Goal: Information Seeking & Learning: Learn about a topic

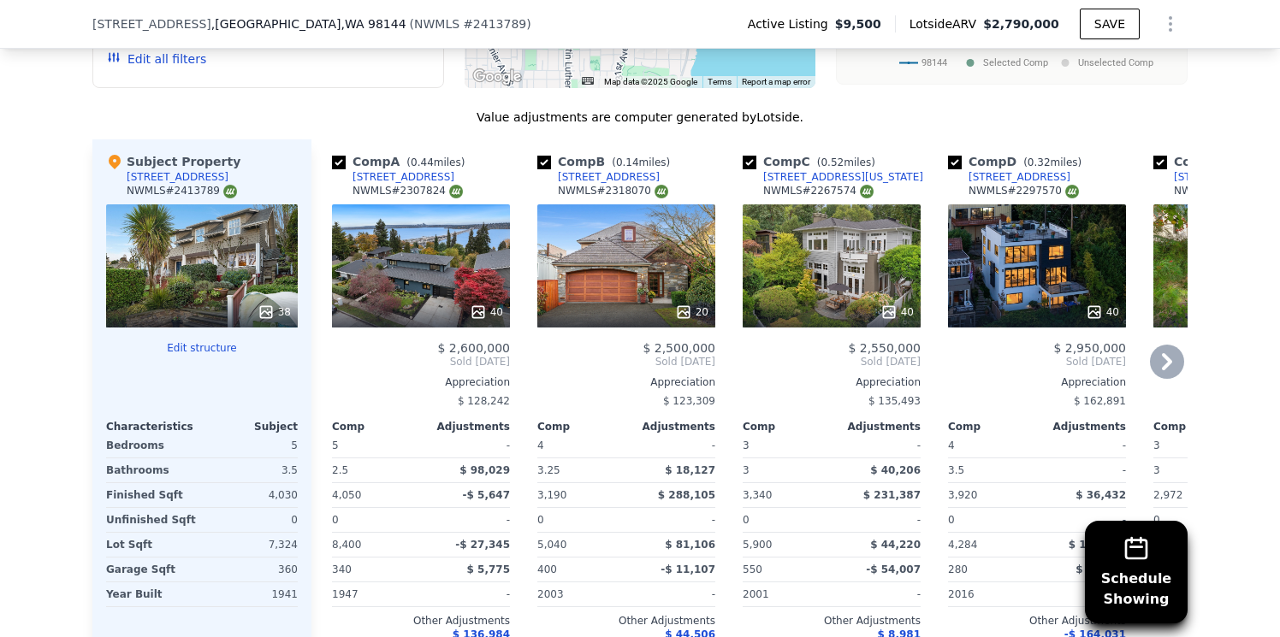
scroll to position [1947, 0]
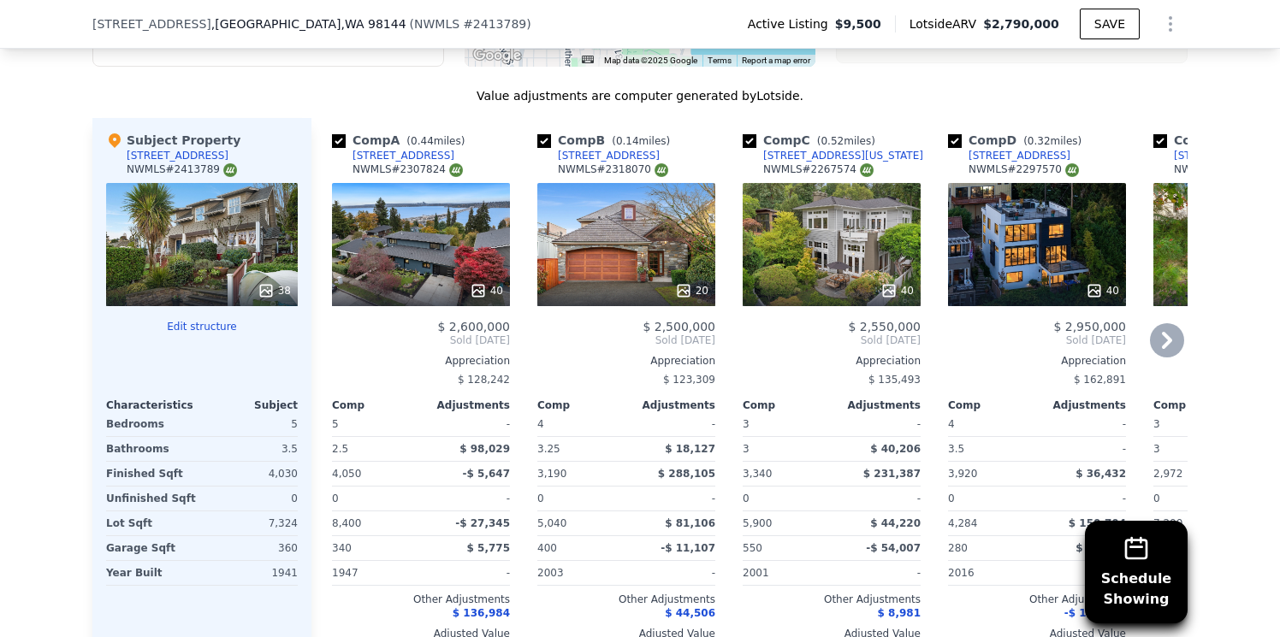
click at [1170, 323] on icon at bounding box center [1167, 340] width 34 height 34
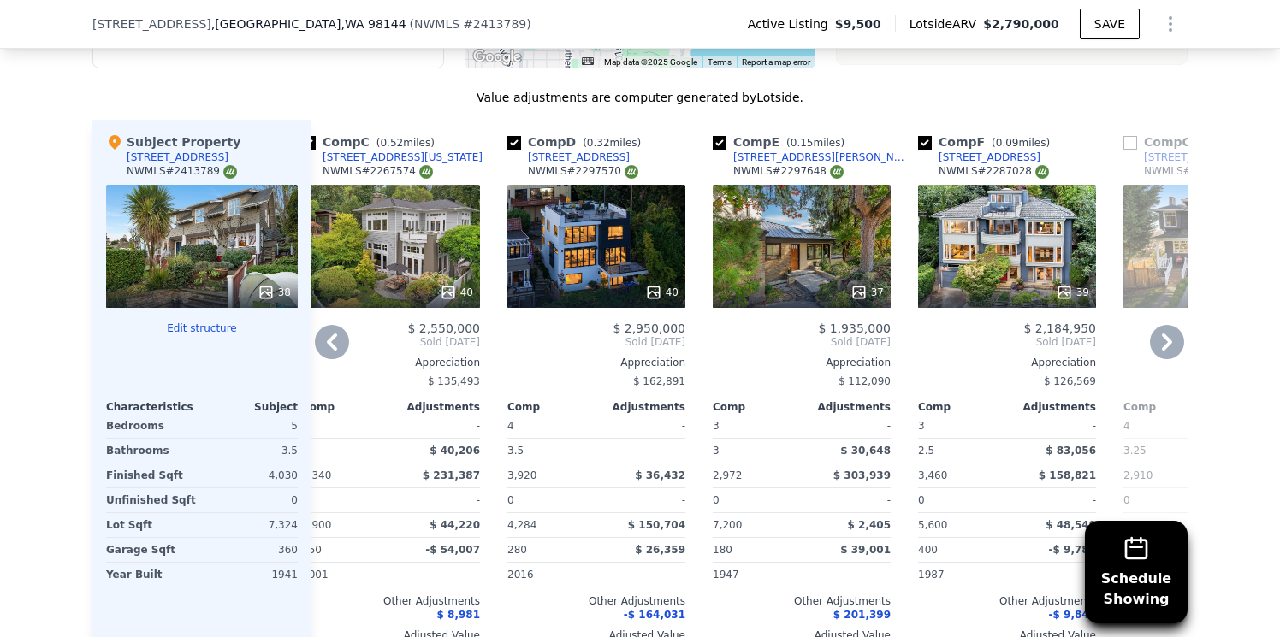
scroll to position [1942, 0]
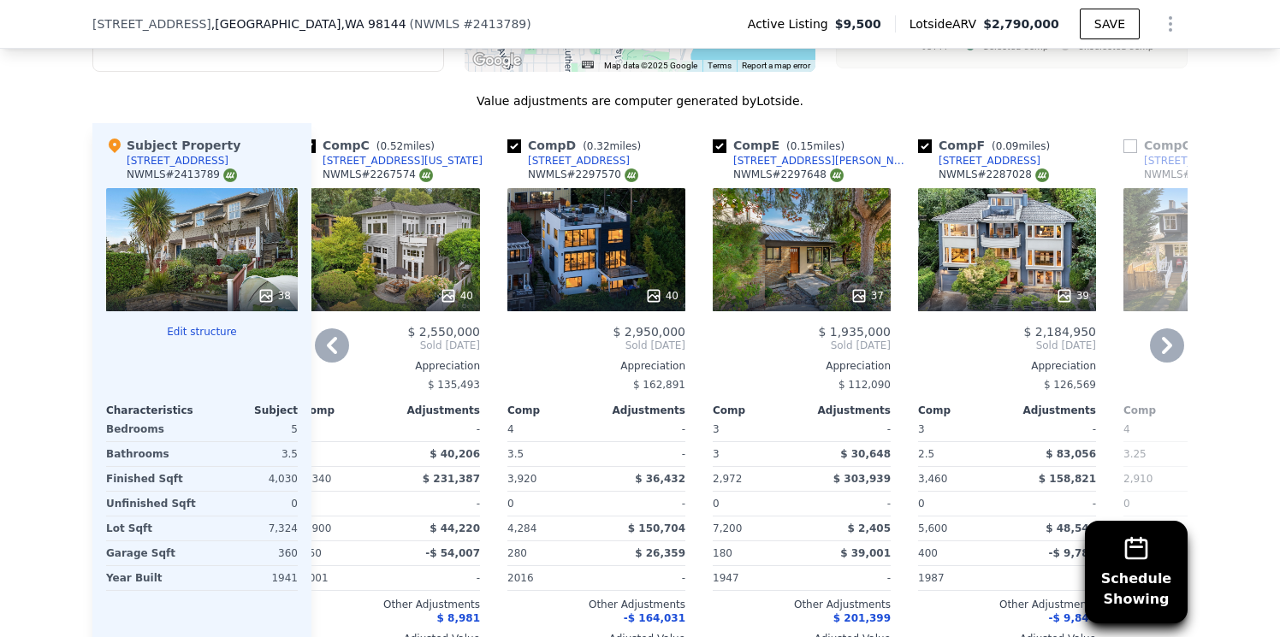
click at [773, 242] on div "37" at bounding box center [802, 249] width 178 height 123
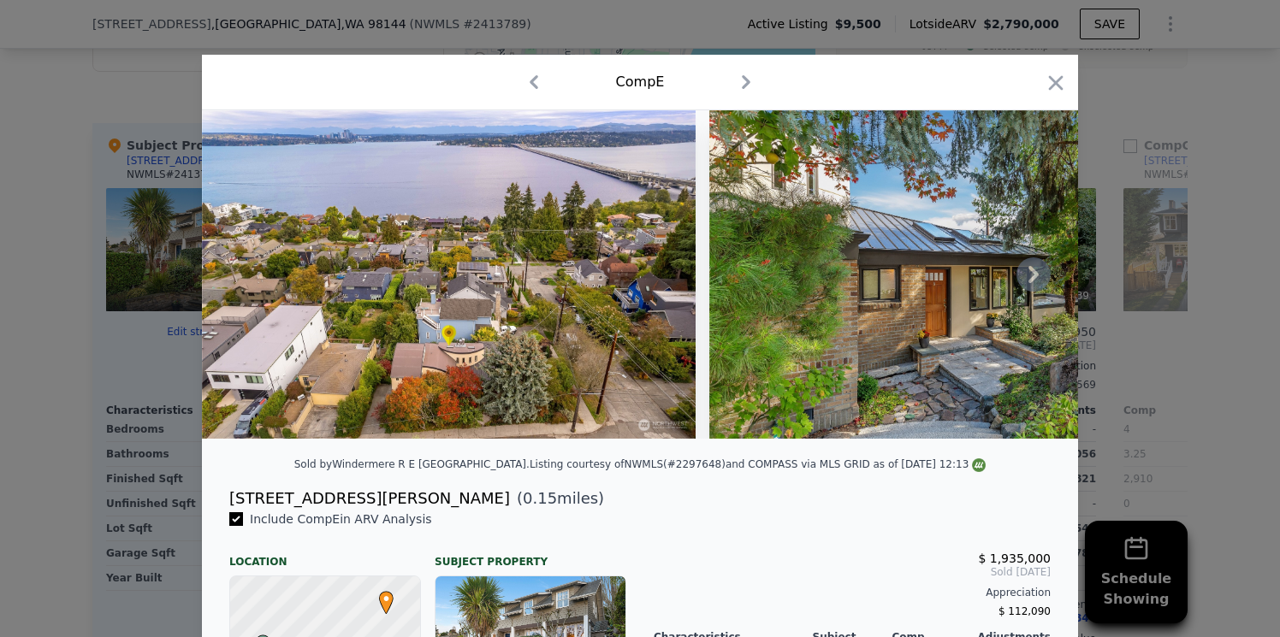
click at [1030, 280] on icon at bounding box center [1033, 274] width 10 height 17
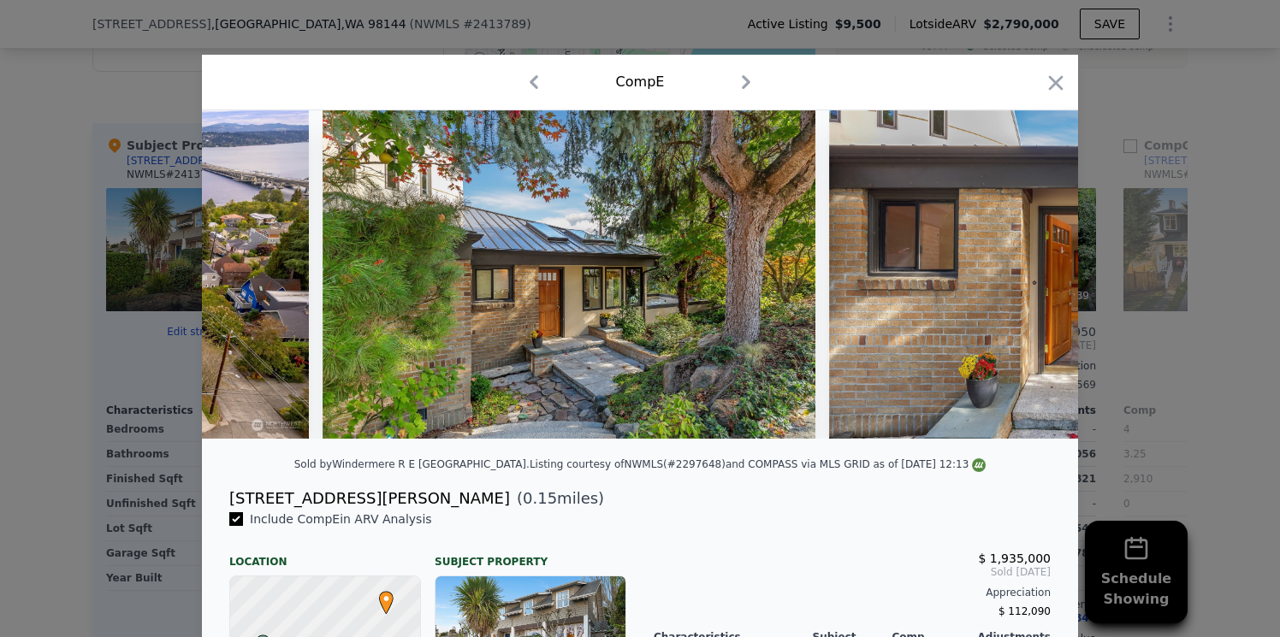
scroll to position [0, 411]
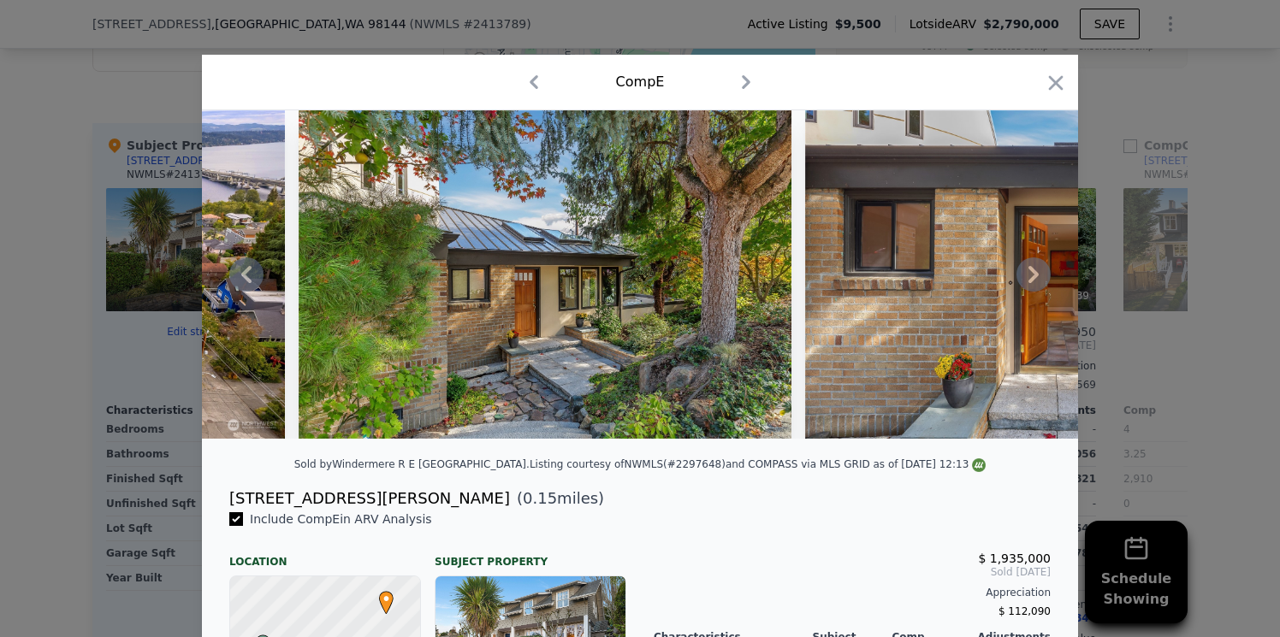
click at [1030, 279] on icon at bounding box center [1033, 274] width 10 height 17
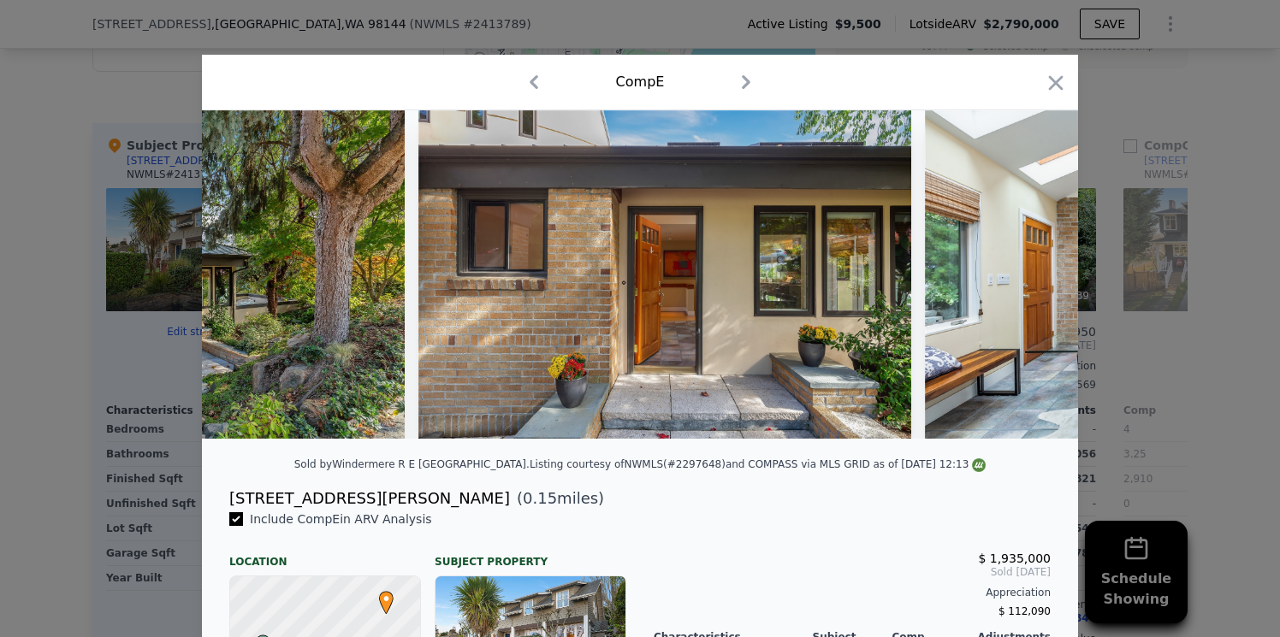
scroll to position [0, 821]
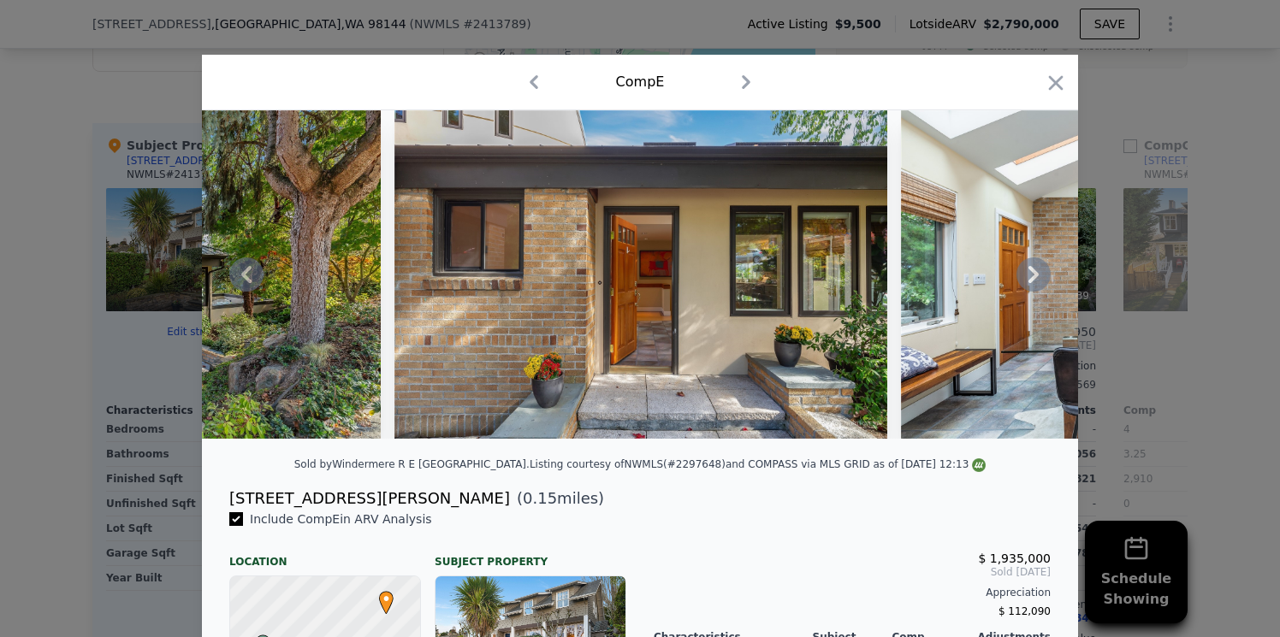
click at [1030, 279] on icon at bounding box center [1033, 274] width 10 height 17
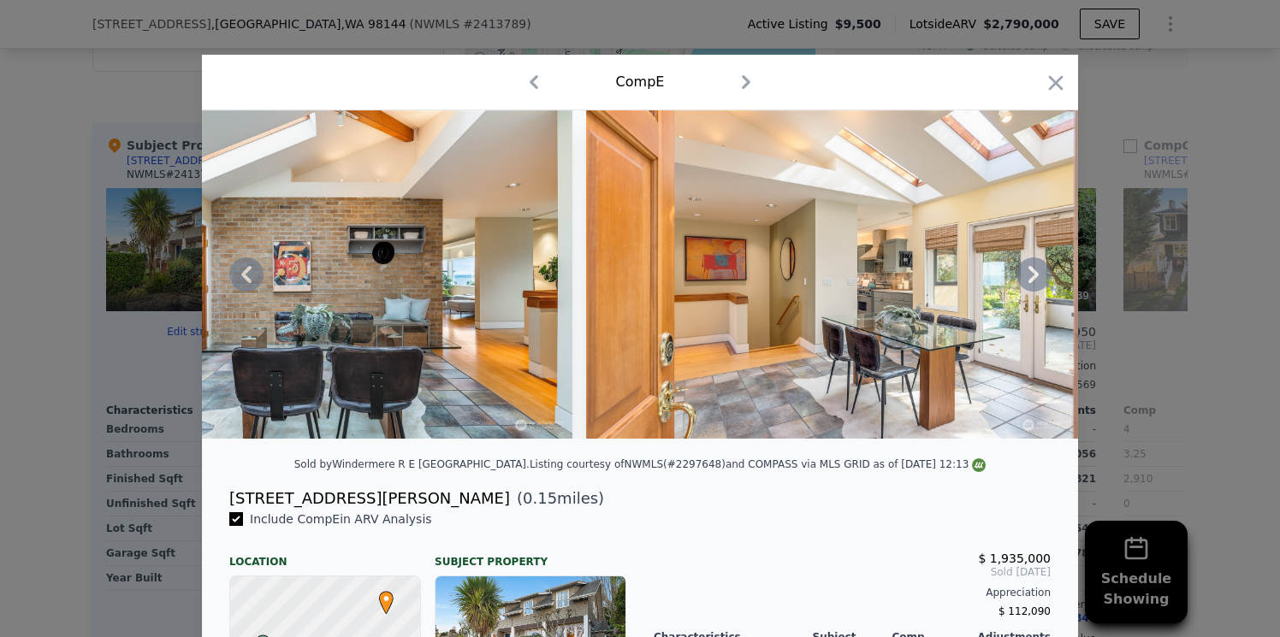
click at [1030, 279] on icon at bounding box center [1033, 274] width 10 height 17
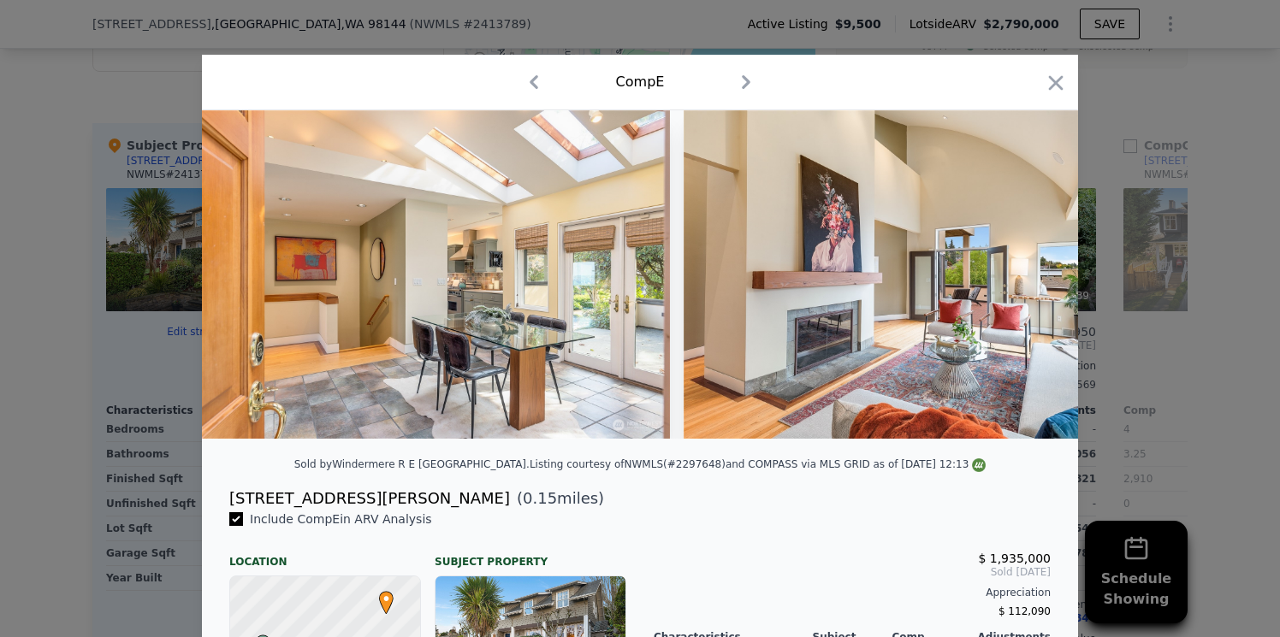
scroll to position [0, 2053]
click at [1030, 279] on div at bounding box center [640, 274] width 876 height 328
click at [1030, 279] on icon at bounding box center [1033, 274] width 10 height 17
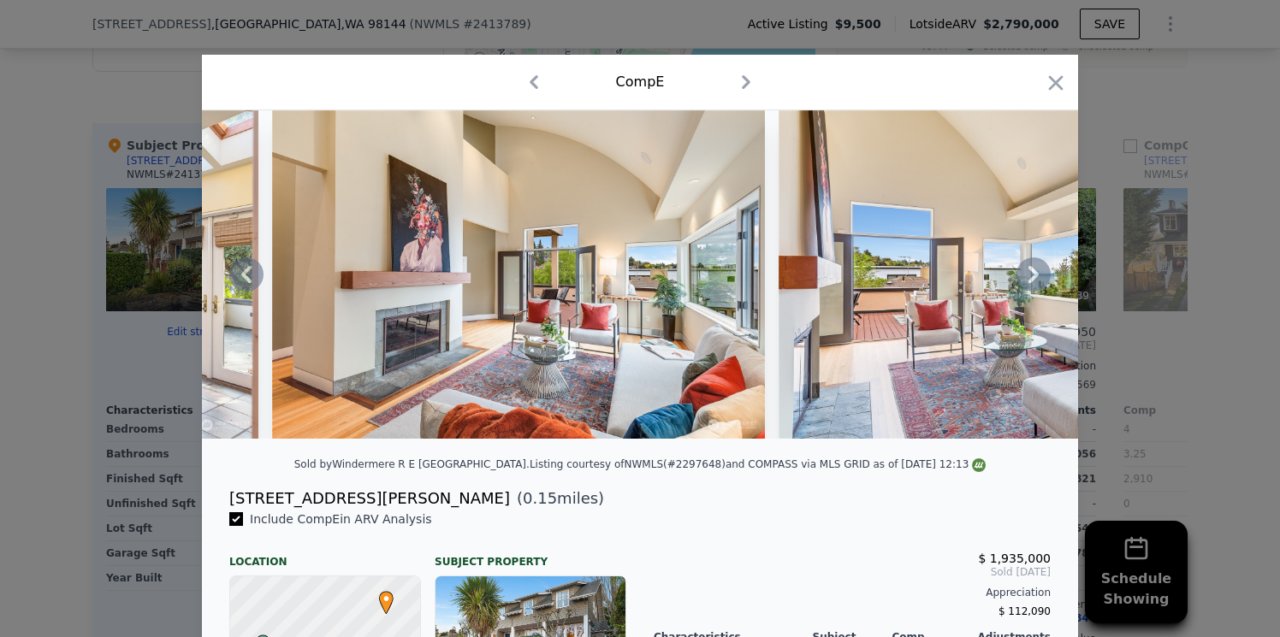
click at [1030, 279] on icon at bounding box center [1033, 274] width 10 height 17
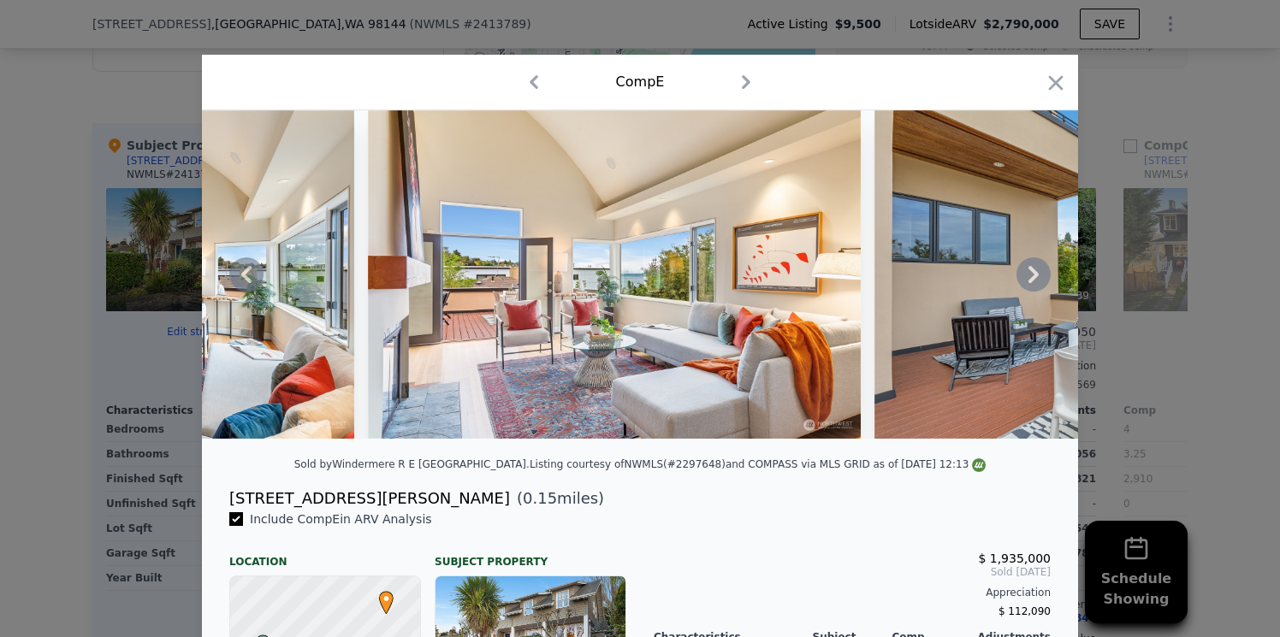
click at [1030, 279] on icon at bounding box center [1033, 274] width 10 height 17
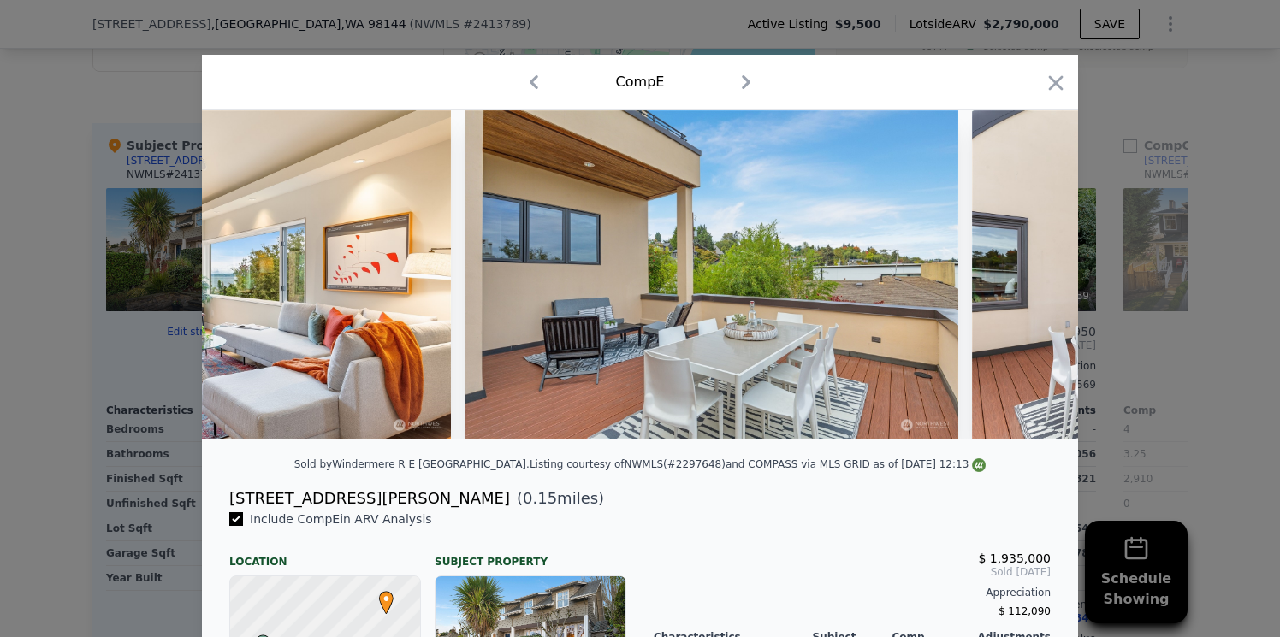
scroll to position [0, 3285]
click at [1036, 287] on icon at bounding box center [1033, 274] width 34 height 34
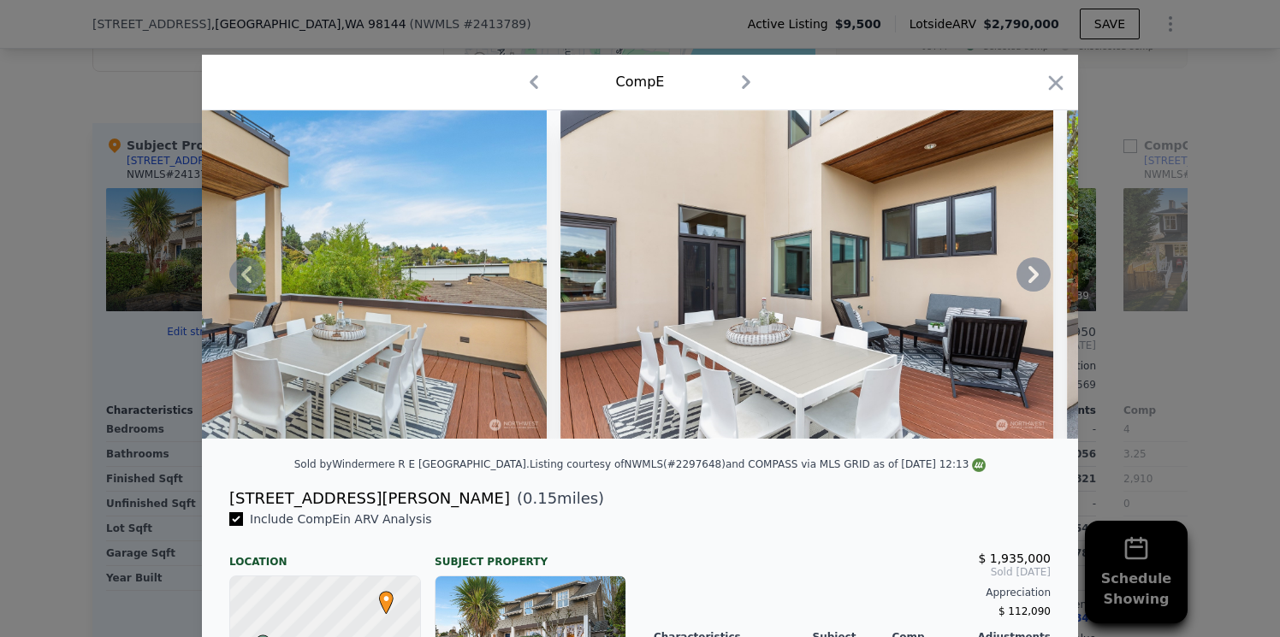
click at [1036, 287] on icon at bounding box center [1033, 274] width 34 height 34
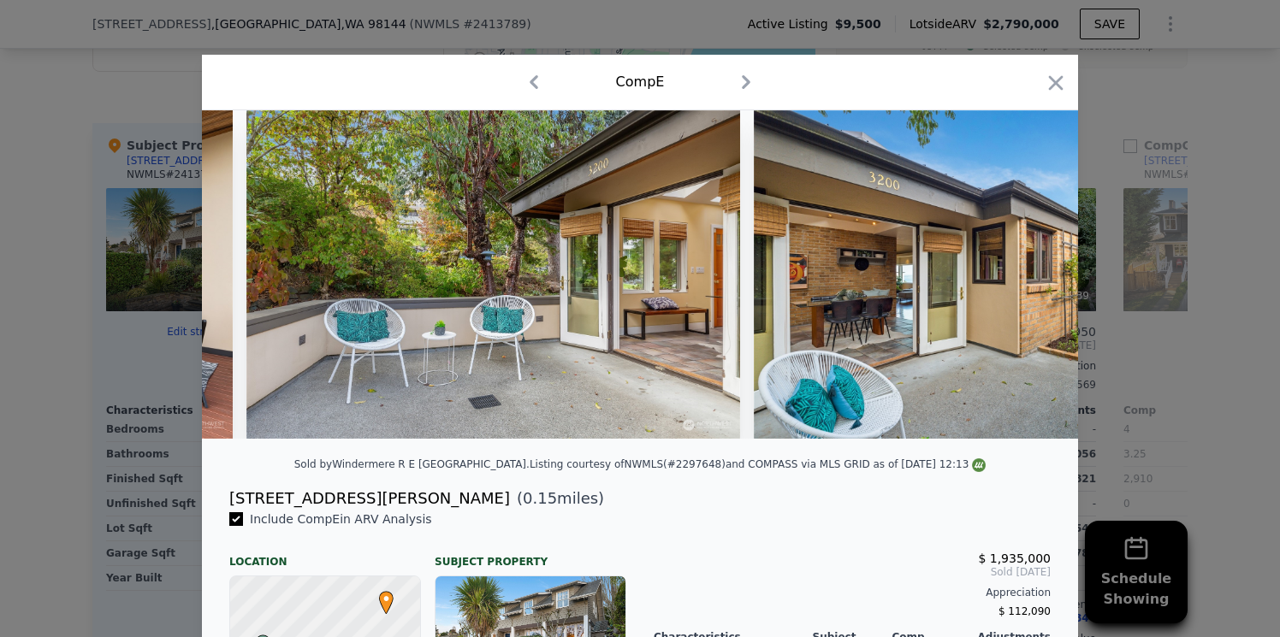
scroll to position [0, 4517]
click at [1036, 287] on icon at bounding box center [1033, 274] width 34 height 34
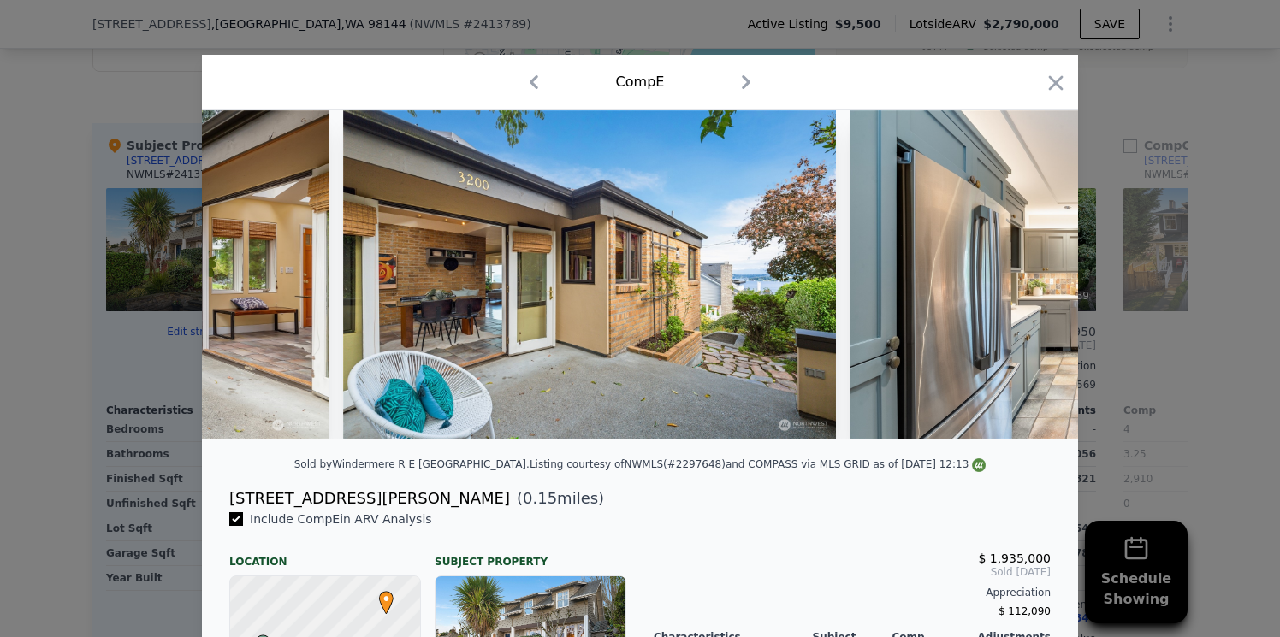
scroll to position [0, 4927]
click at [1053, 74] on icon "button" at bounding box center [1056, 83] width 24 height 24
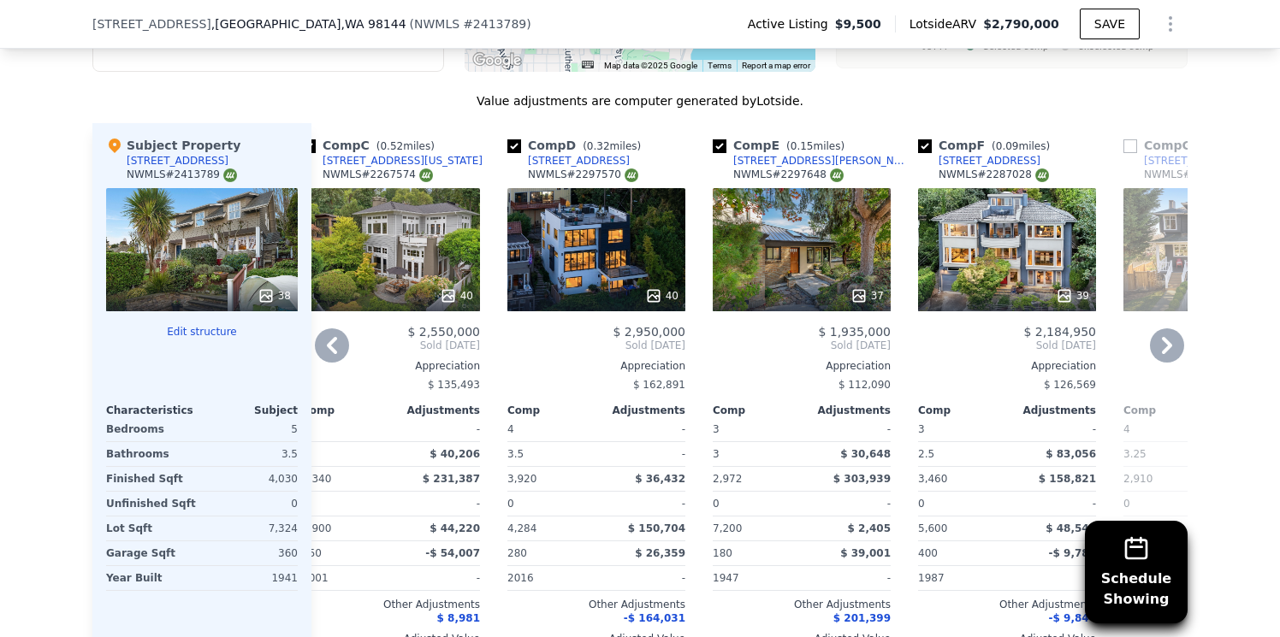
click at [1158, 338] on icon at bounding box center [1167, 345] width 34 height 34
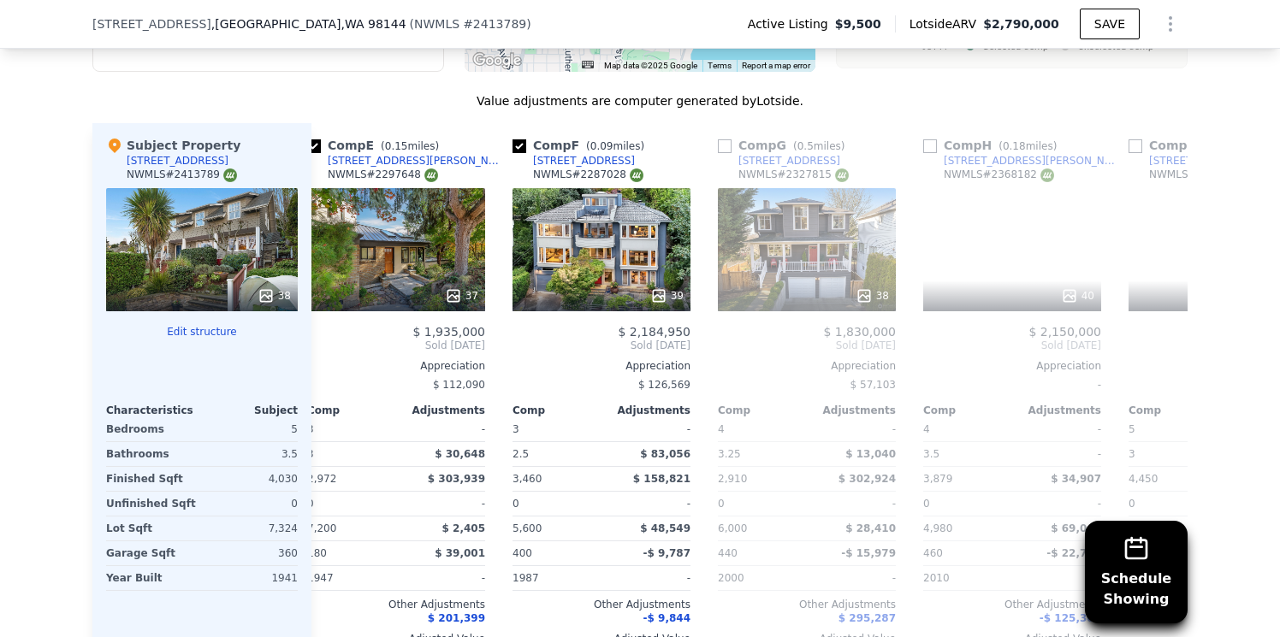
scroll to position [0, 851]
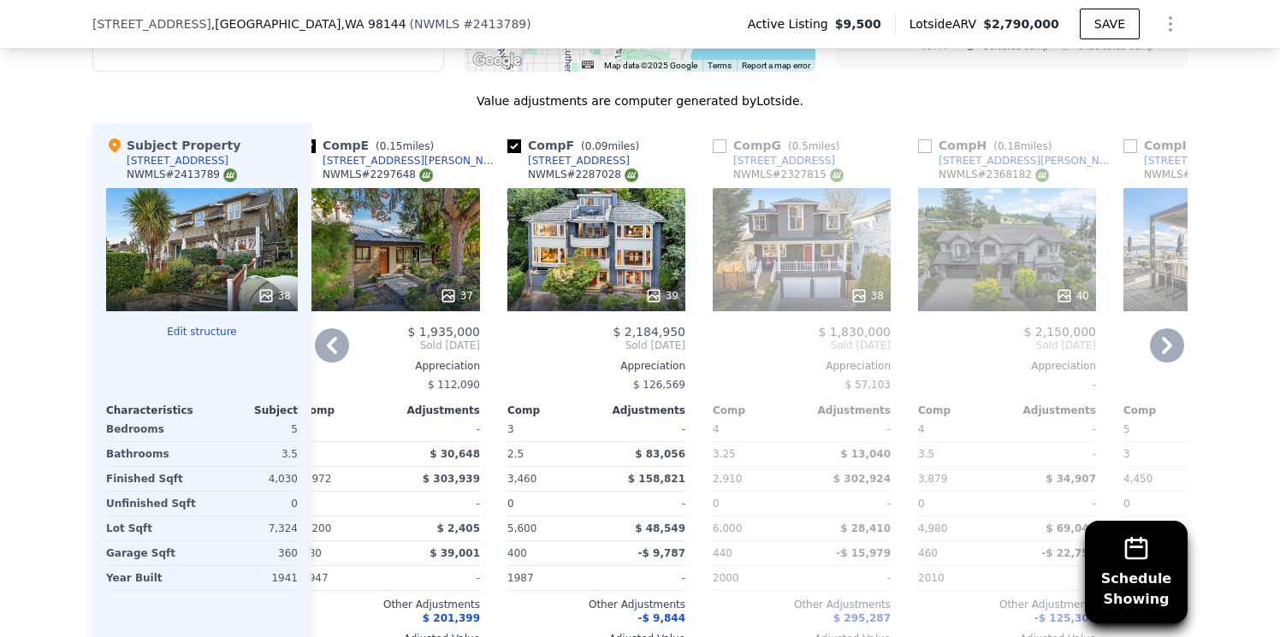
click at [1158, 338] on icon at bounding box center [1167, 345] width 34 height 34
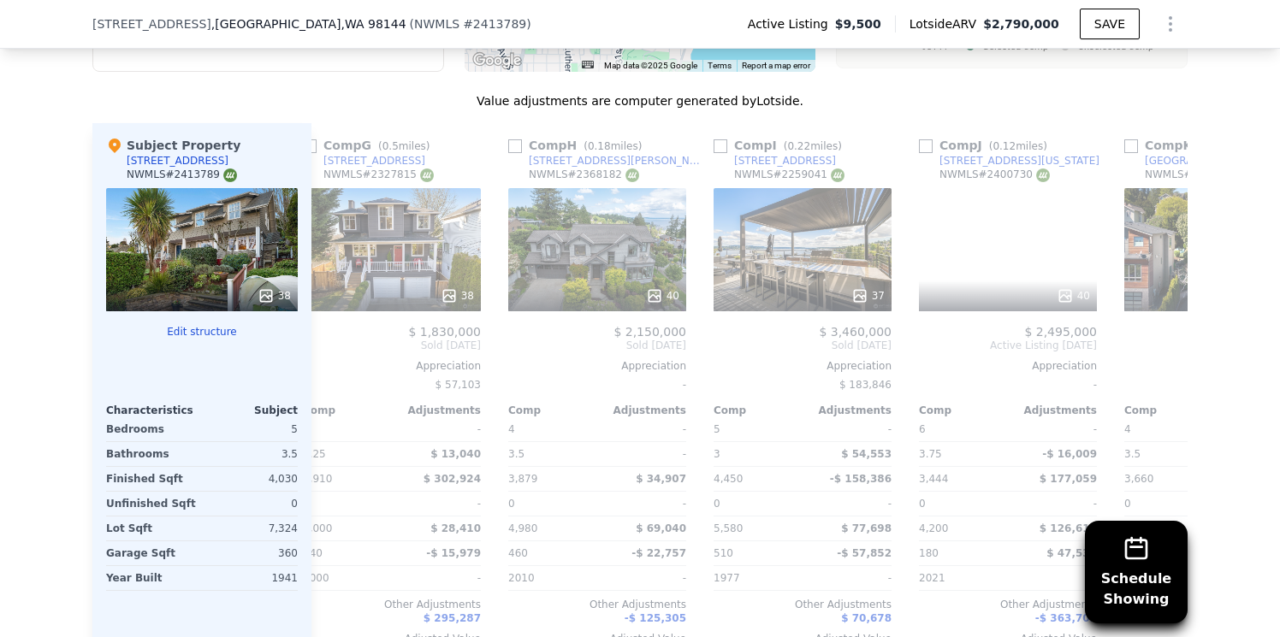
scroll to position [0, 1262]
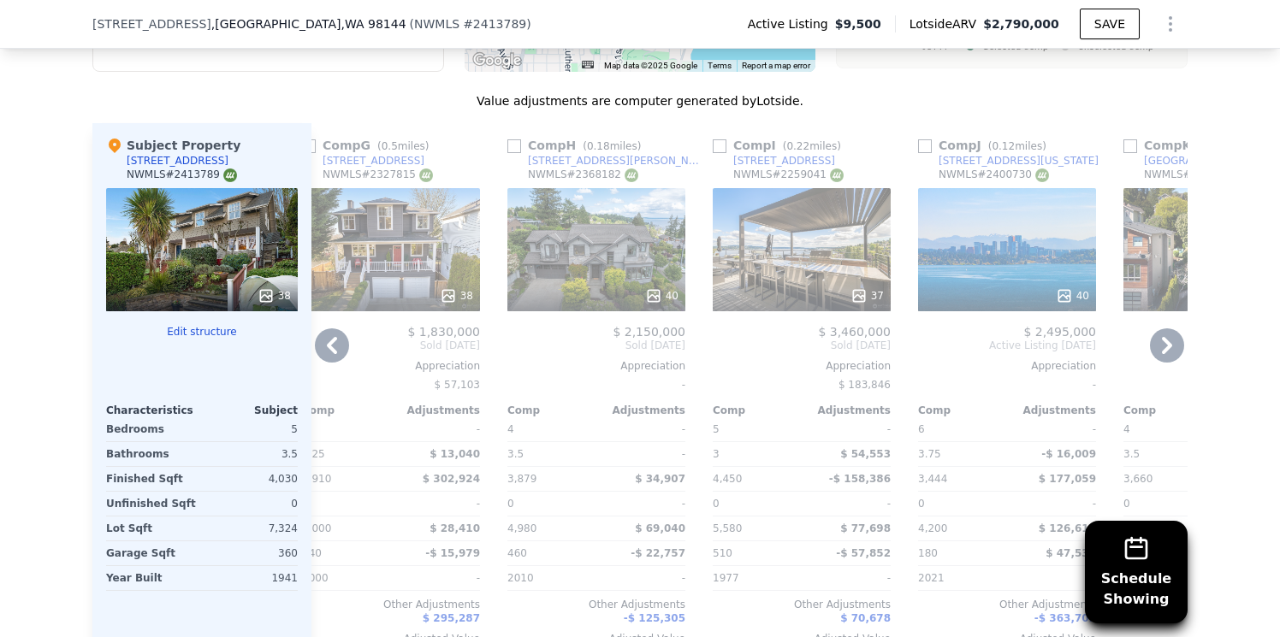
click at [333, 337] on icon at bounding box center [332, 345] width 10 height 17
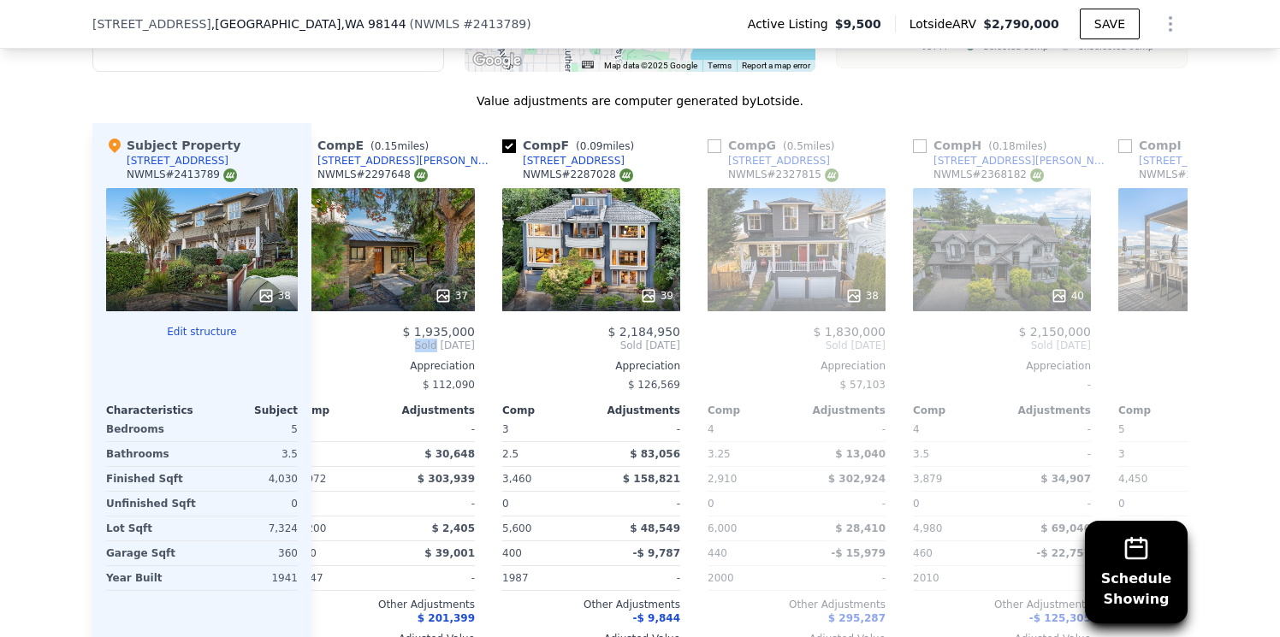
click at [333, 339] on span "Sold [DATE]" at bounding box center [386, 346] width 178 height 14
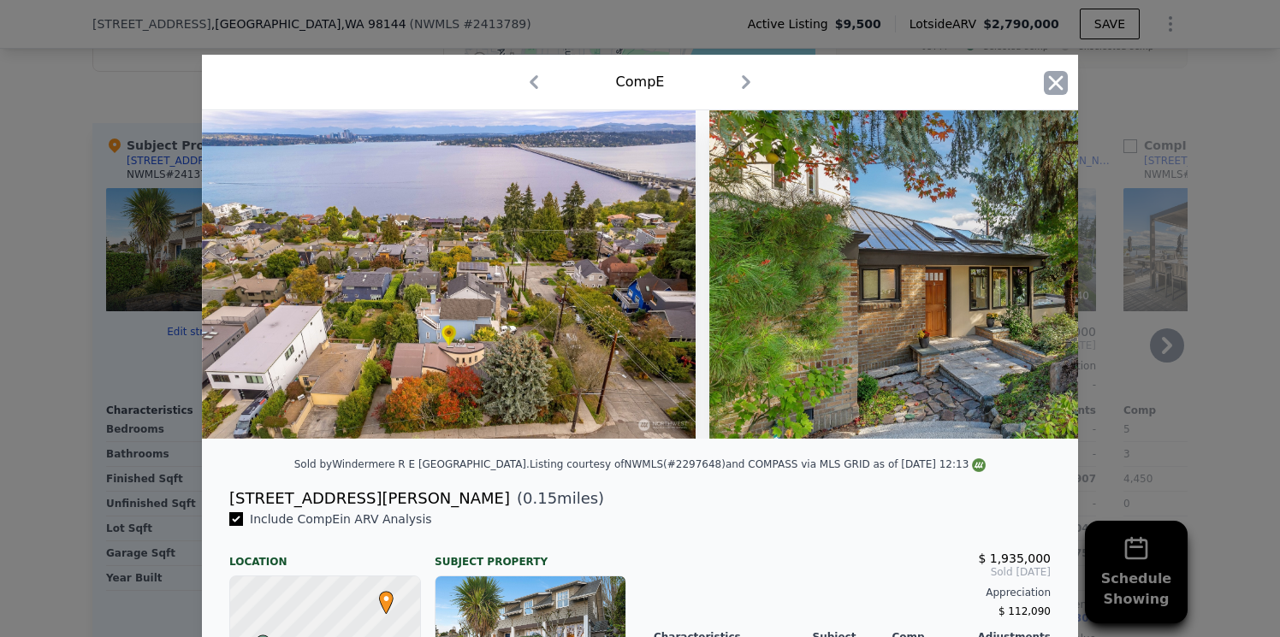
click at [1063, 84] on icon "button" at bounding box center [1056, 83] width 24 height 24
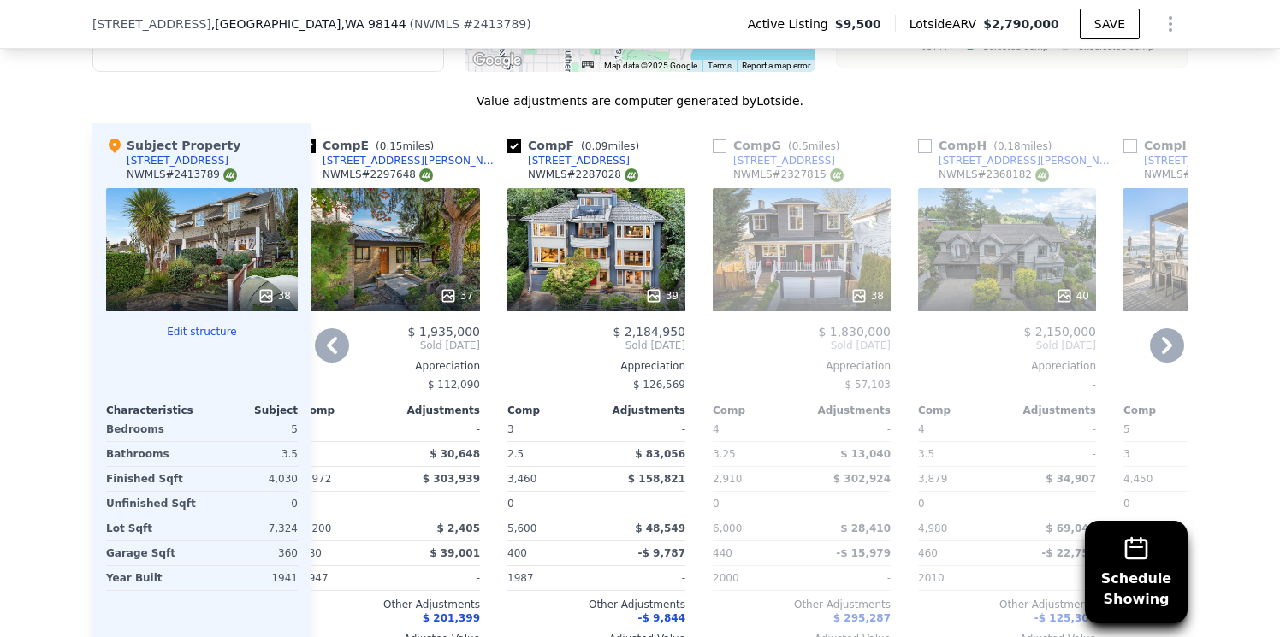
click at [327, 328] on icon at bounding box center [332, 345] width 34 height 34
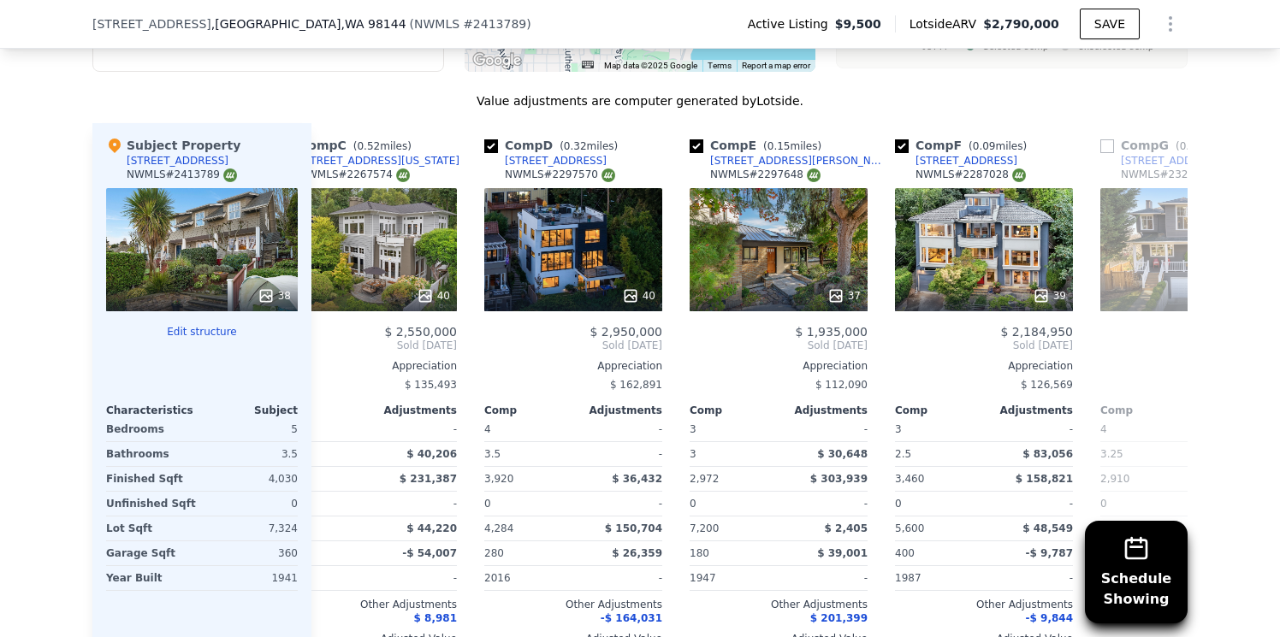
scroll to position [0, 441]
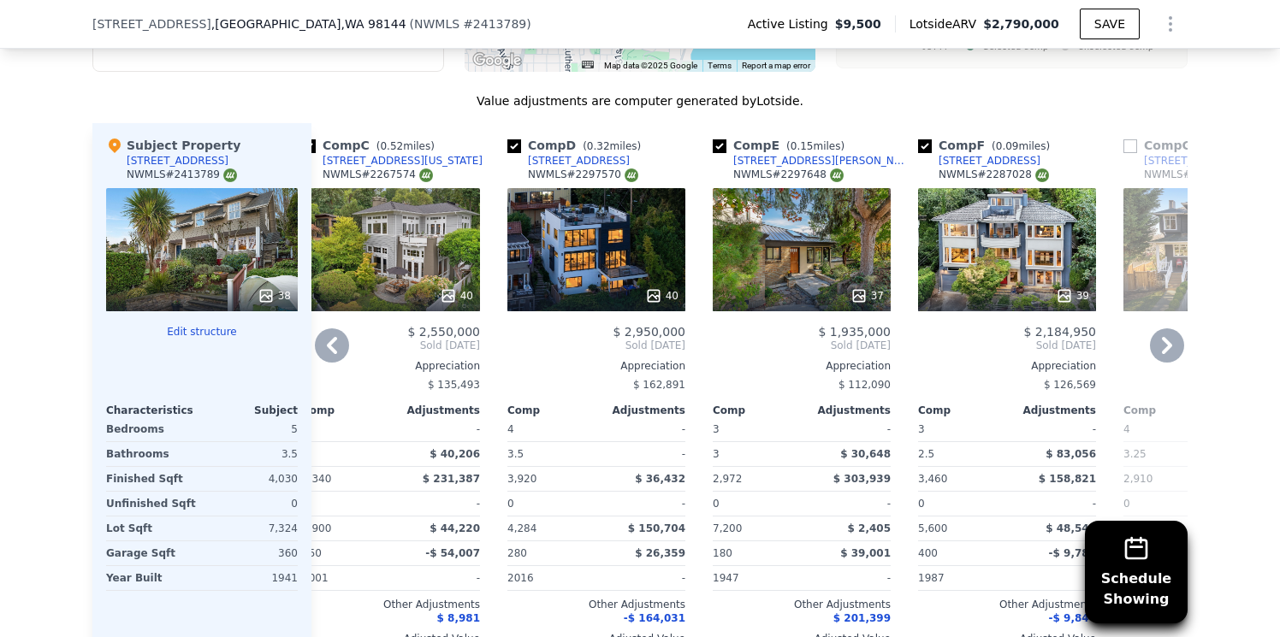
click at [327, 328] on icon at bounding box center [332, 345] width 34 height 34
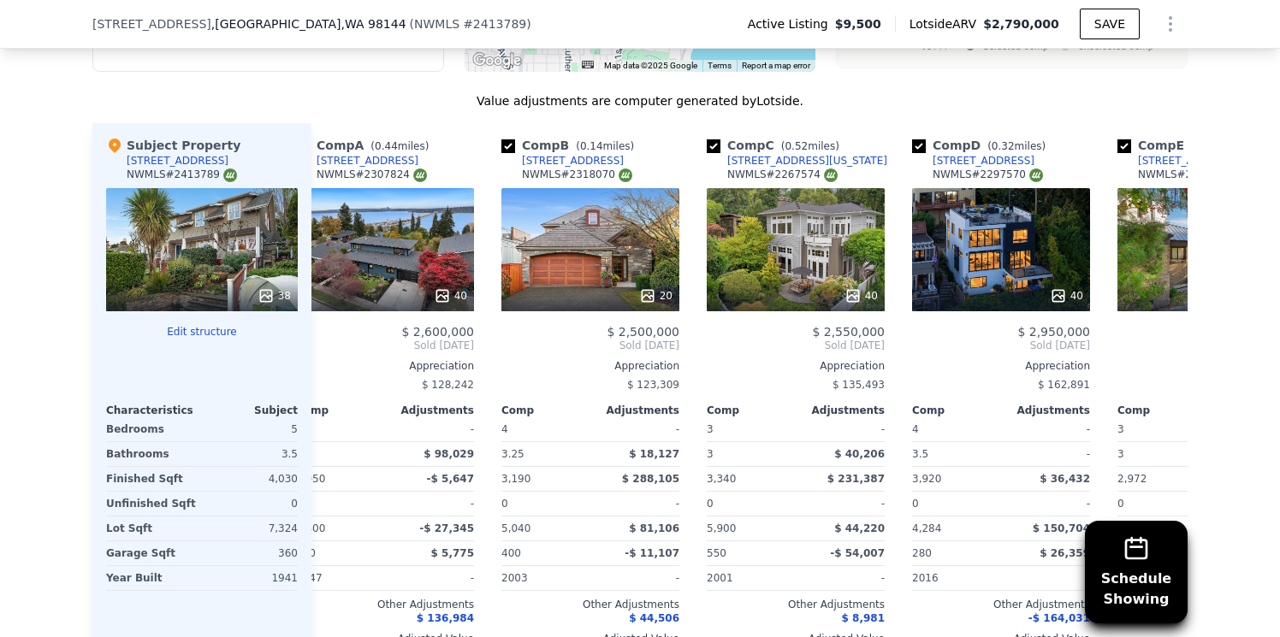
scroll to position [0, 30]
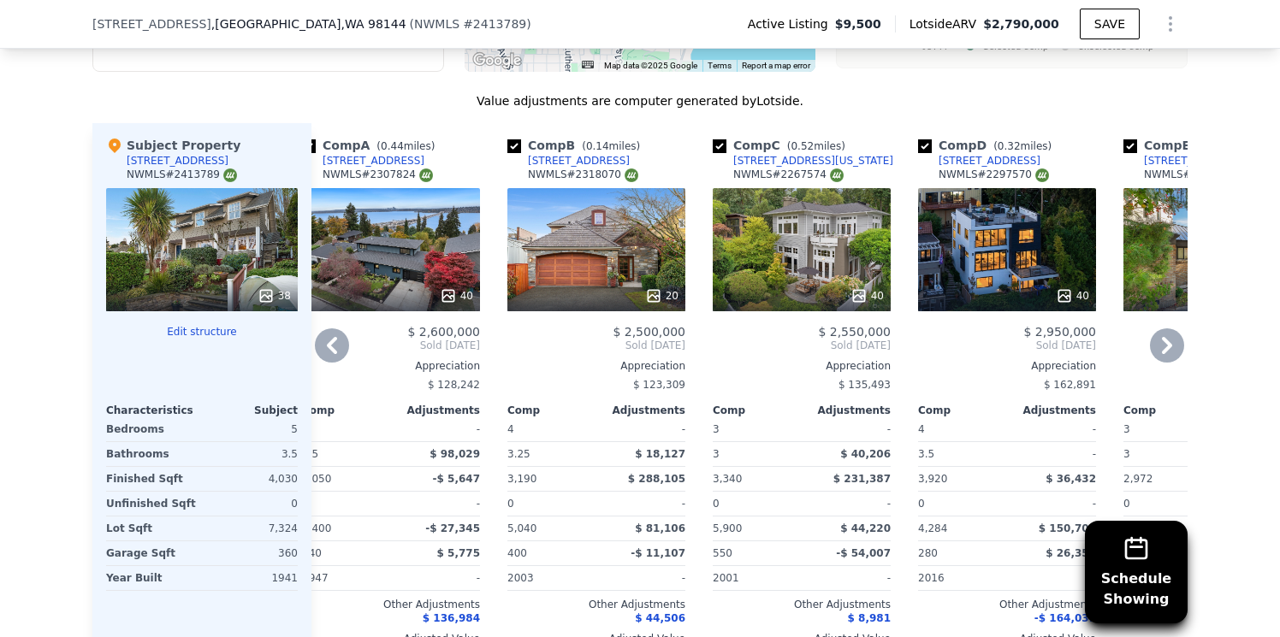
click at [382, 238] on div "40" at bounding box center [391, 249] width 178 height 123
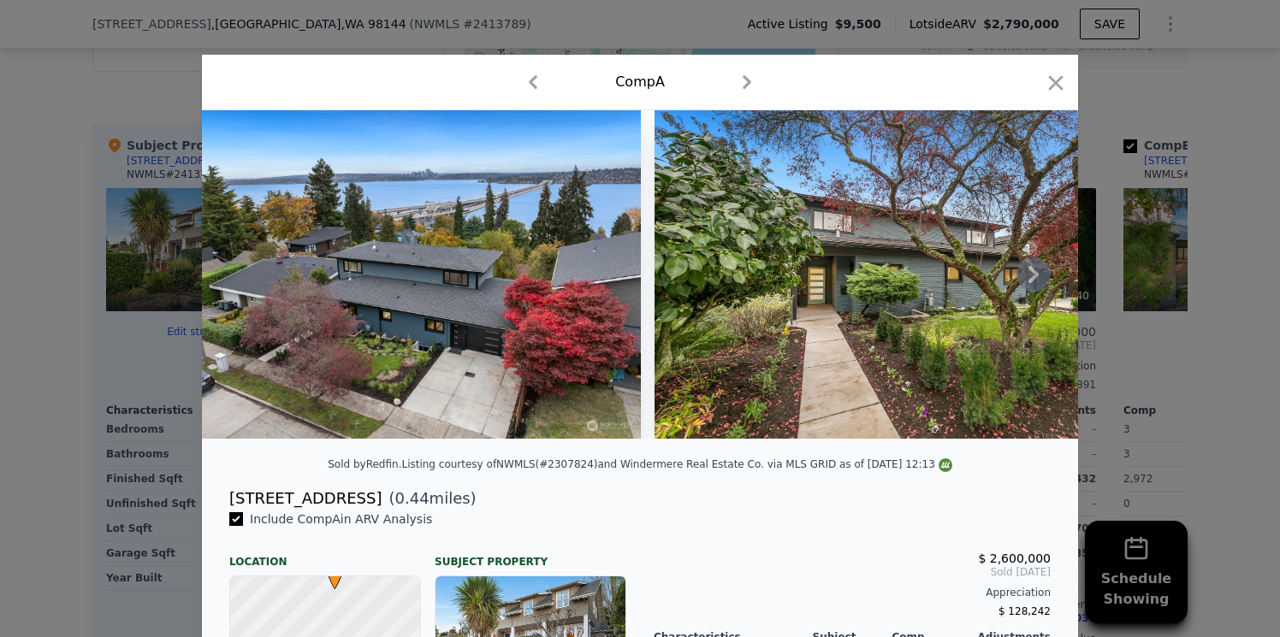
click at [1034, 269] on icon at bounding box center [1033, 274] width 10 height 17
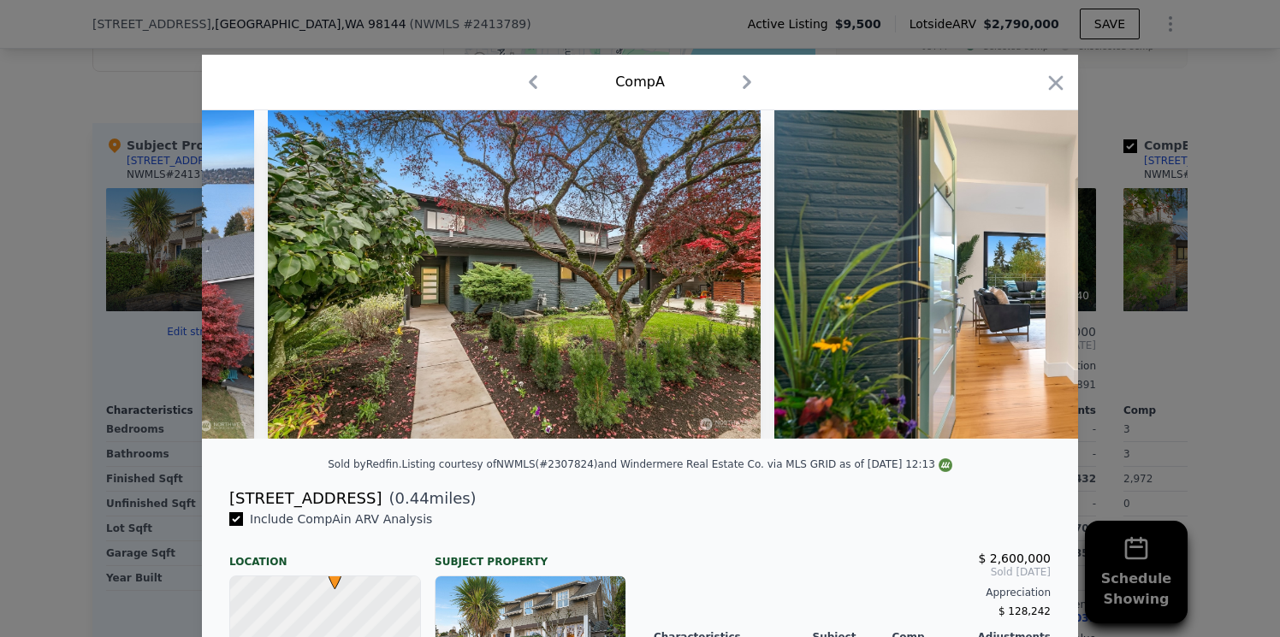
scroll to position [0, 411]
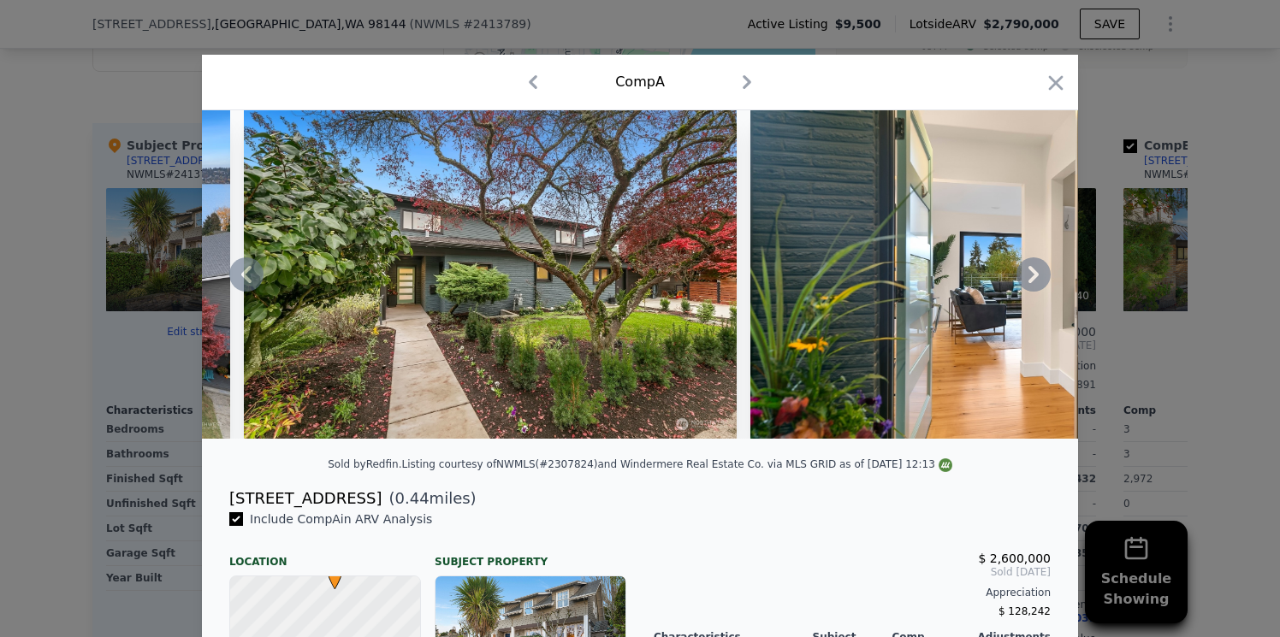
click at [1034, 269] on icon at bounding box center [1033, 274] width 10 height 17
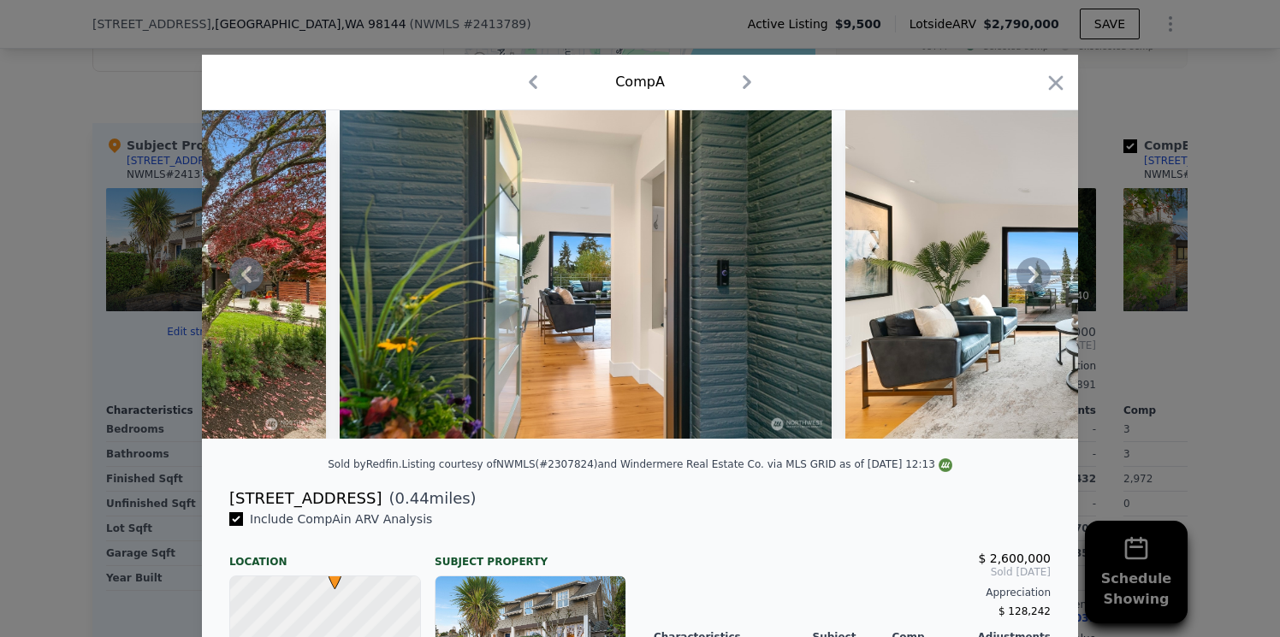
click at [1034, 269] on icon at bounding box center [1033, 274] width 10 height 17
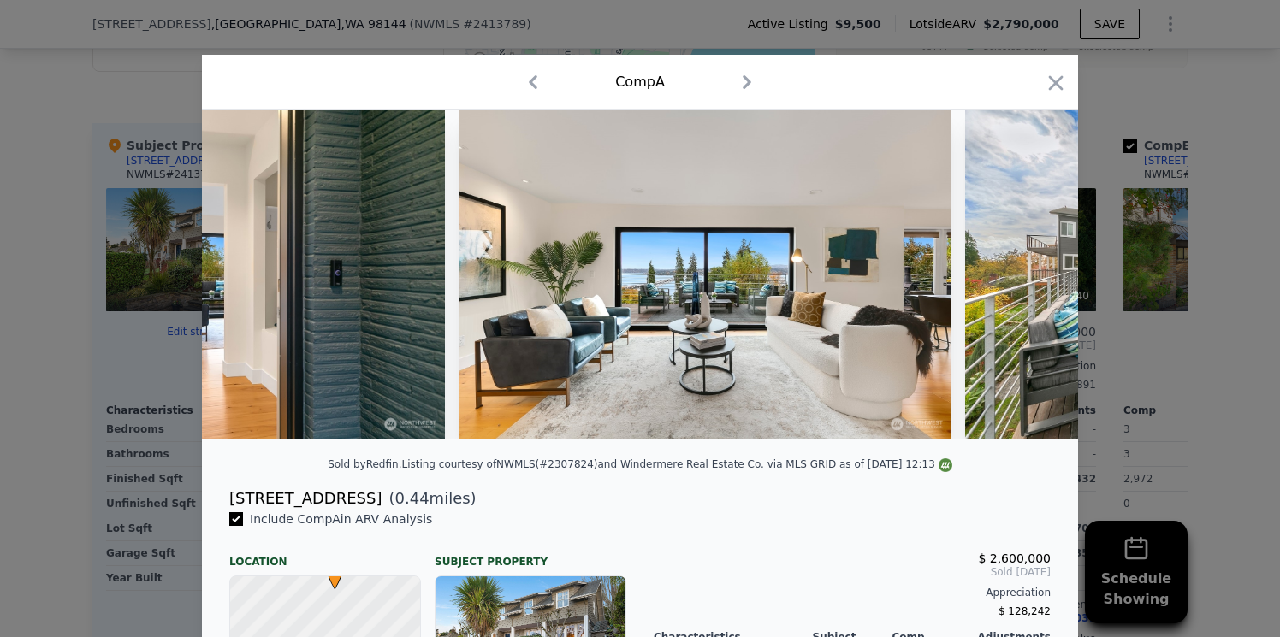
scroll to position [0, 1232]
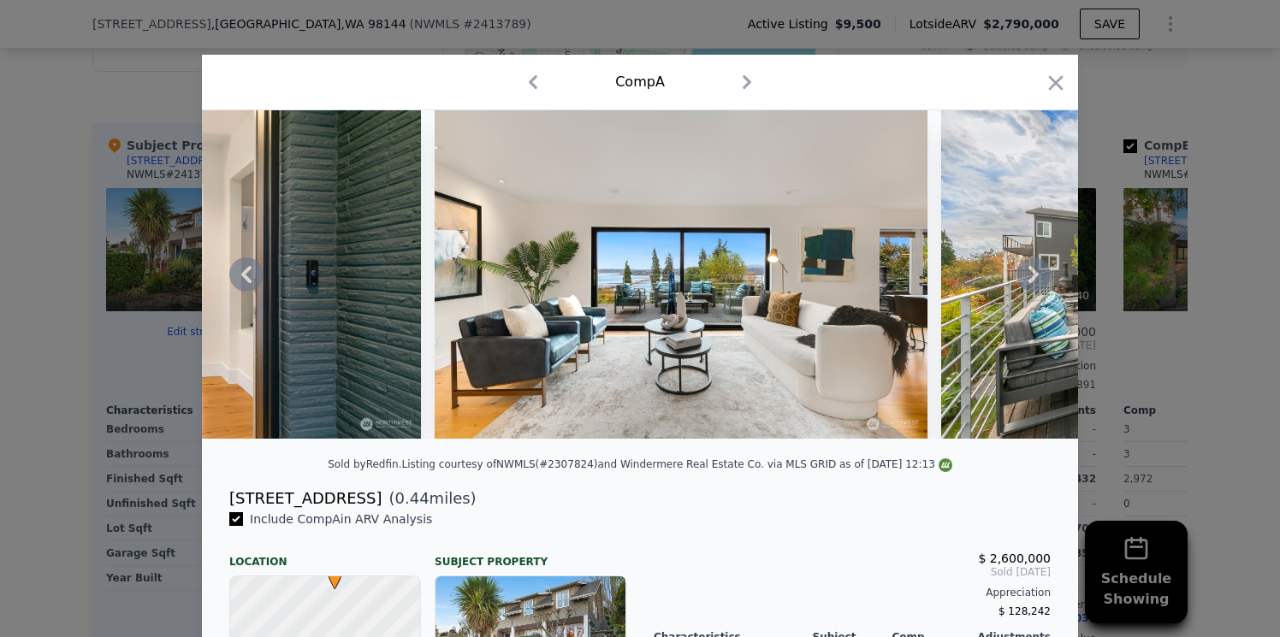
click at [1034, 269] on icon at bounding box center [1033, 274] width 10 height 17
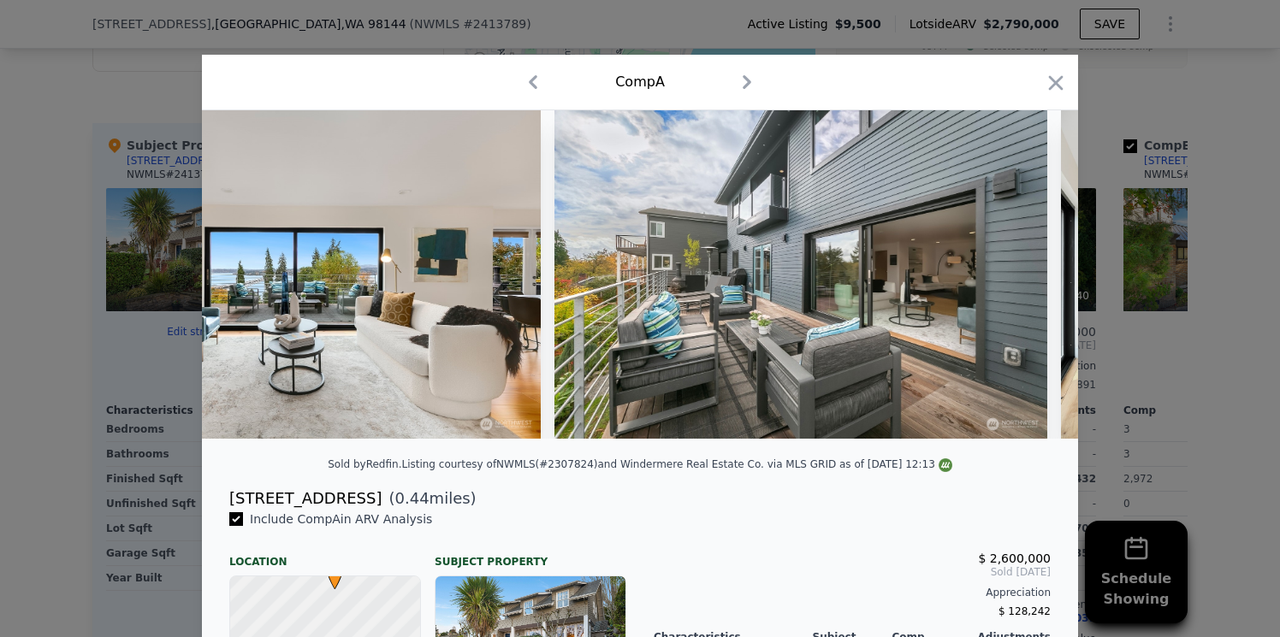
scroll to position [0, 1642]
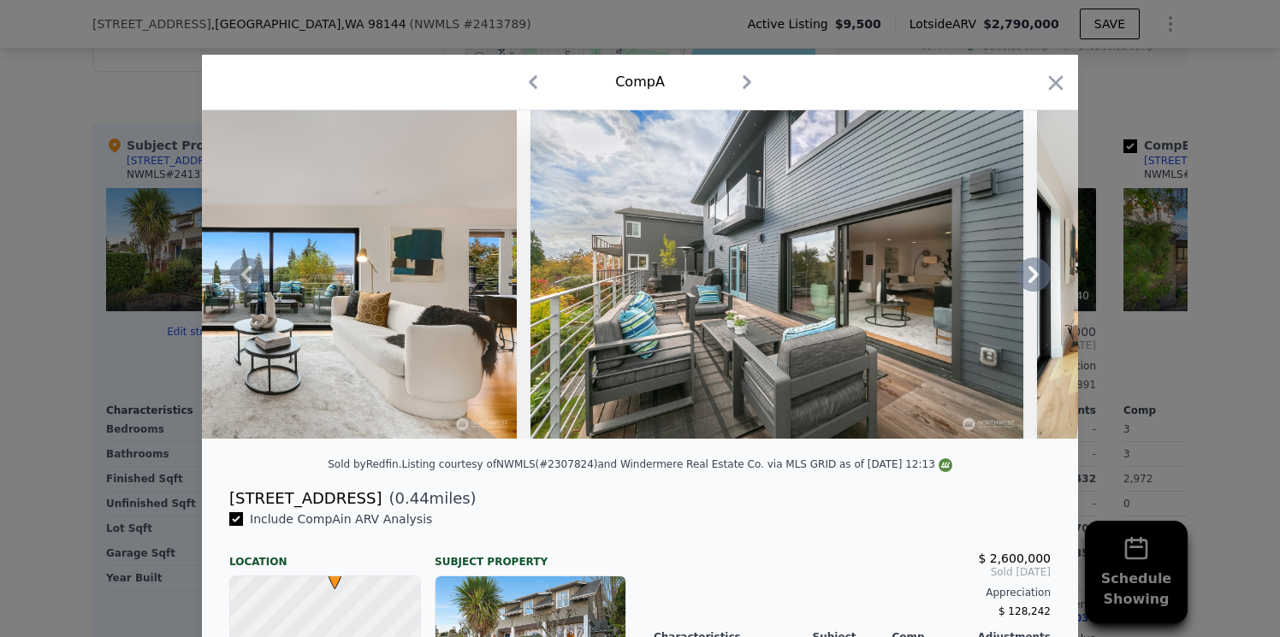
click at [1034, 269] on icon at bounding box center [1033, 274] width 10 height 17
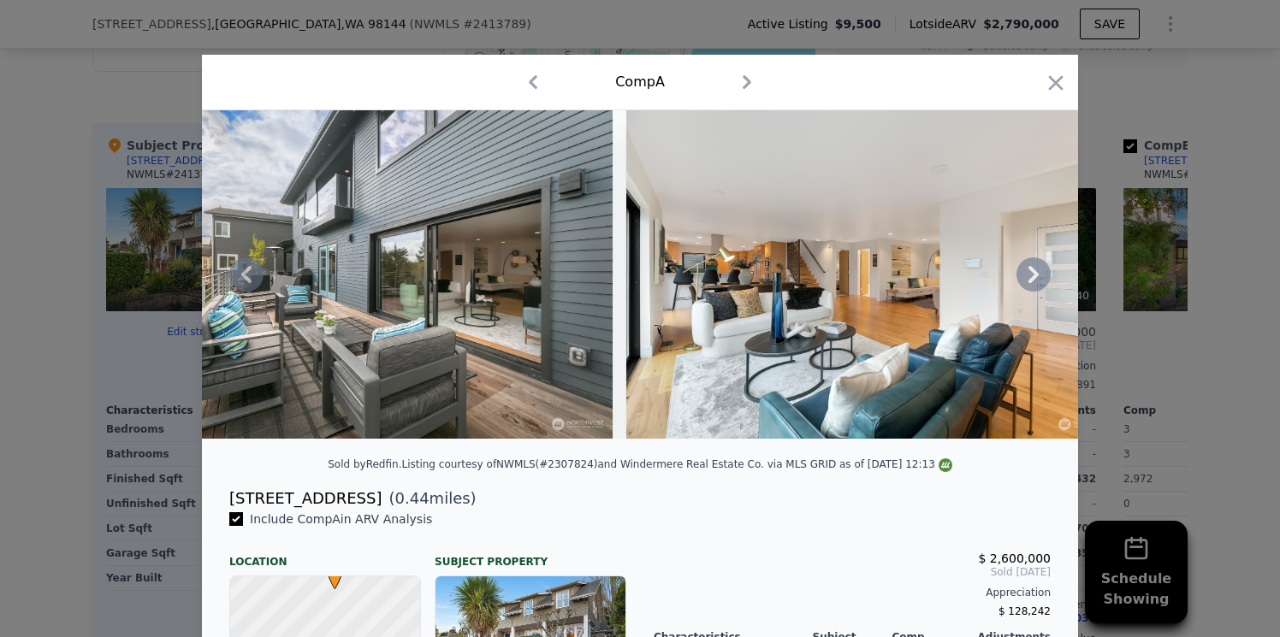
click at [1034, 269] on icon at bounding box center [1033, 274] width 10 height 17
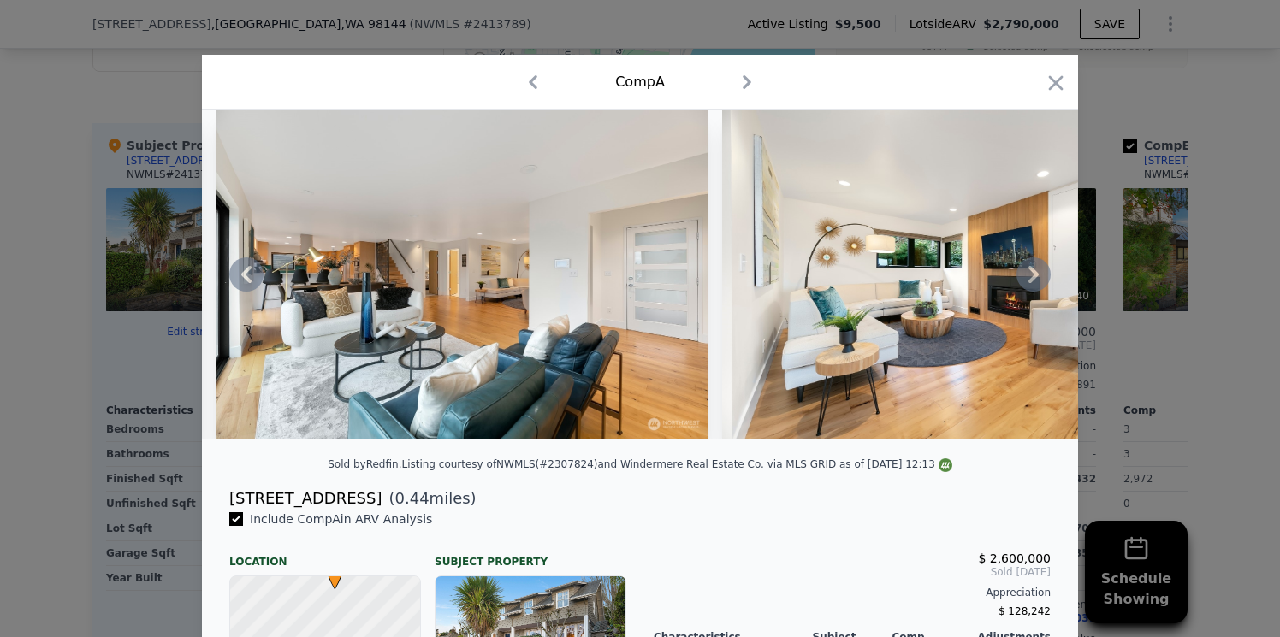
click at [1034, 269] on icon at bounding box center [1033, 274] width 10 height 17
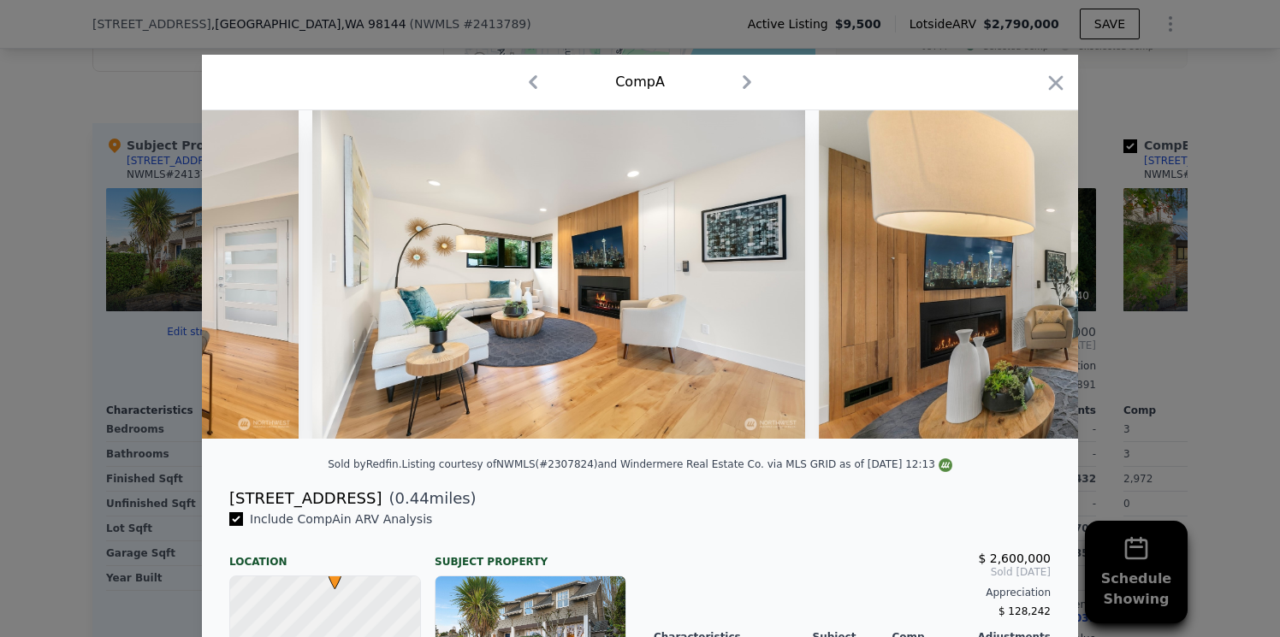
scroll to position [0, 2874]
click at [1029, 269] on icon at bounding box center [1033, 274] width 10 height 17
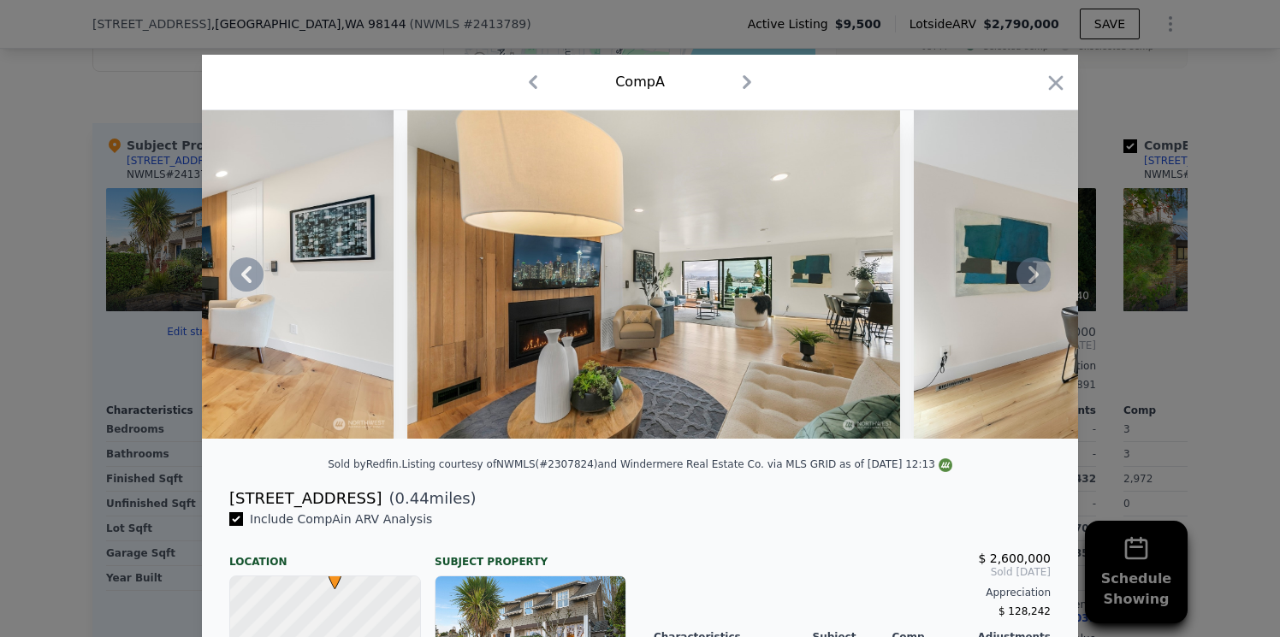
click at [1029, 269] on icon at bounding box center [1033, 274] width 10 height 17
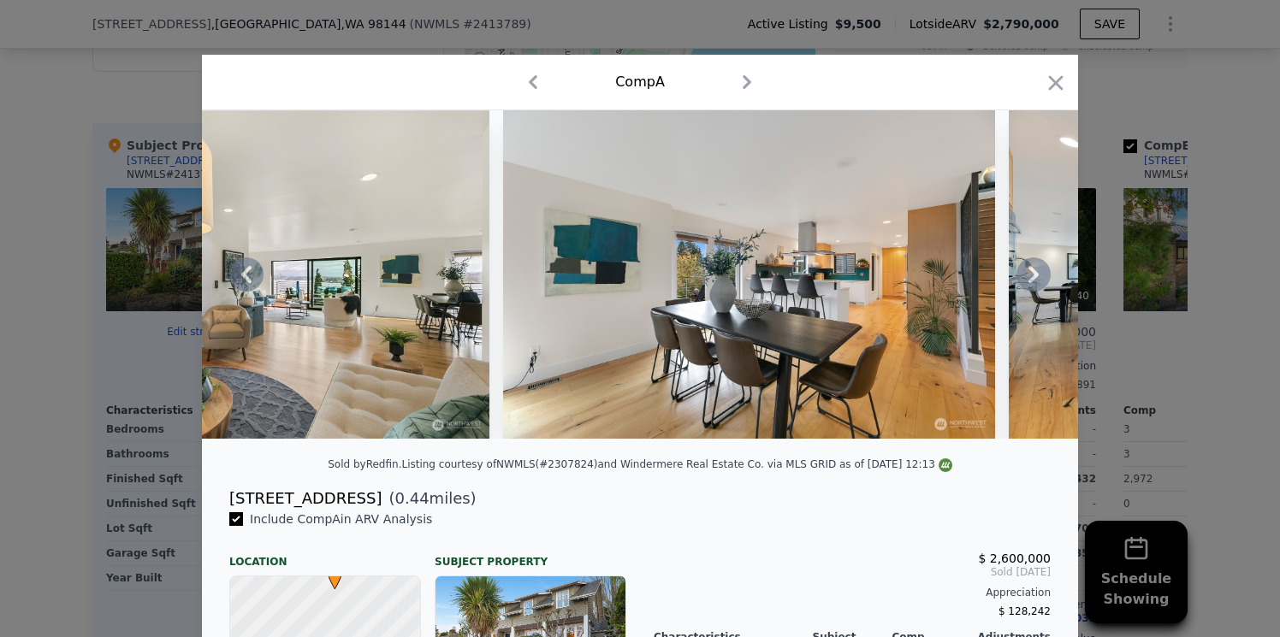
click at [1029, 269] on icon at bounding box center [1033, 274] width 10 height 17
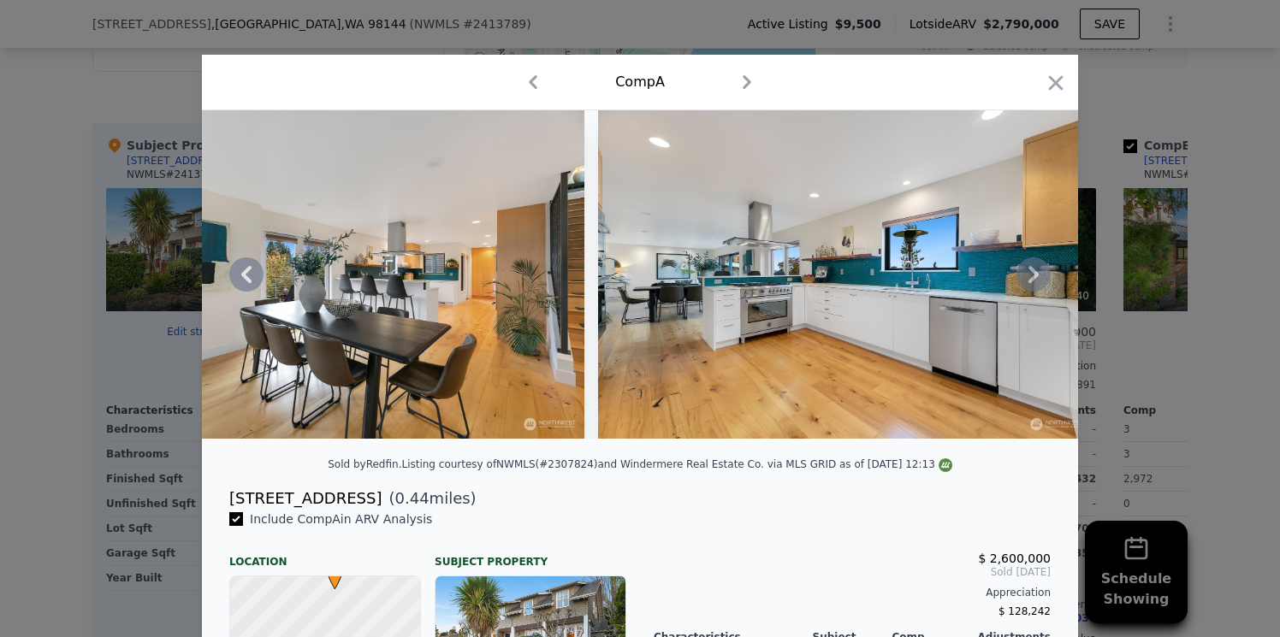
click at [1029, 269] on icon at bounding box center [1033, 274] width 10 height 17
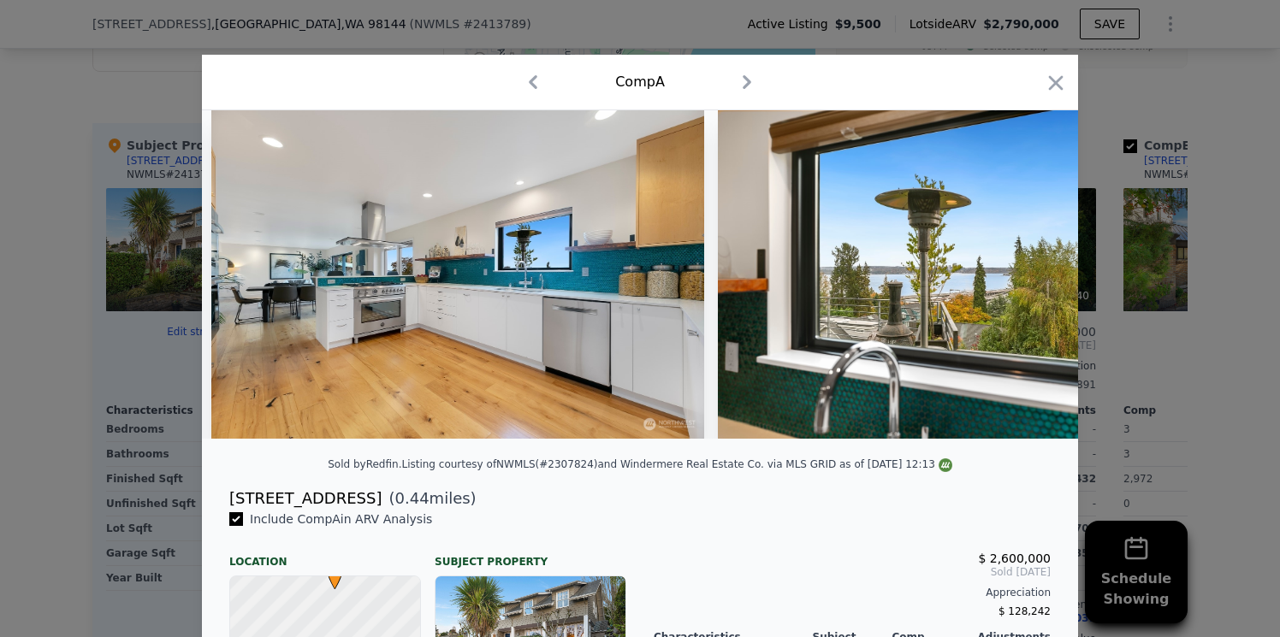
scroll to position [0, 4517]
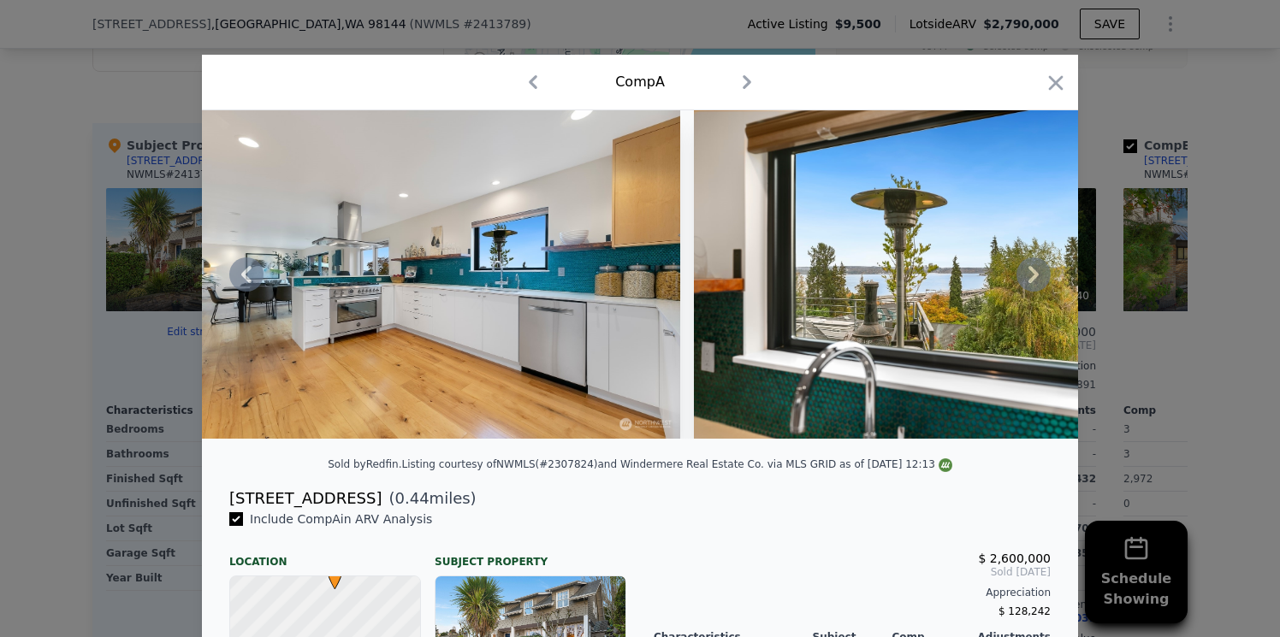
click at [1029, 269] on div at bounding box center [640, 274] width 876 height 328
click at [1029, 269] on icon at bounding box center [1033, 274] width 10 height 17
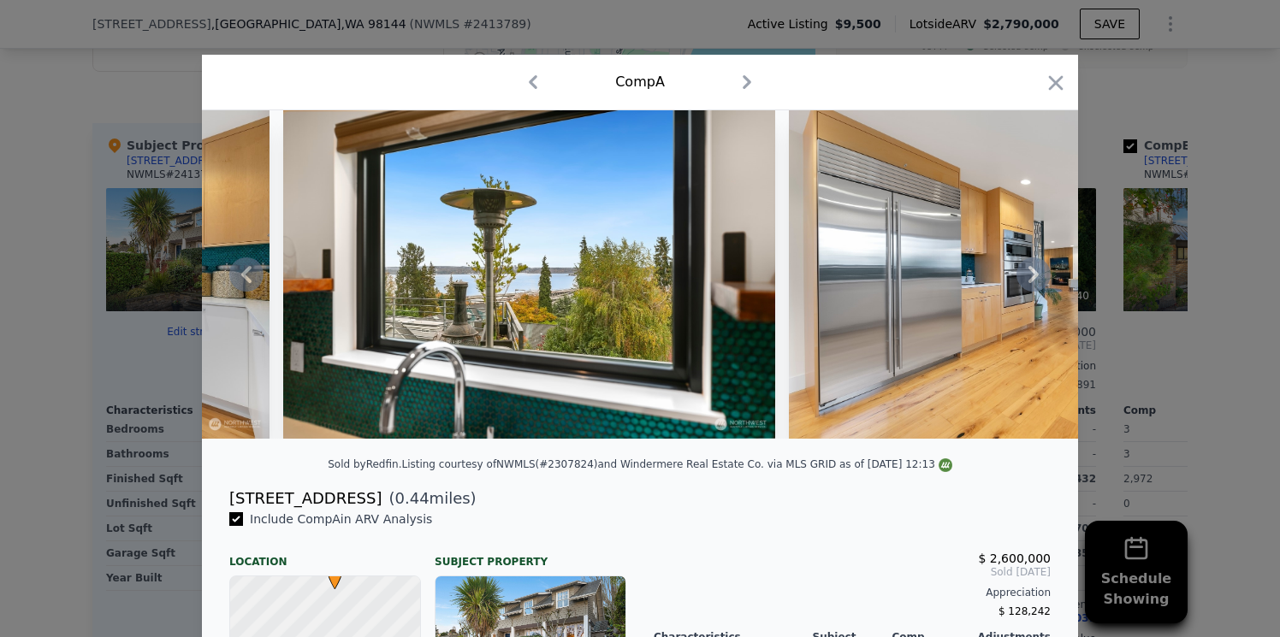
click at [1029, 269] on icon at bounding box center [1033, 274] width 10 height 17
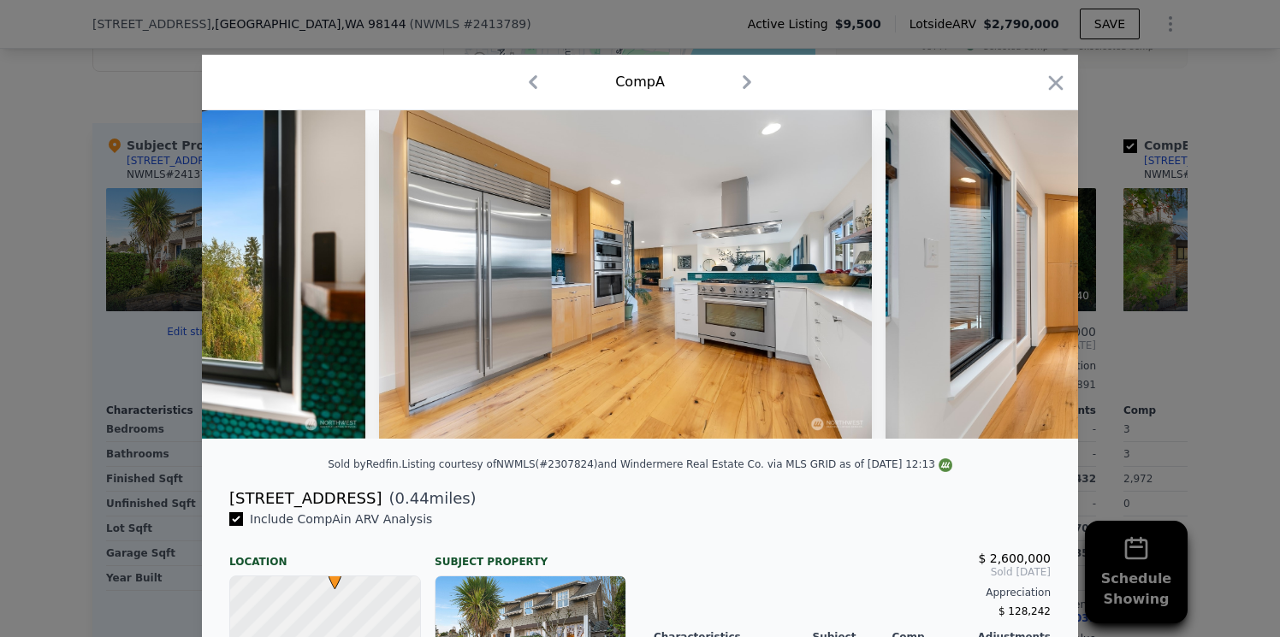
scroll to position [0, 5338]
click at [1056, 81] on icon "button" at bounding box center [1056, 82] width 15 height 15
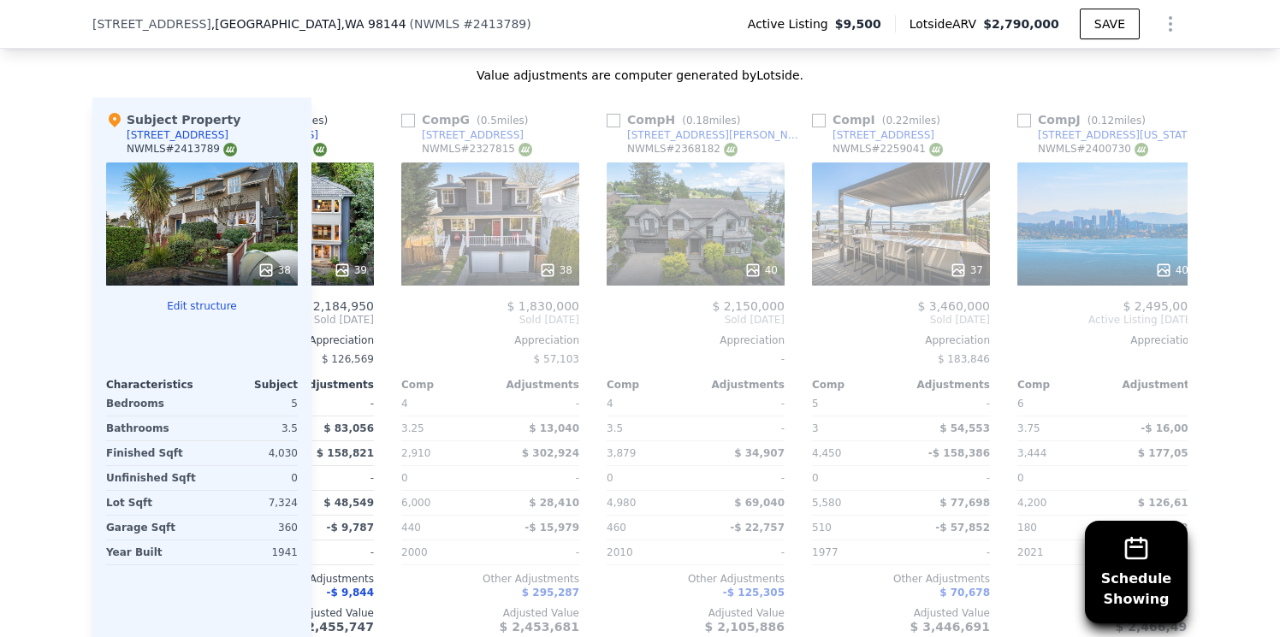
scroll to position [0, 1163]
click at [727, 223] on div "40" at bounding box center [695, 224] width 178 height 123
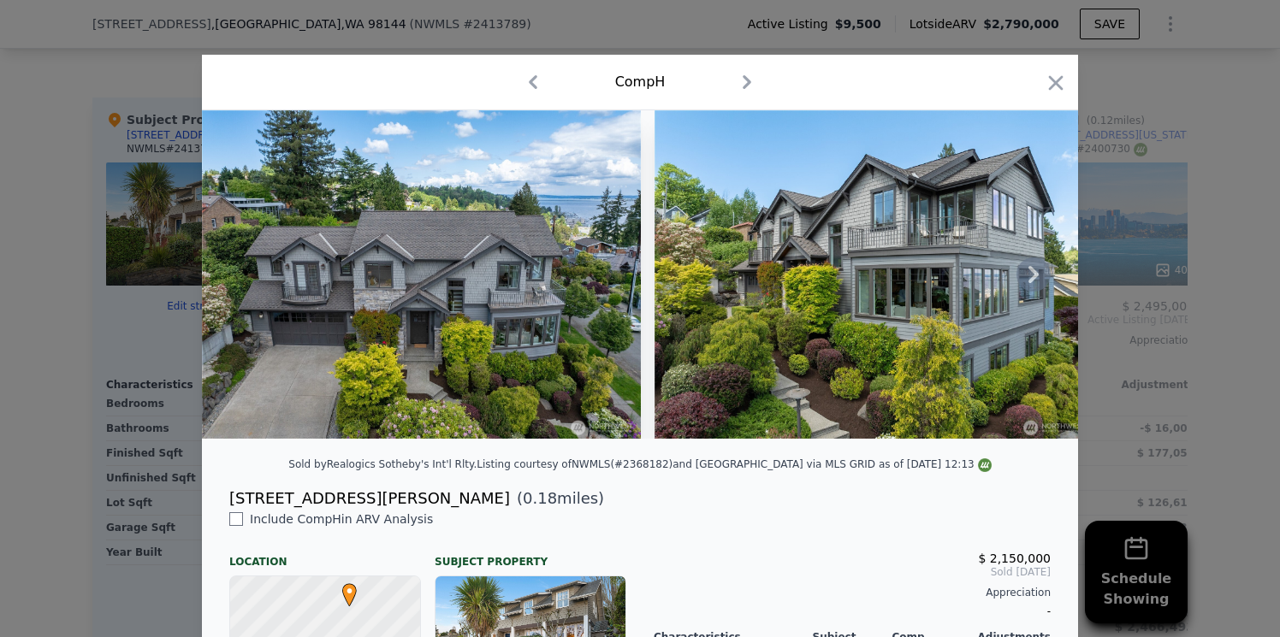
click at [1025, 285] on icon at bounding box center [1033, 274] width 34 height 34
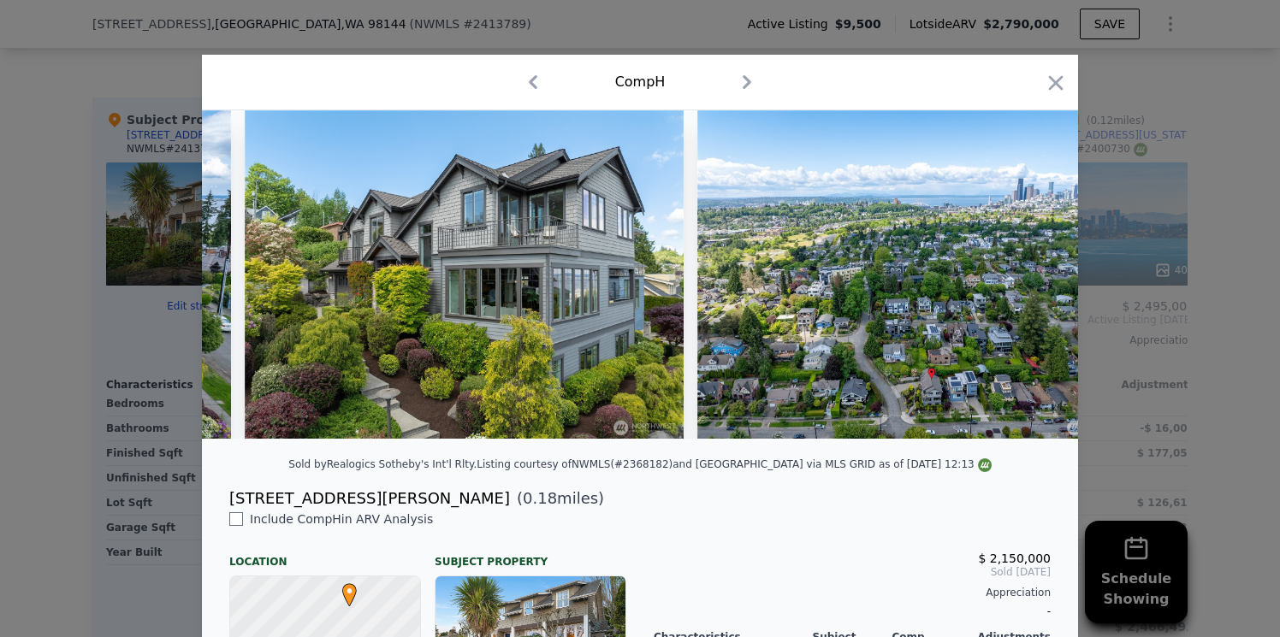
scroll to position [0, 411]
click at [1025, 285] on icon at bounding box center [1033, 274] width 34 height 34
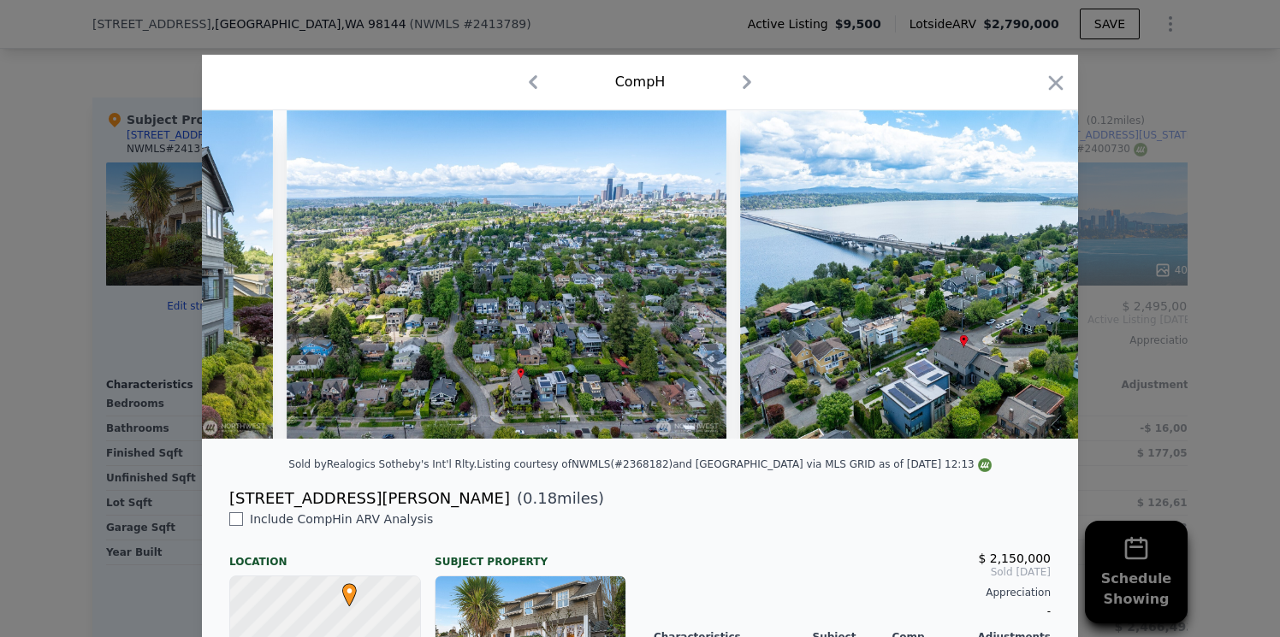
scroll to position [0, 821]
click at [1029, 284] on icon at bounding box center [1033, 274] width 34 height 34
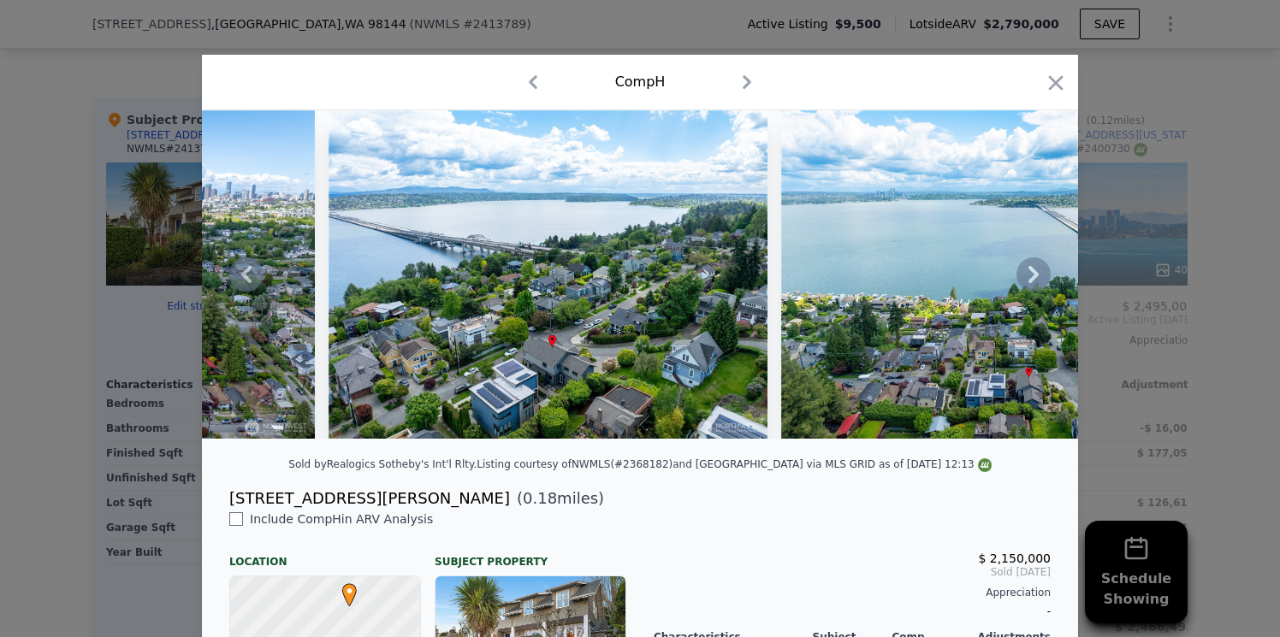
click at [1029, 284] on icon at bounding box center [1033, 274] width 34 height 34
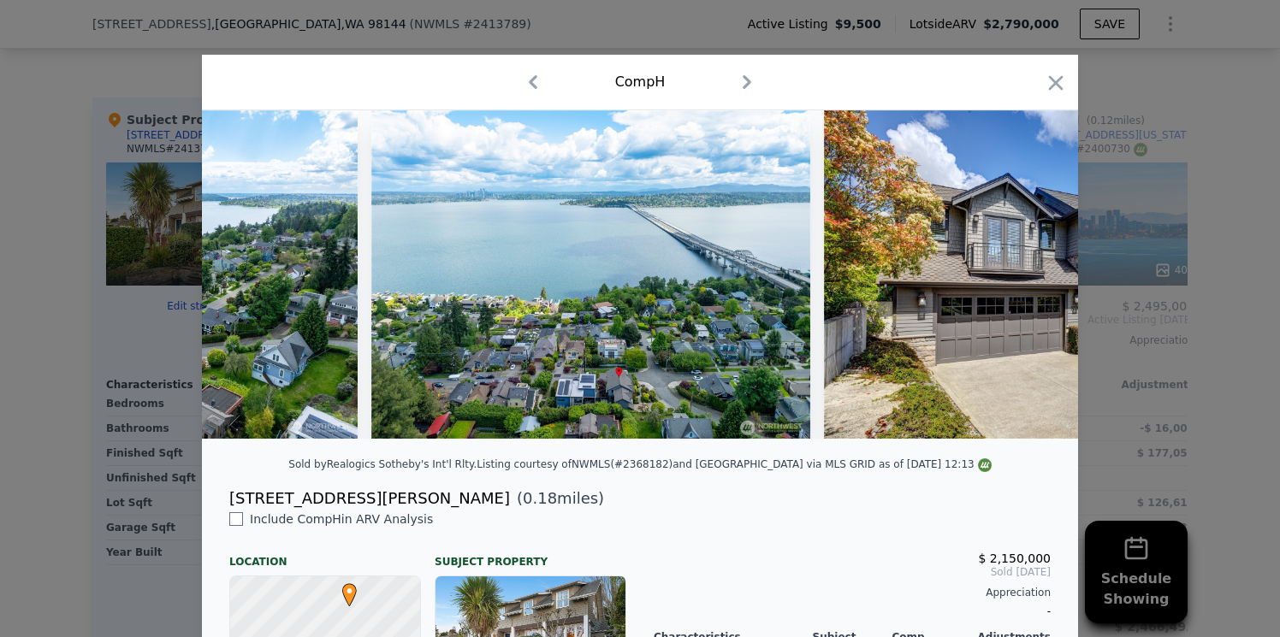
scroll to position [0, 1642]
click at [1059, 80] on icon "button" at bounding box center [1056, 83] width 24 height 24
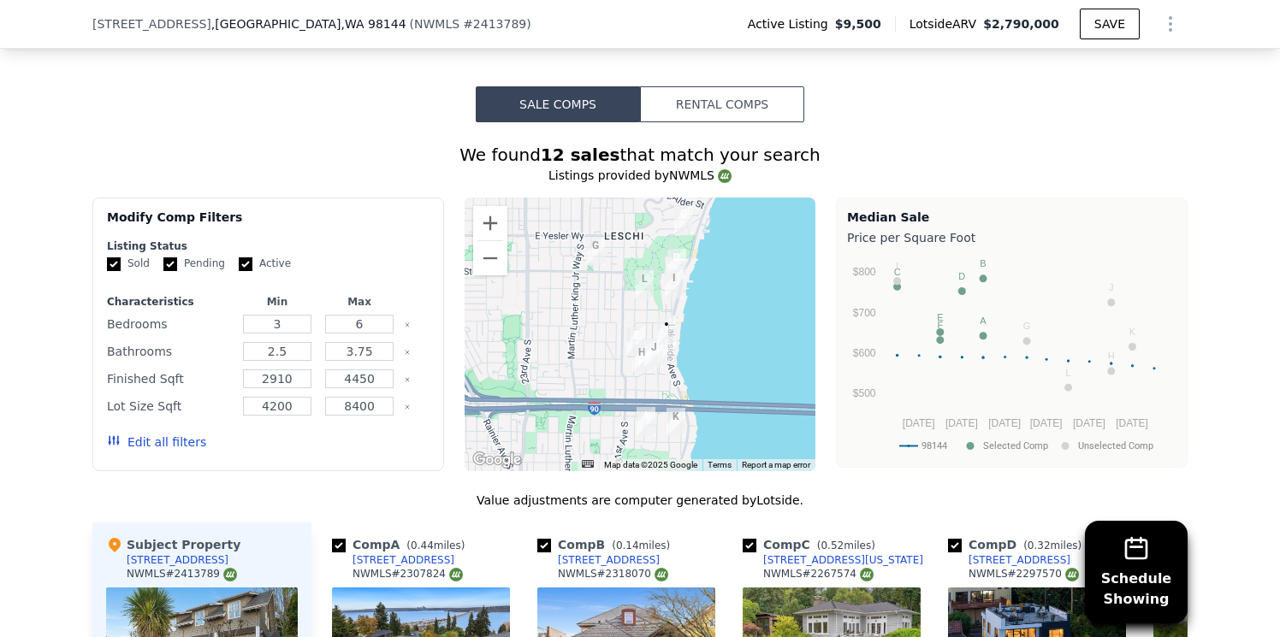
scroll to position [1549, 0]
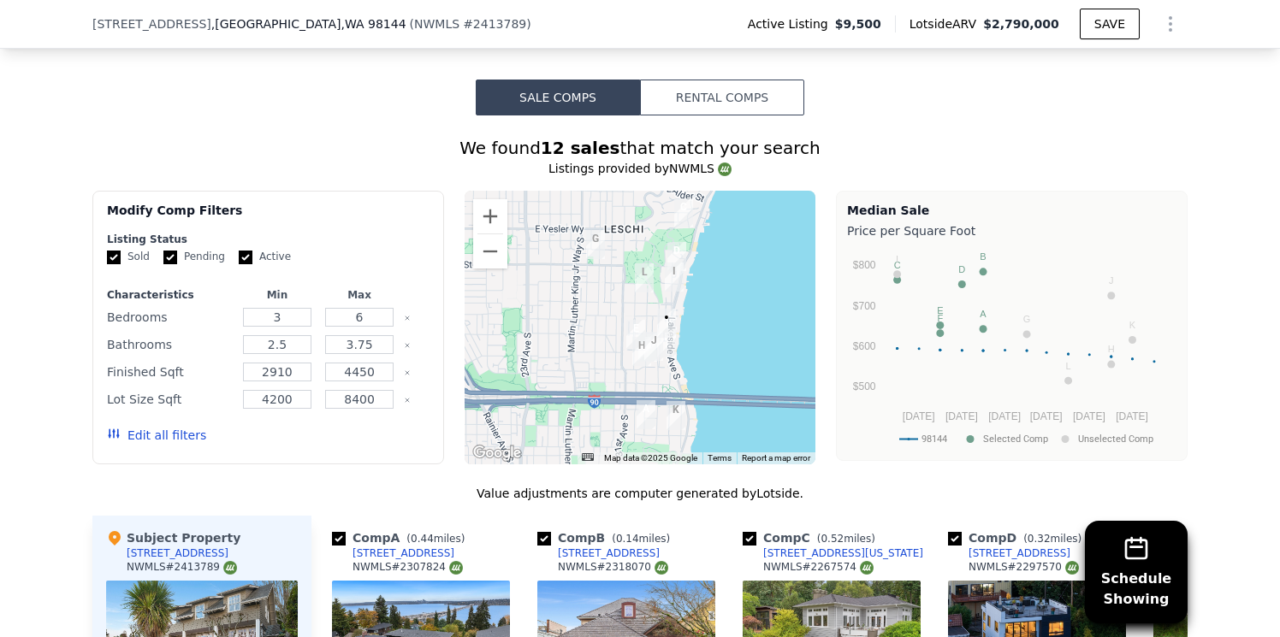
click at [666, 329] on img "1107 Lakeside Ave S" at bounding box center [666, 342] width 19 height 29
click at [496, 199] on button "Zoom in" at bounding box center [490, 216] width 34 height 34
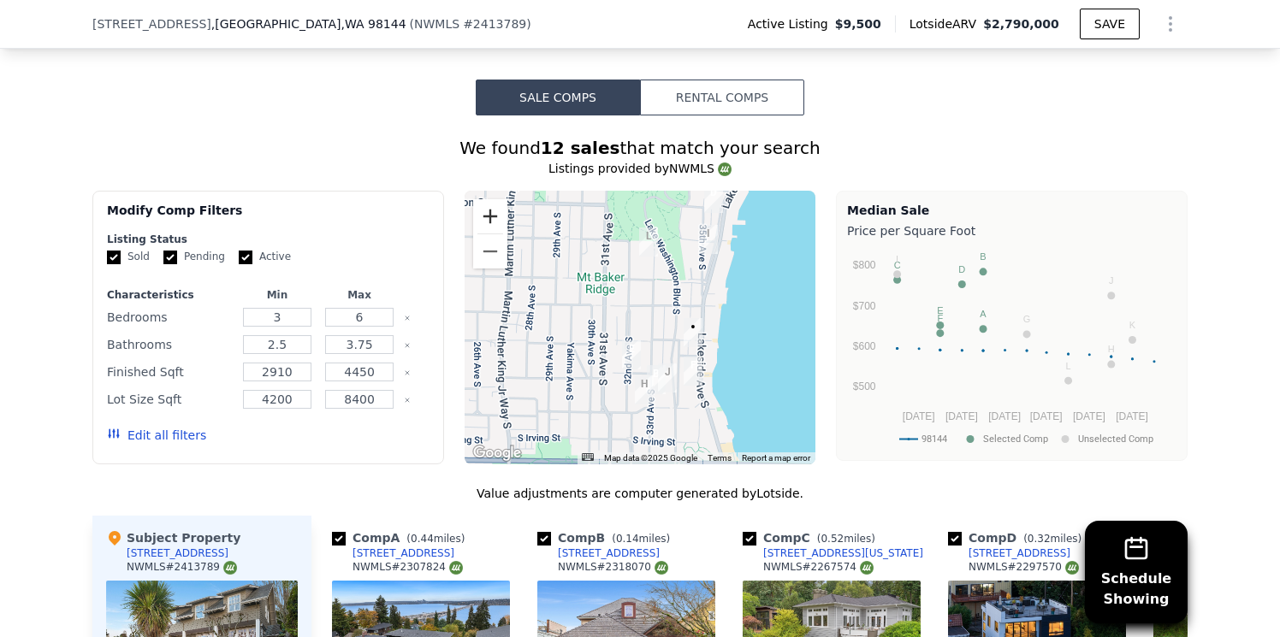
click at [496, 199] on button "Zoom in" at bounding box center [490, 216] width 34 height 34
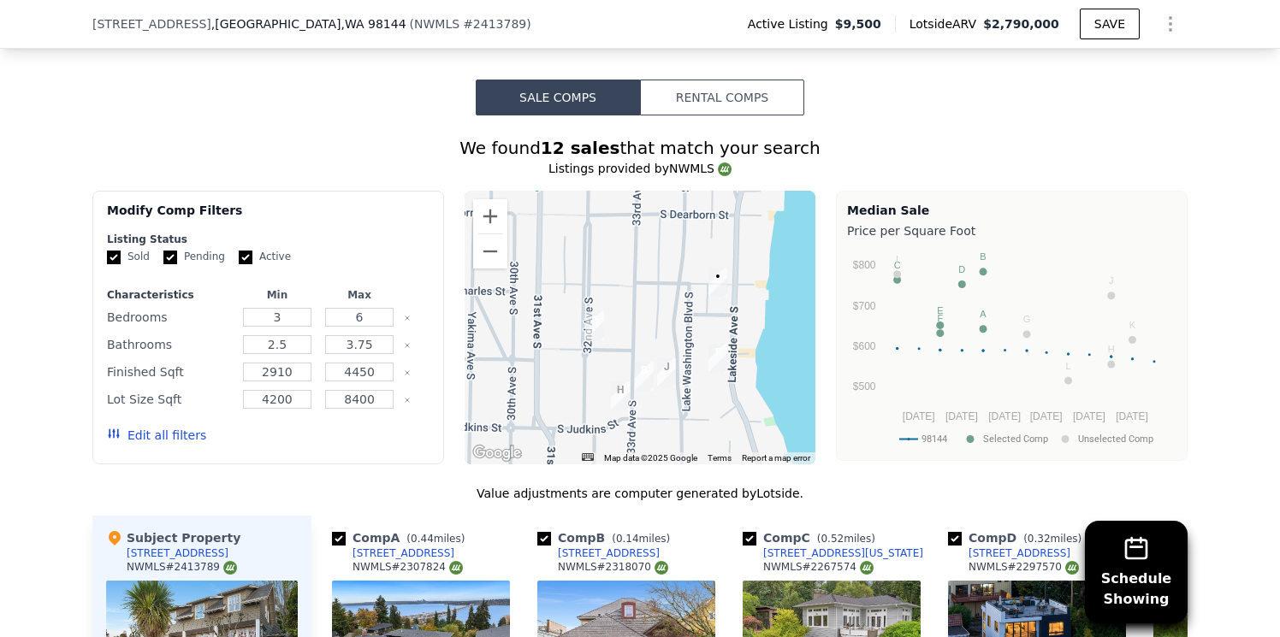
drag, startPoint x: 696, startPoint y: 327, endPoint x: 661, endPoint y: 249, distance: 85.4
click at [661, 249] on div at bounding box center [641, 328] width 352 height 274
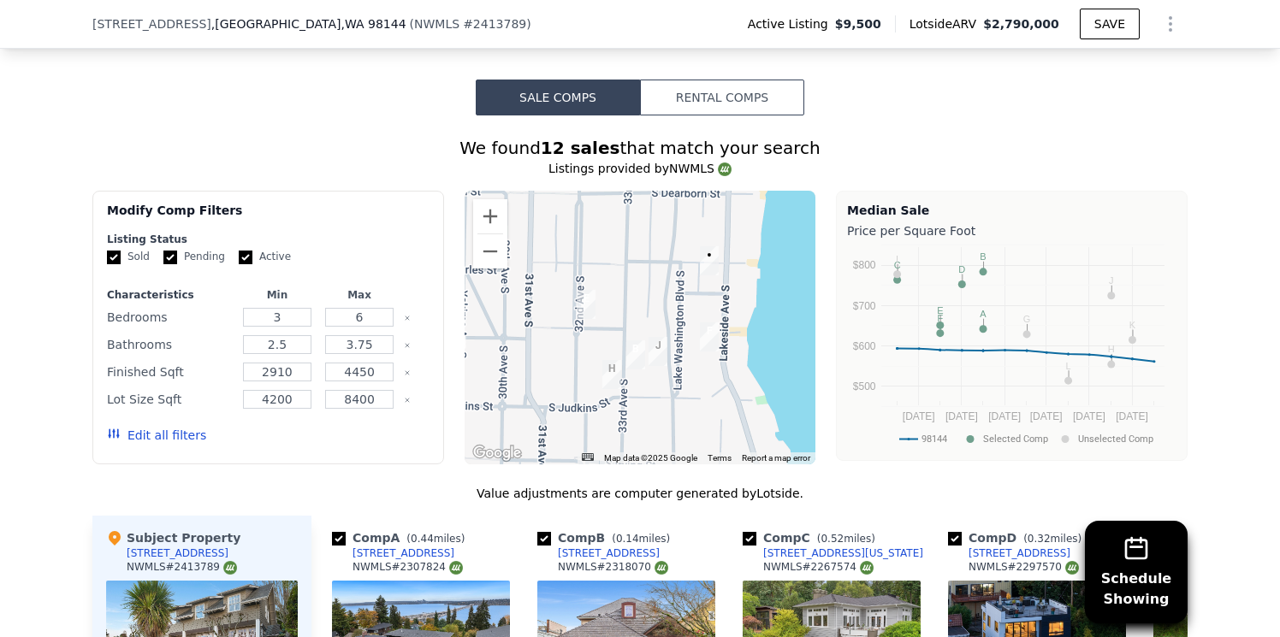
click at [708, 322] on img "1107 Lakeside Ave S" at bounding box center [709, 336] width 19 height 29
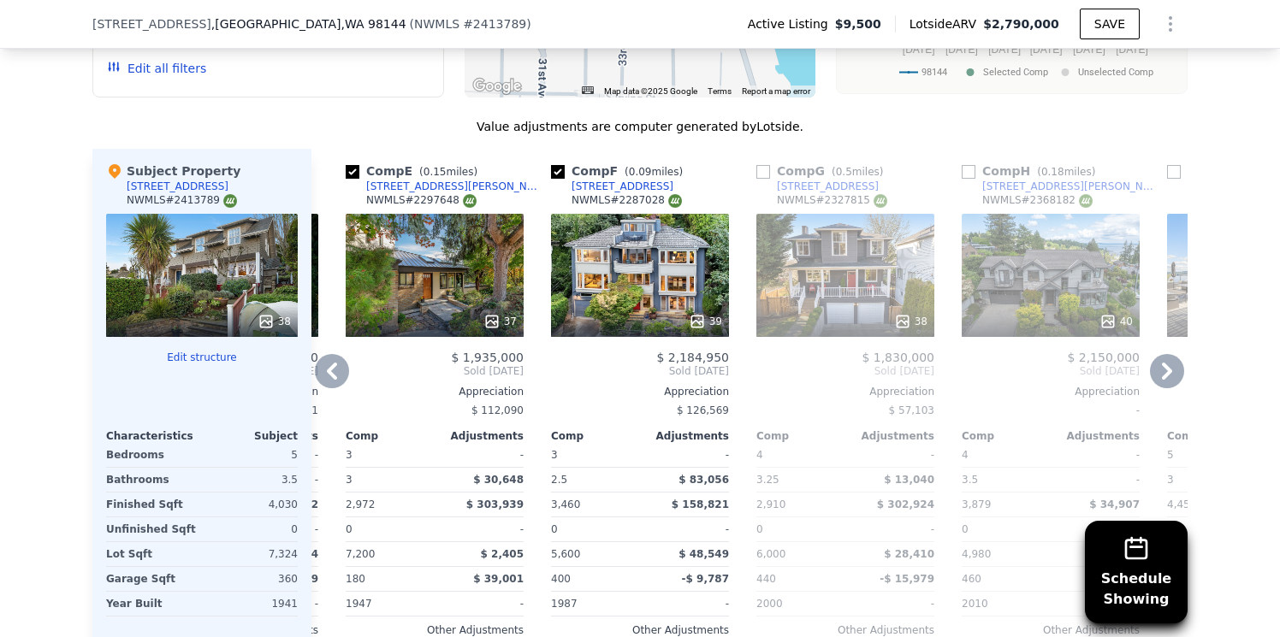
scroll to position [1888, 0]
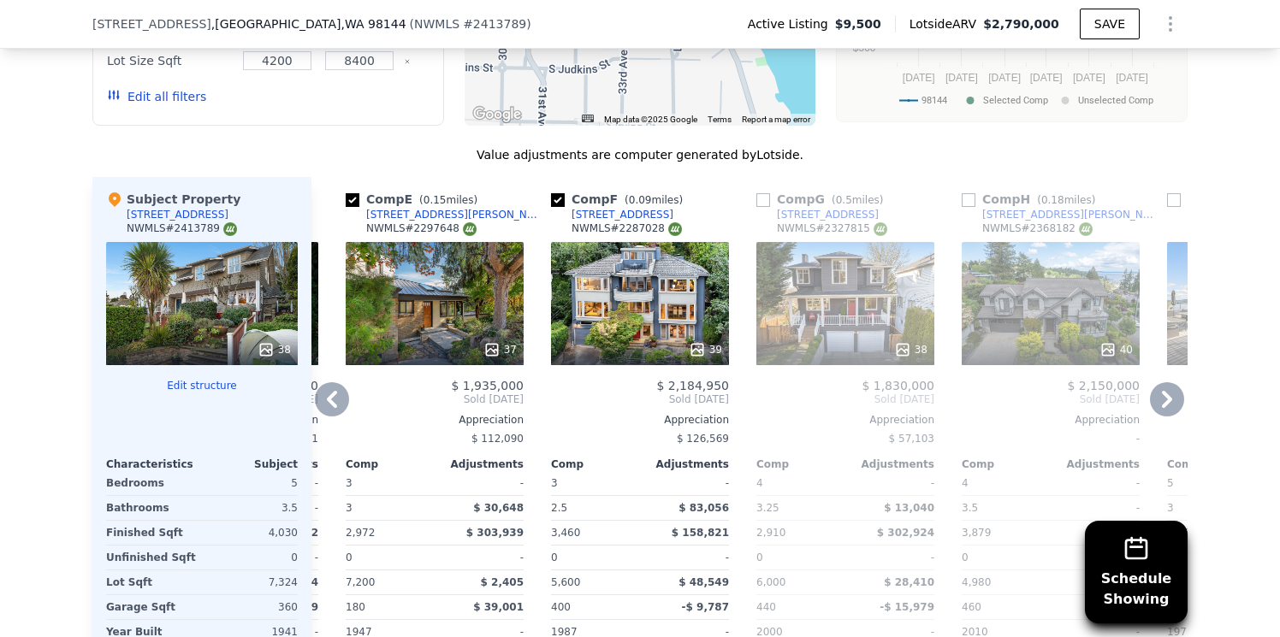
click at [646, 276] on div "39" at bounding box center [640, 303] width 178 height 123
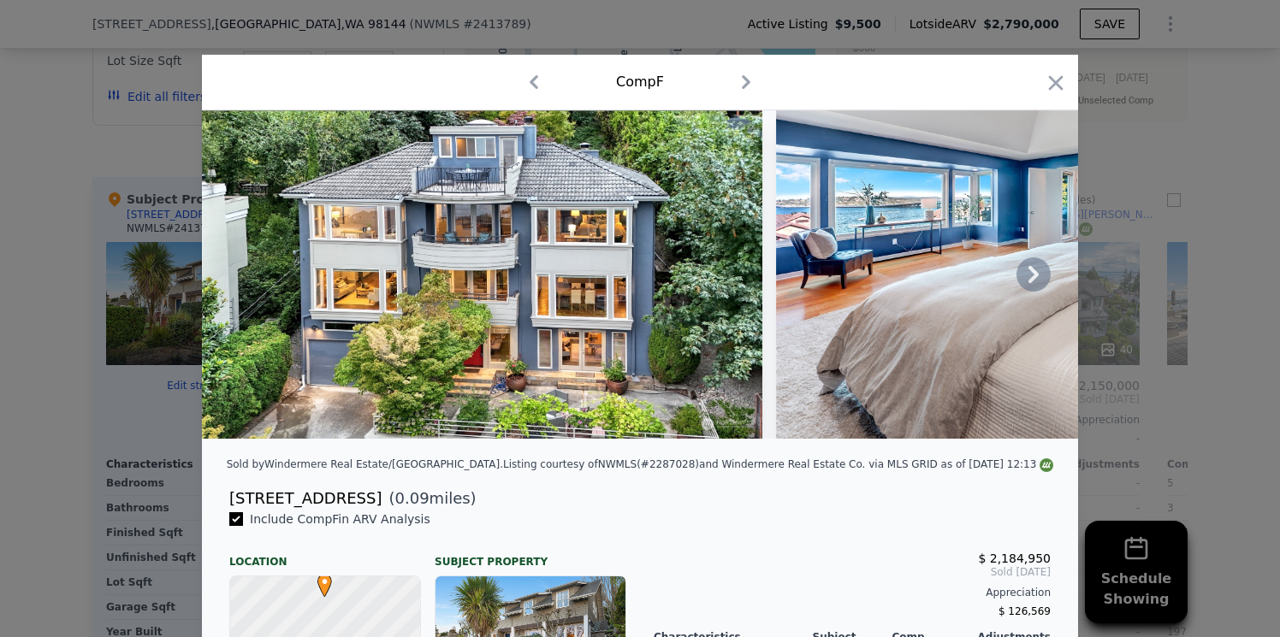
click at [1035, 274] on icon at bounding box center [1033, 274] width 10 height 17
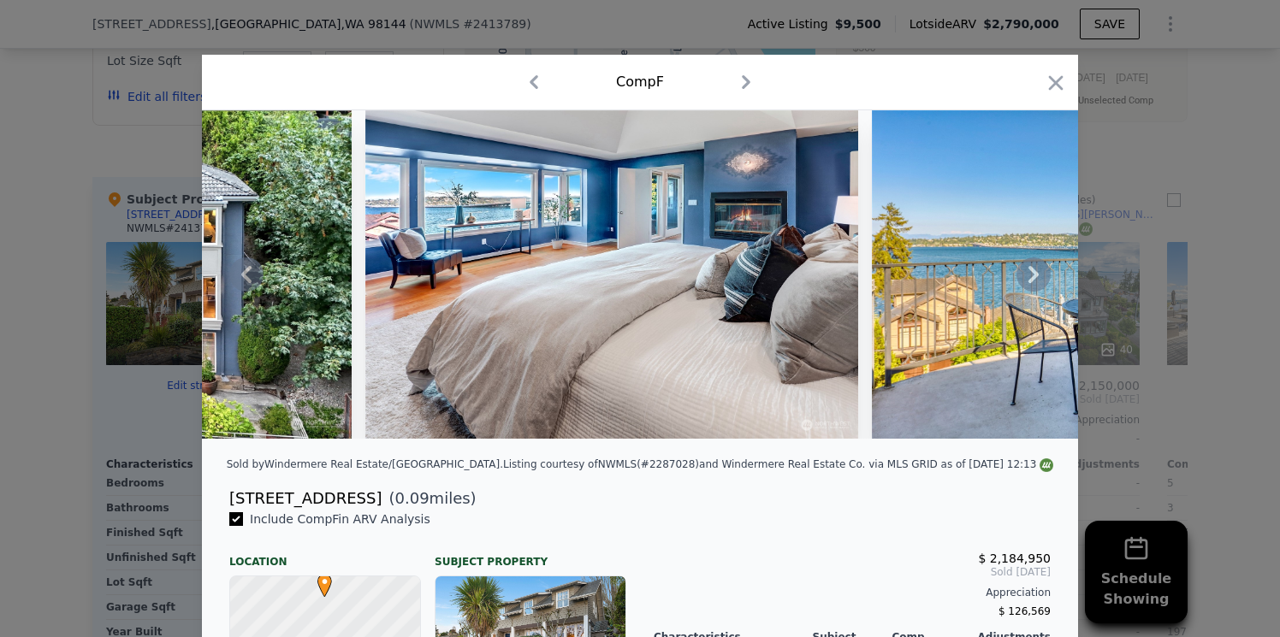
click at [1035, 274] on icon at bounding box center [1033, 274] width 10 height 17
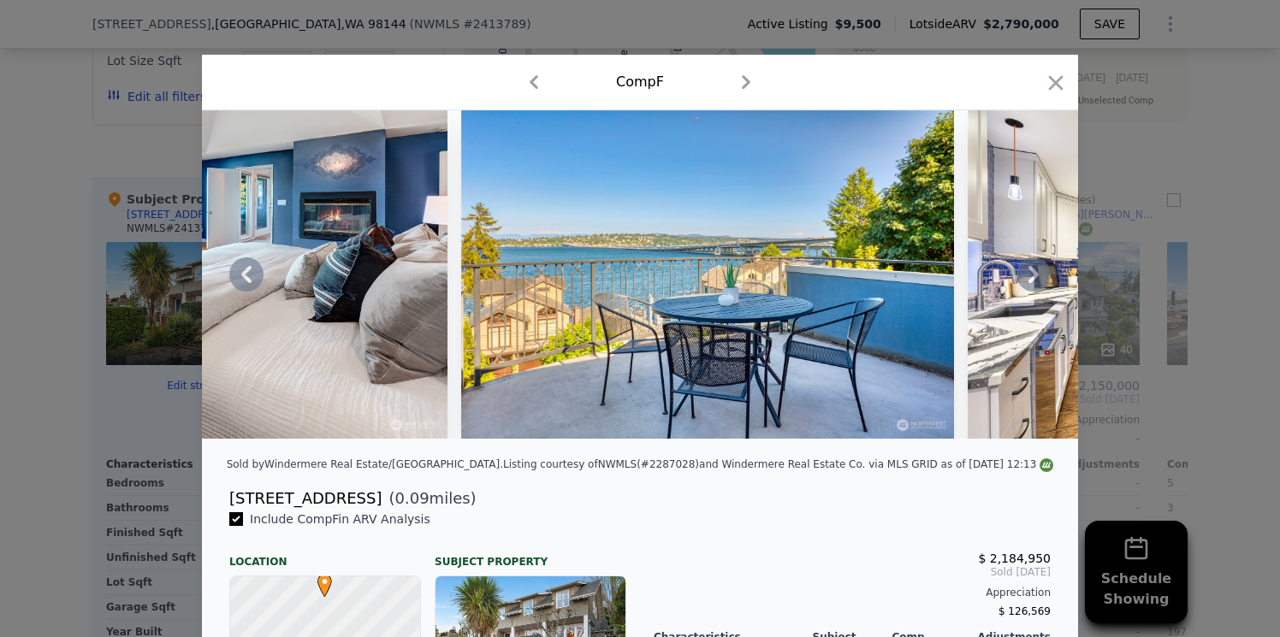
click at [1035, 274] on icon at bounding box center [1033, 274] width 10 height 17
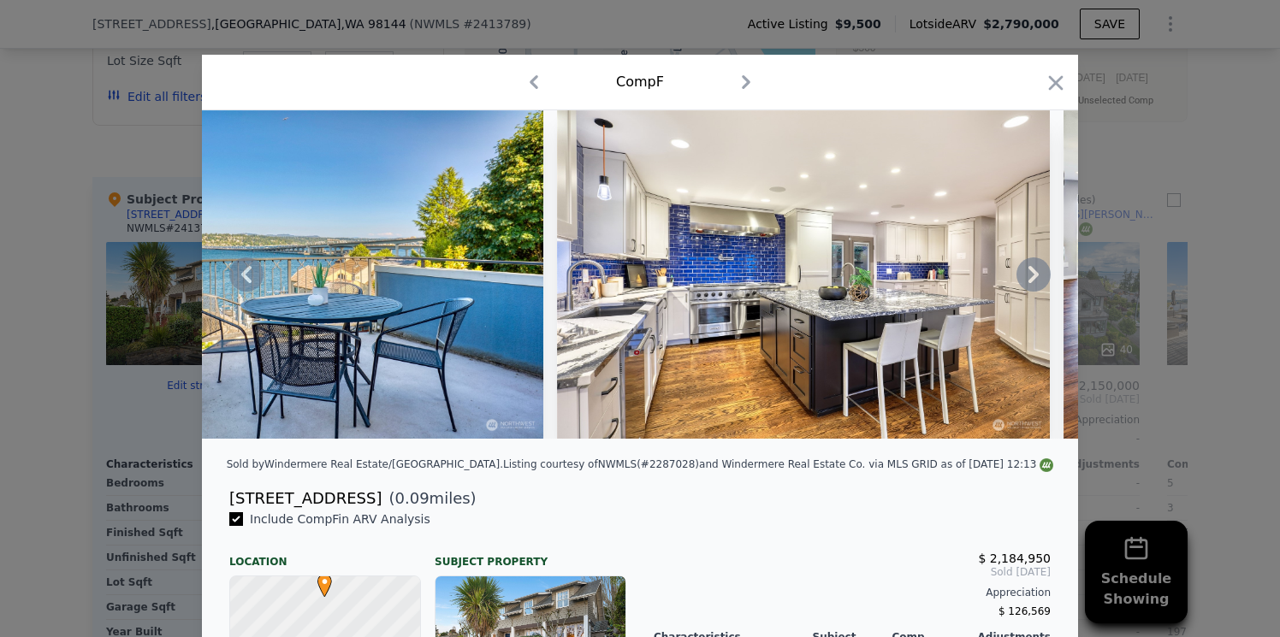
click at [1035, 274] on icon at bounding box center [1033, 274] width 10 height 17
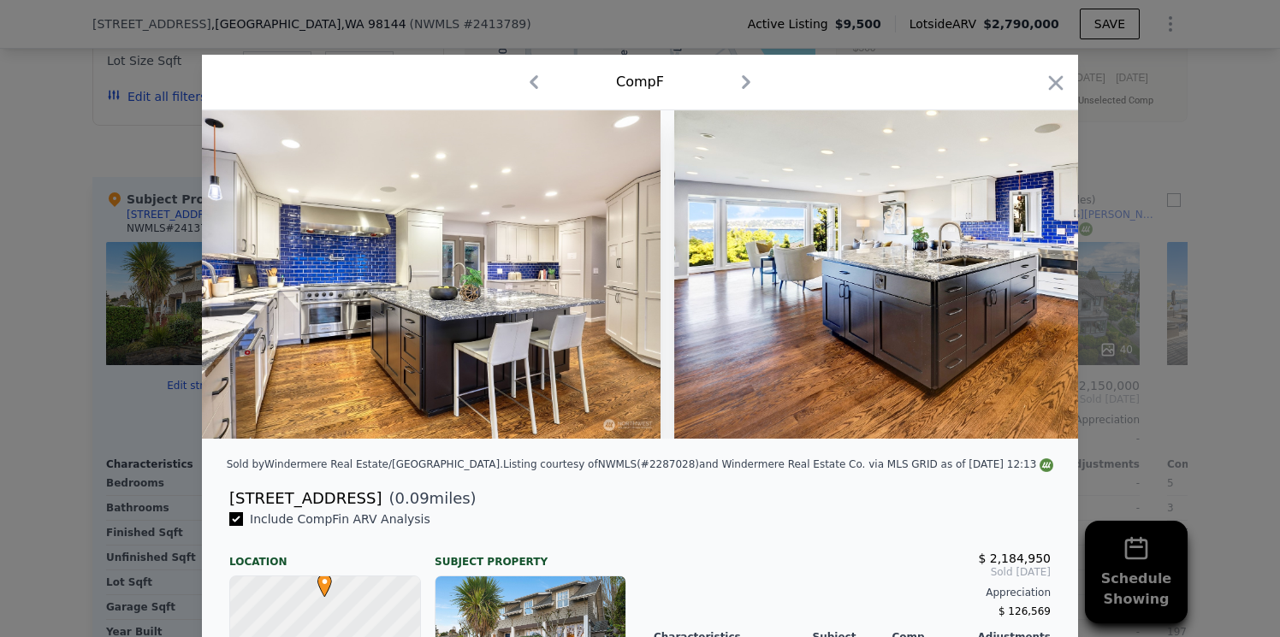
scroll to position [0, 1642]
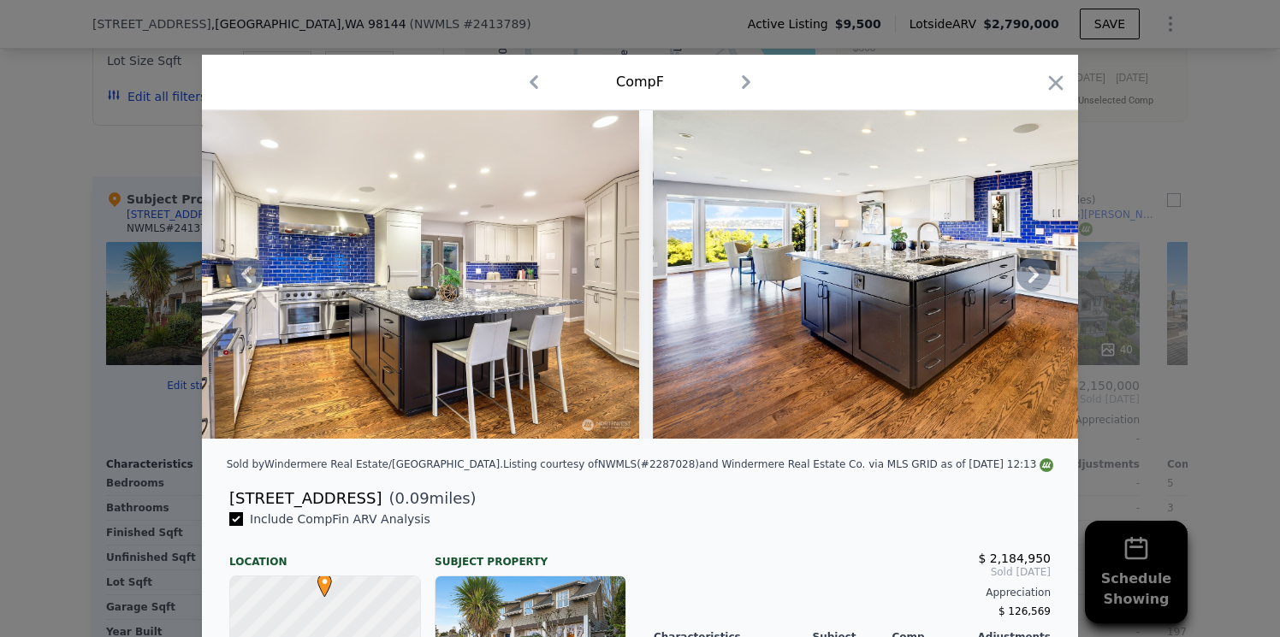
click at [1035, 274] on div at bounding box center [640, 274] width 876 height 328
click at [1035, 274] on icon at bounding box center [1033, 274] width 10 height 17
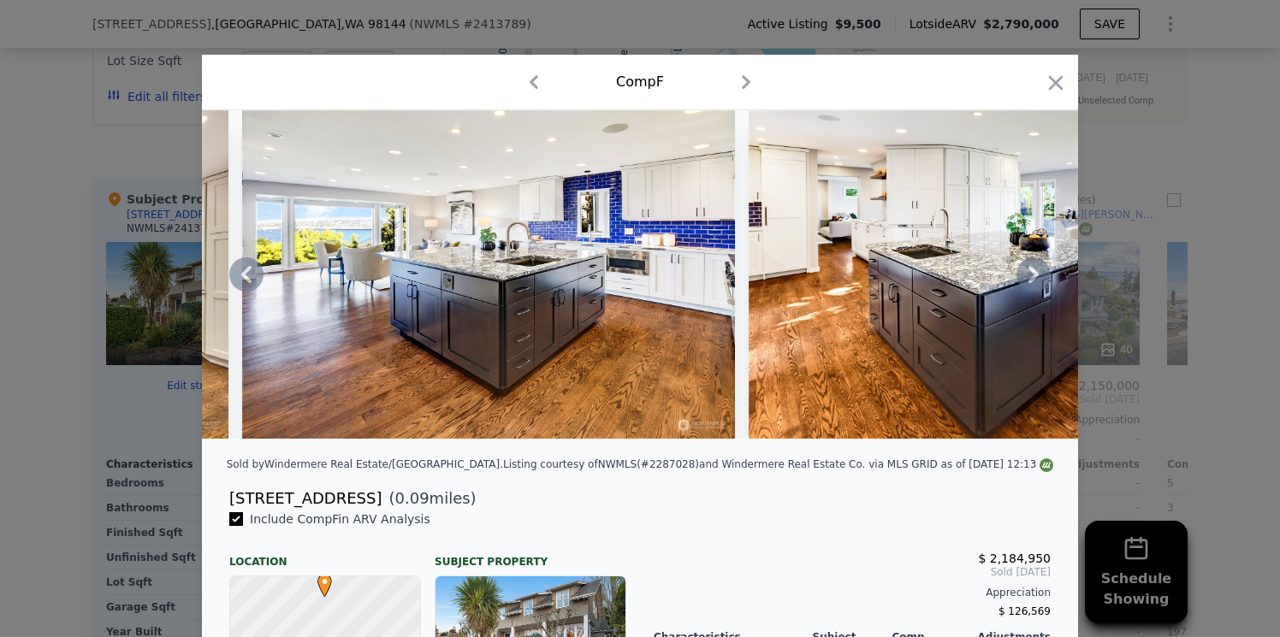
click at [1035, 274] on icon at bounding box center [1033, 274] width 10 height 17
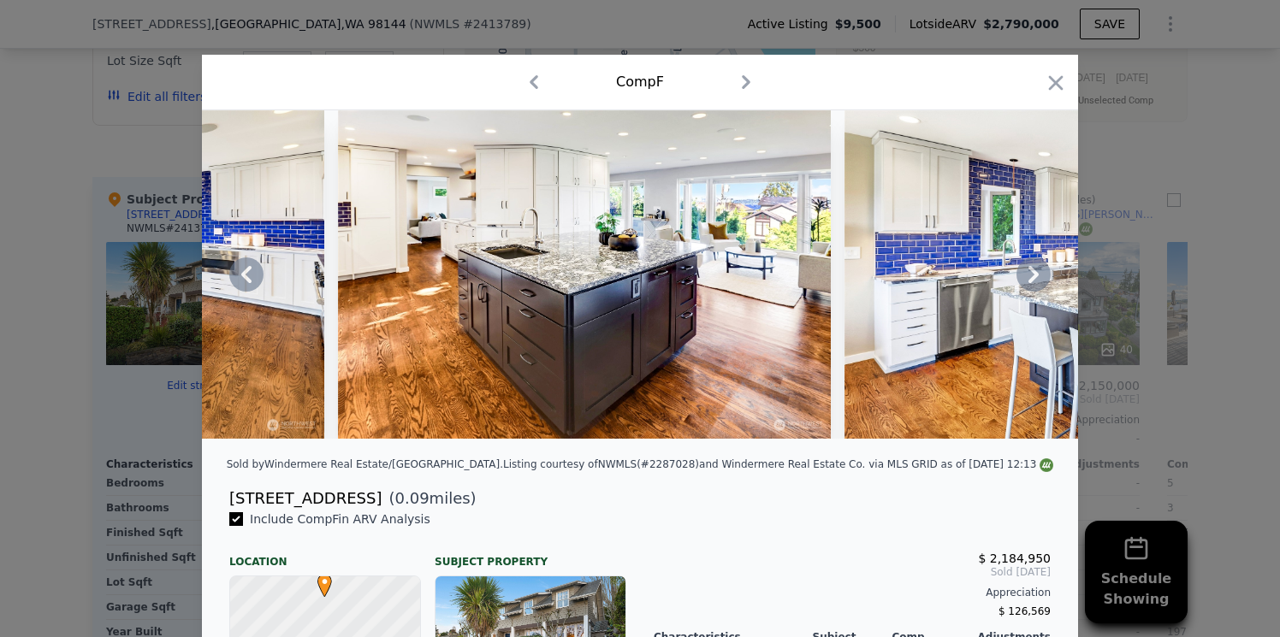
click at [1035, 274] on icon at bounding box center [1033, 274] width 10 height 17
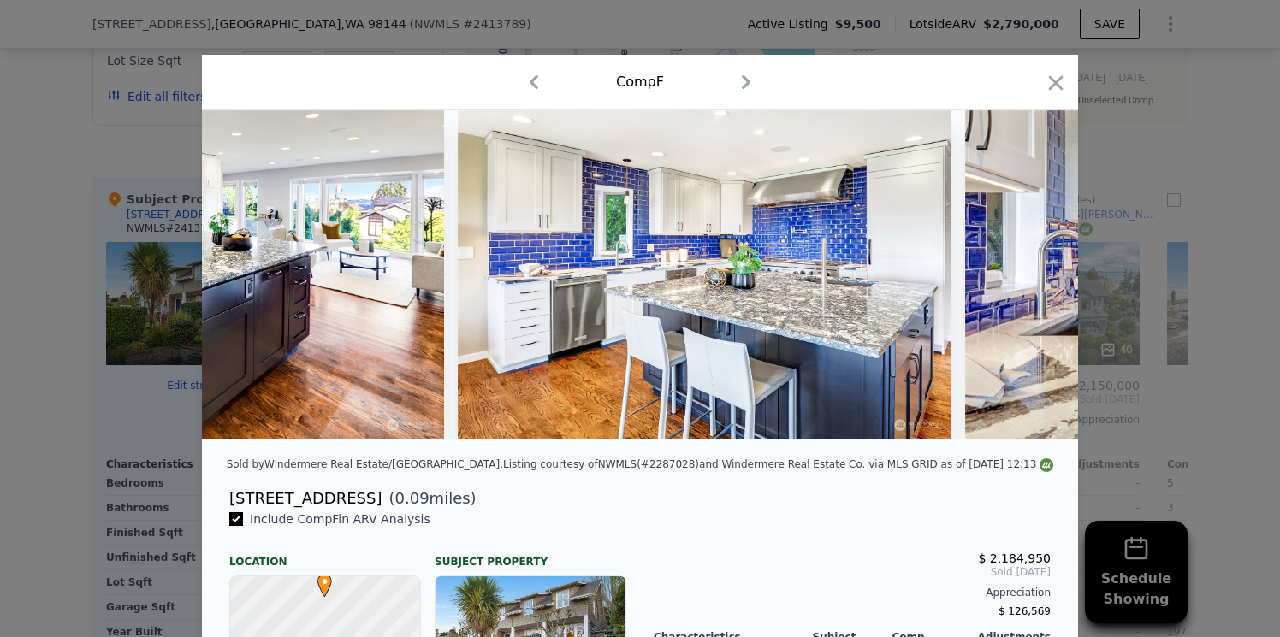
scroll to position [0, 2874]
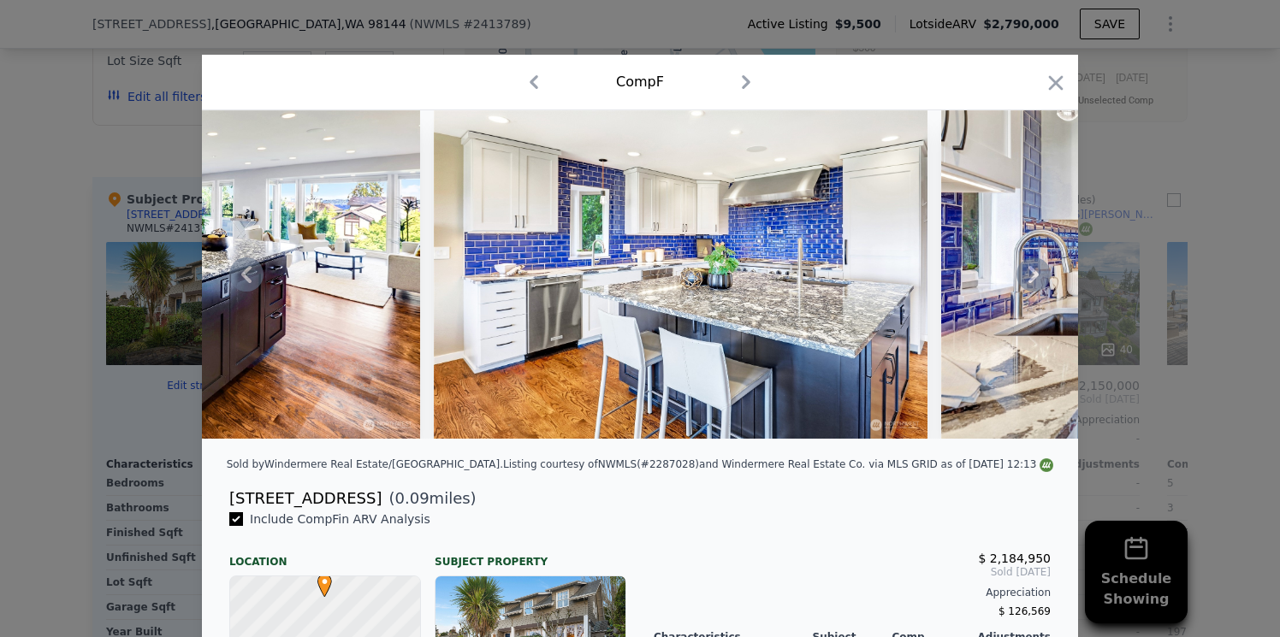
click at [1035, 274] on icon at bounding box center [1033, 274] width 10 height 17
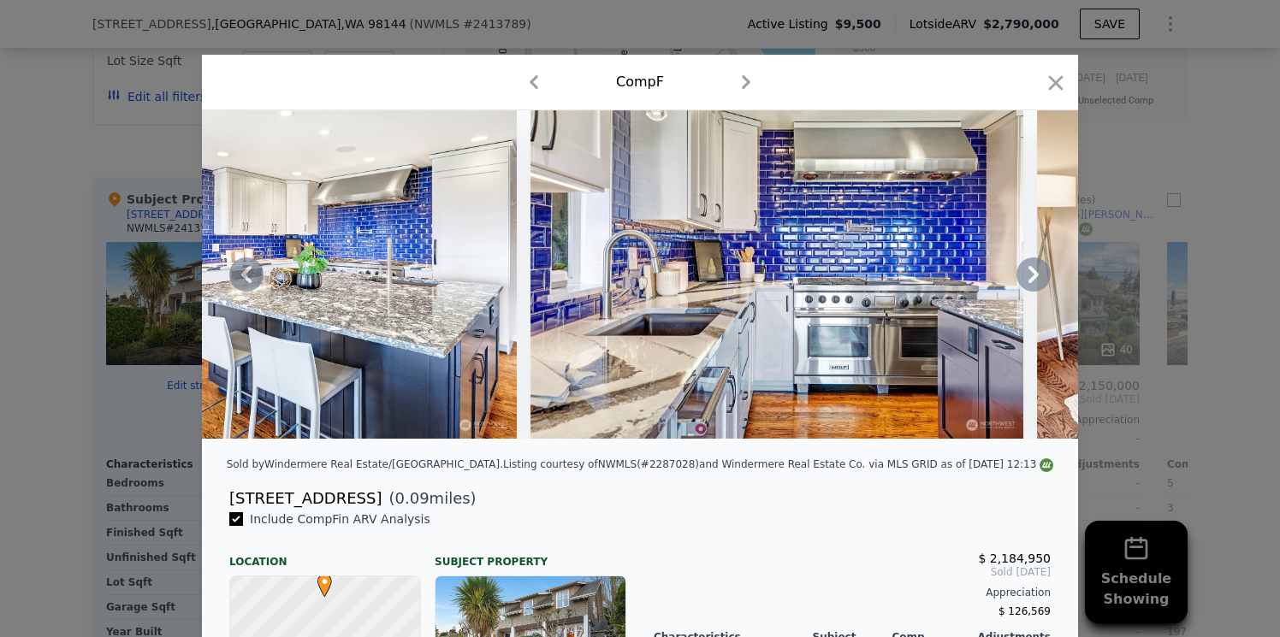
click at [1035, 274] on icon at bounding box center [1033, 274] width 10 height 17
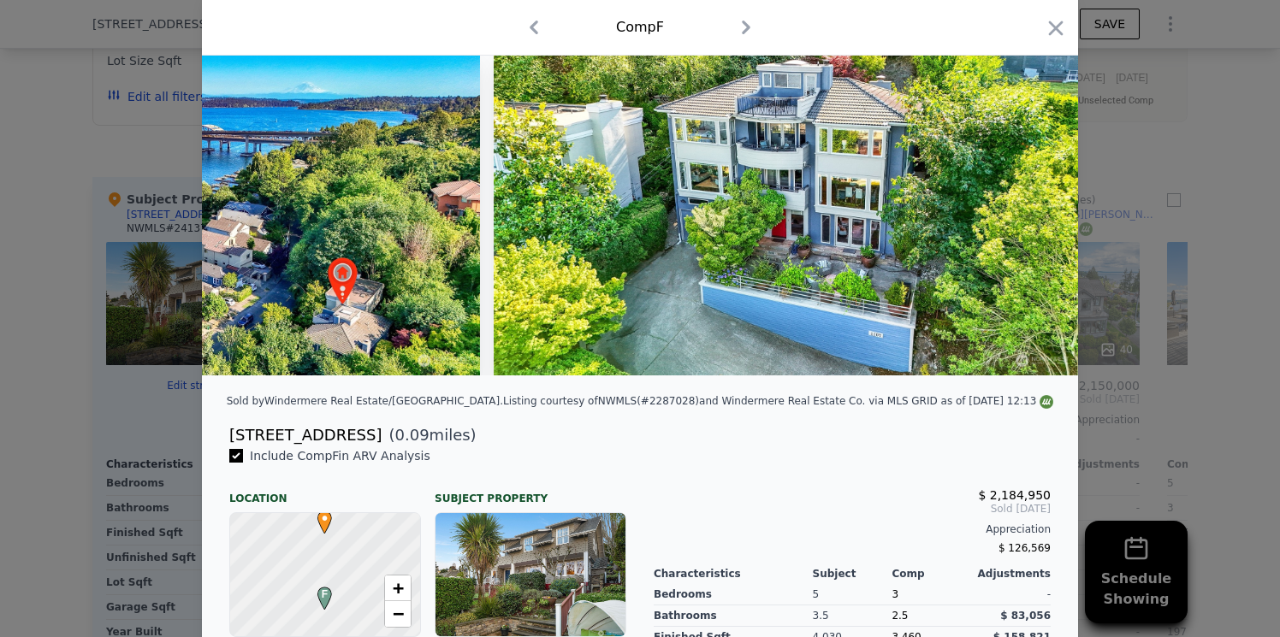
scroll to position [0, 0]
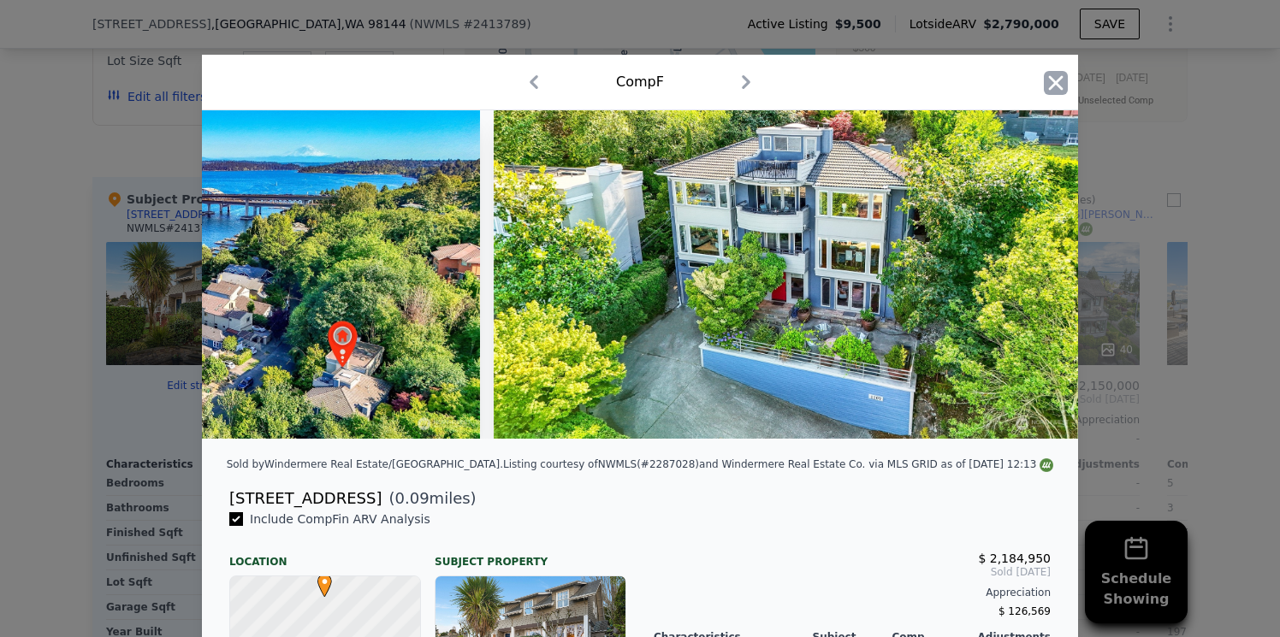
click at [1052, 92] on icon "button" at bounding box center [1056, 83] width 24 height 24
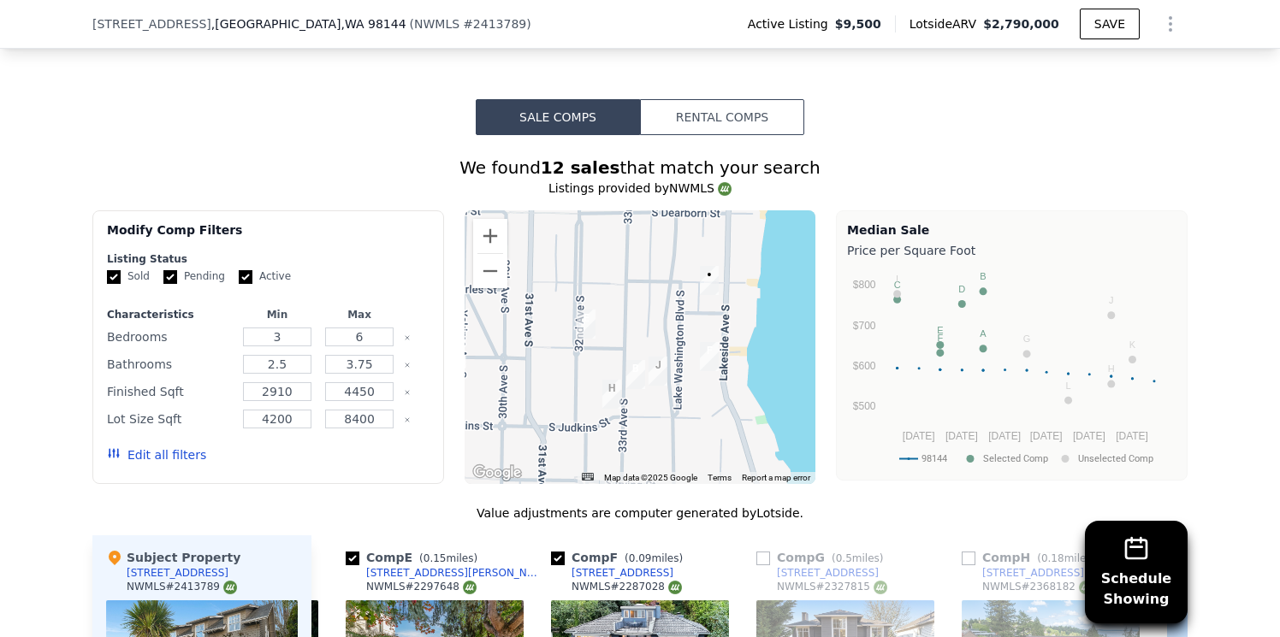
scroll to position [1530, 0]
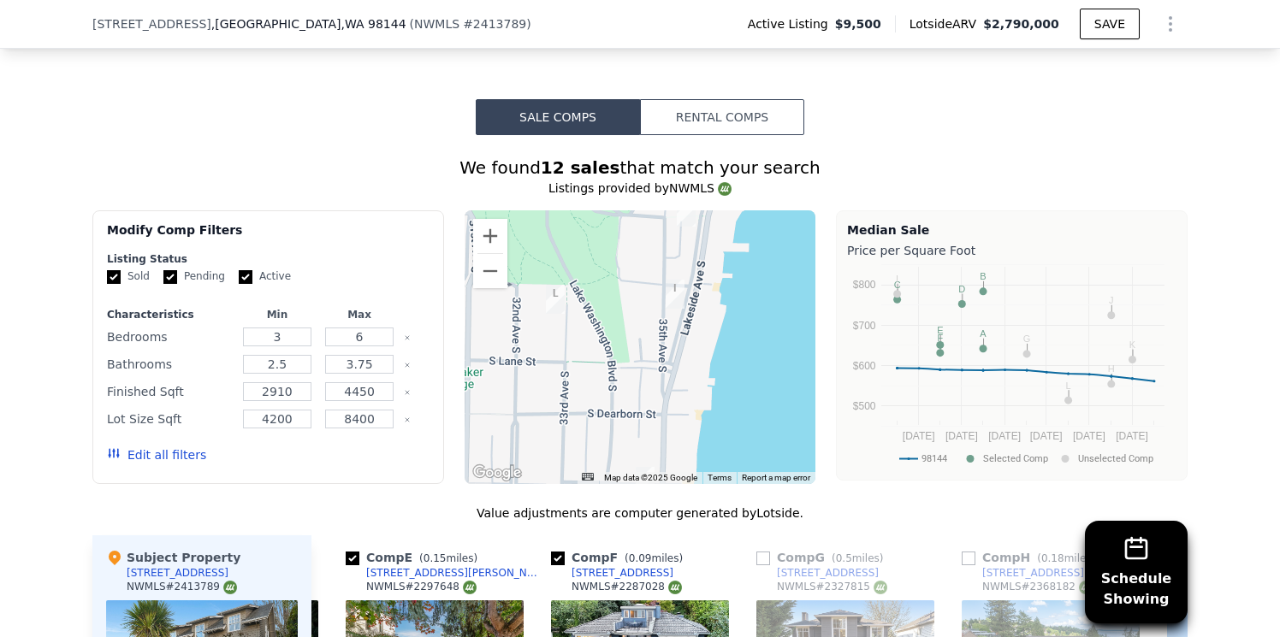
drag, startPoint x: 755, startPoint y: 244, endPoint x: 691, endPoint y: 431, distance: 198.0
click at [691, 431] on div at bounding box center [641, 347] width 352 height 274
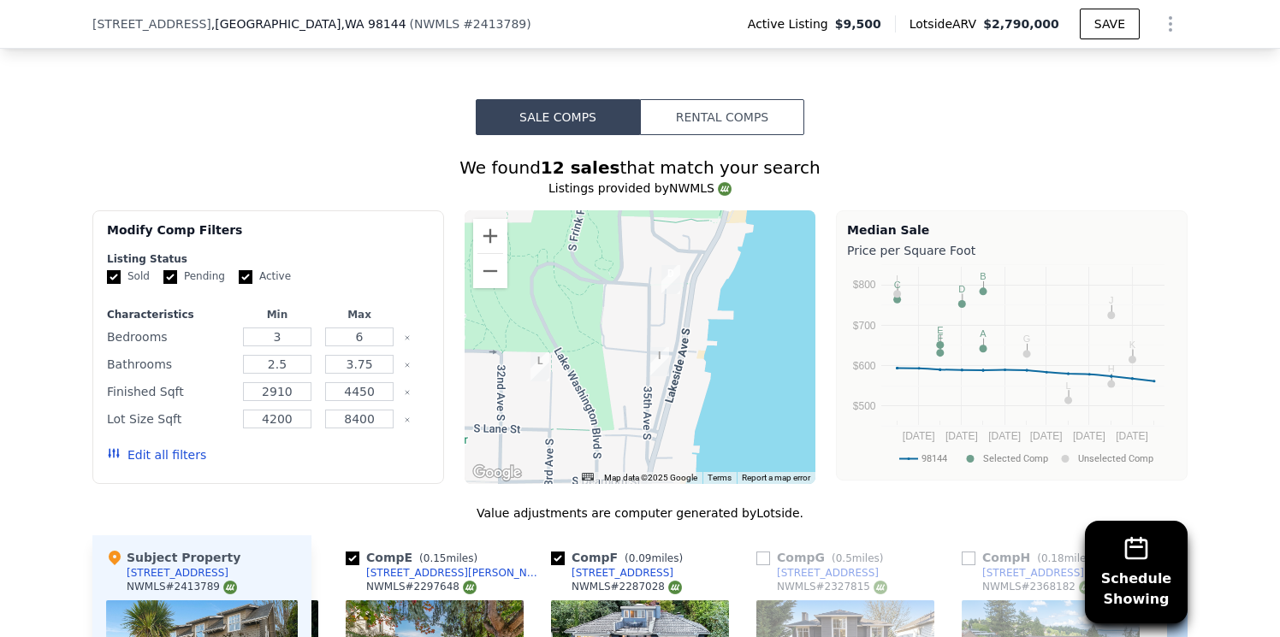
drag, startPoint x: 689, startPoint y: 349, endPoint x: 672, endPoint y: 417, distance: 70.8
click at [672, 417] on div at bounding box center [641, 347] width 352 height 274
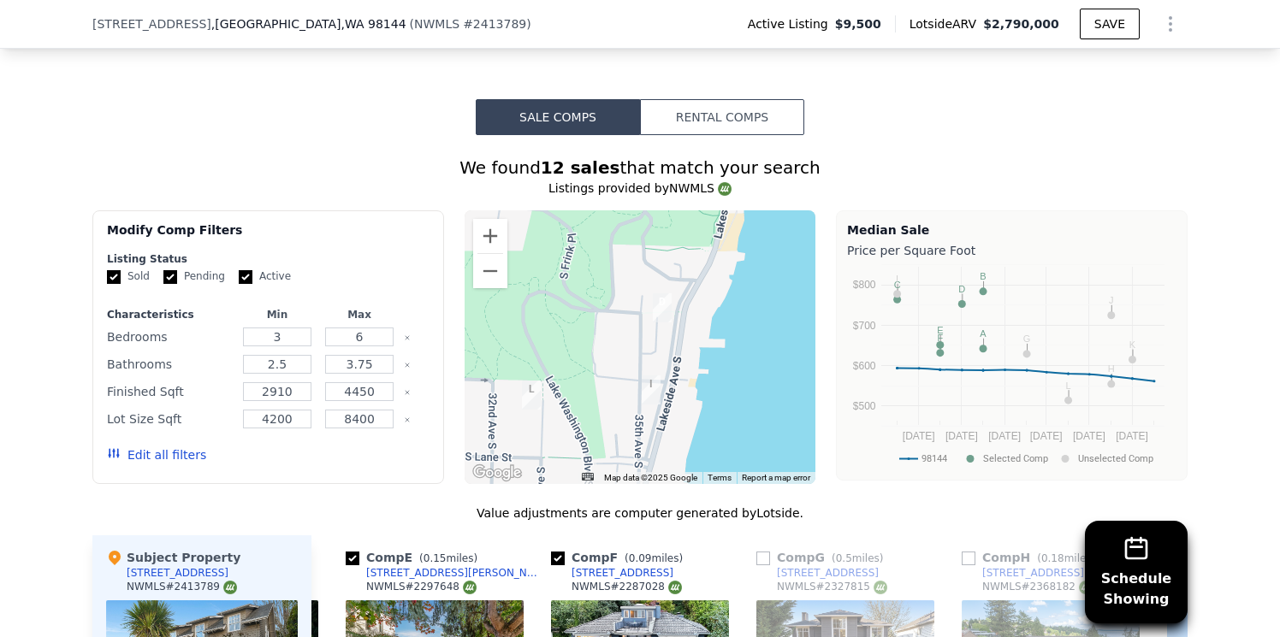
click at [663, 293] on img "401 Lakeside Ave S" at bounding box center [662, 307] width 19 height 29
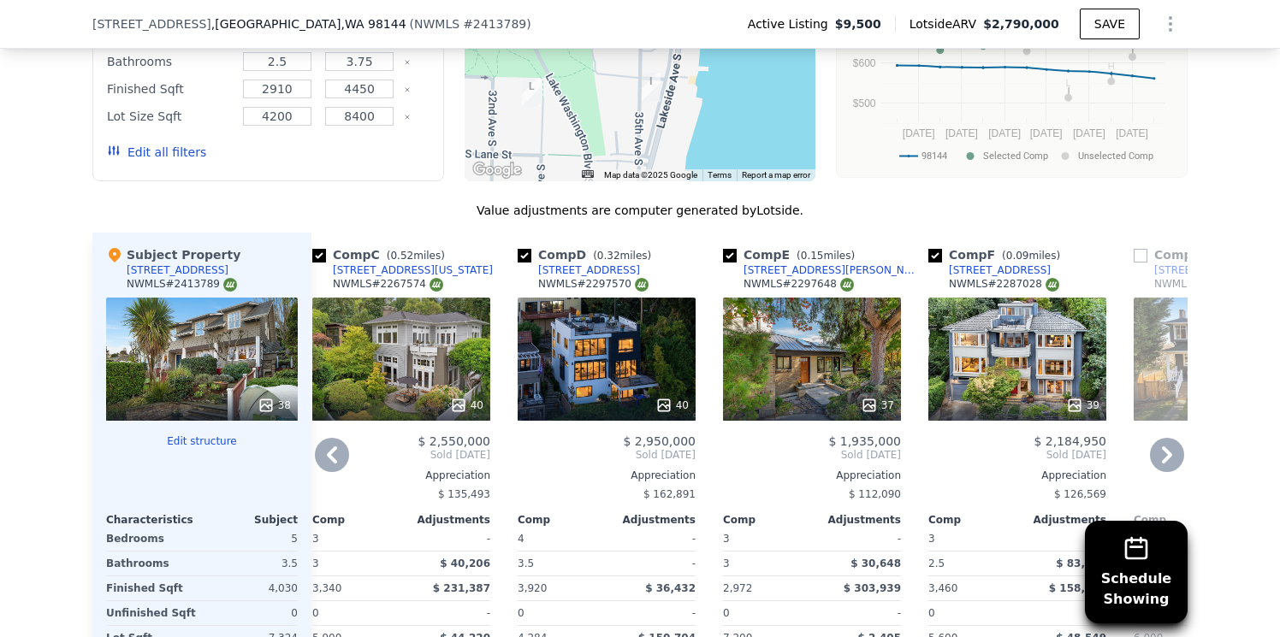
scroll to position [1830, 0]
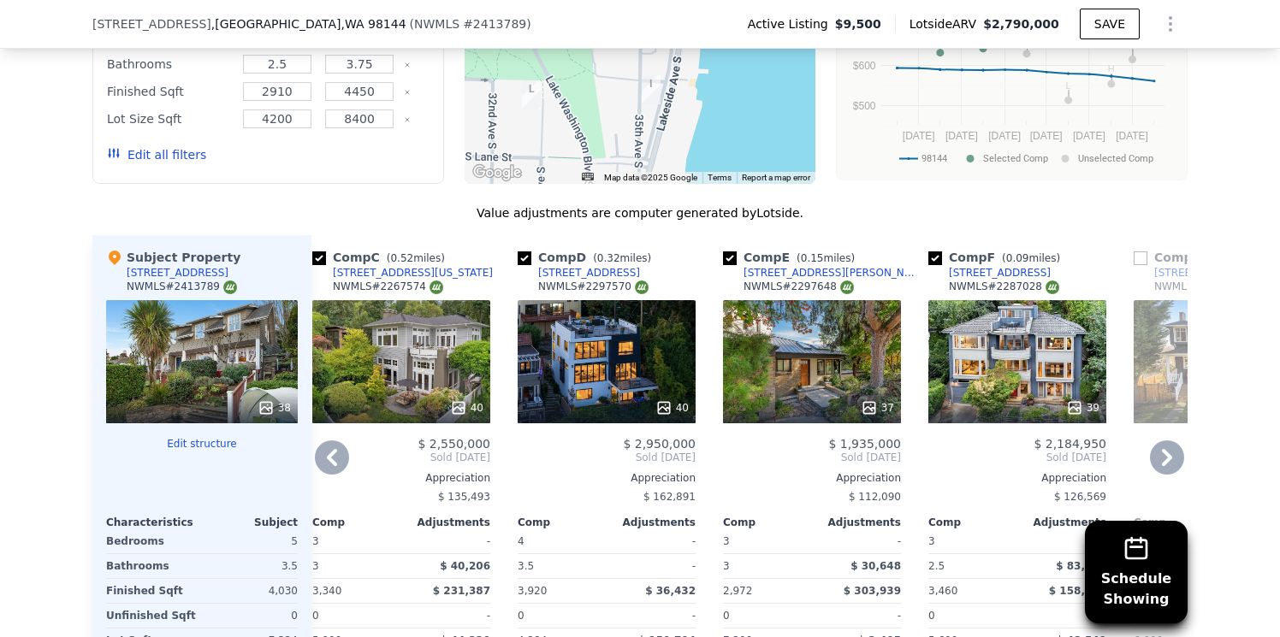
click at [618, 344] on div "40" at bounding box center [607, 361] width 178 height 123
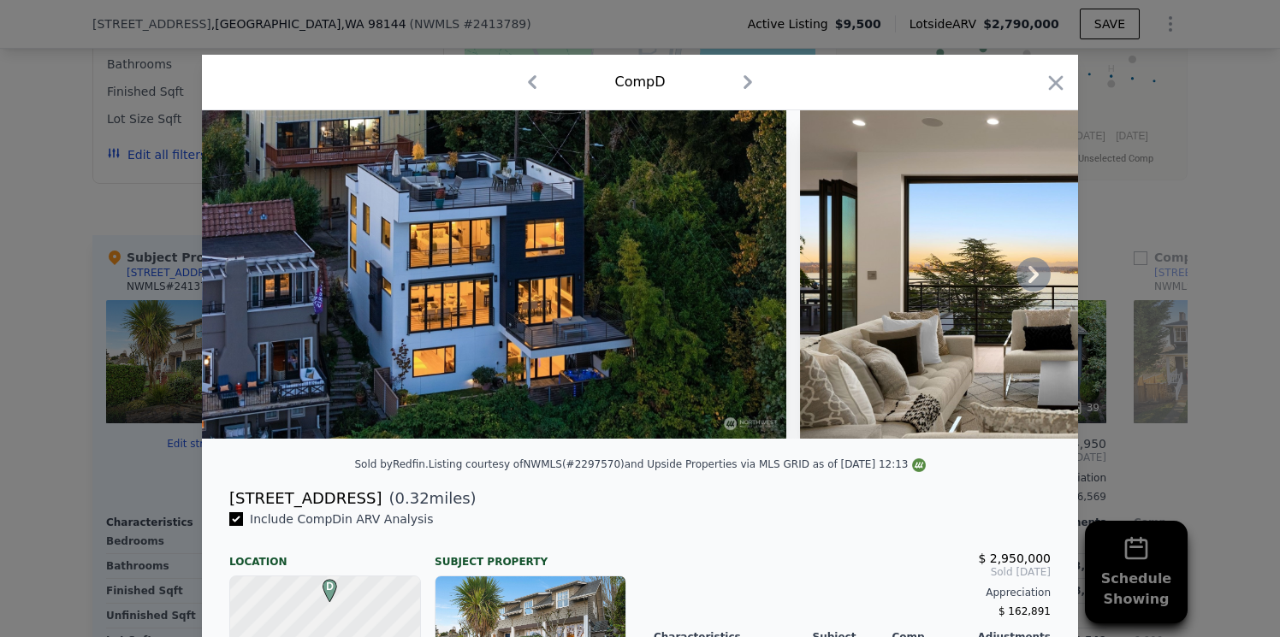
click at [1033, 281] on icon at bounding box center [1033, 274] width 34 height 34
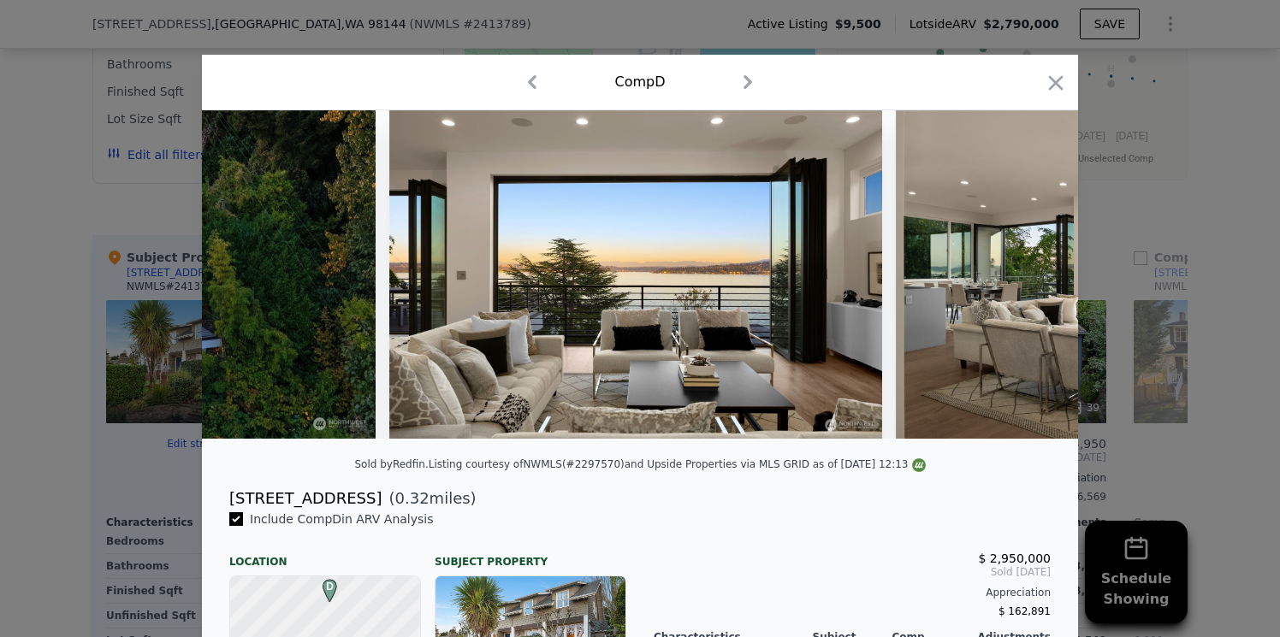
click at [1033, 281] on img at bounding box center [1142, 274] width 493 height 328
click at [1033, 281] on icon at bounding box center [1033, 274] width 34 height 34
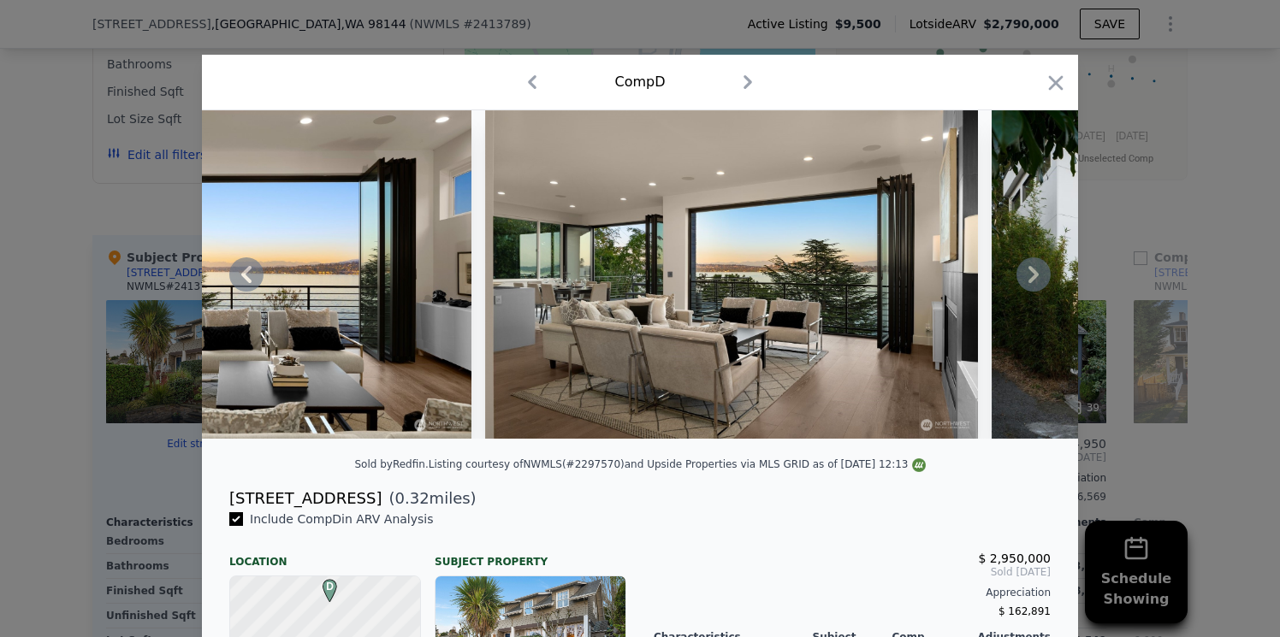
click at [1033, 281] on icon at bounding box center [1033, 274] width 34 height 34
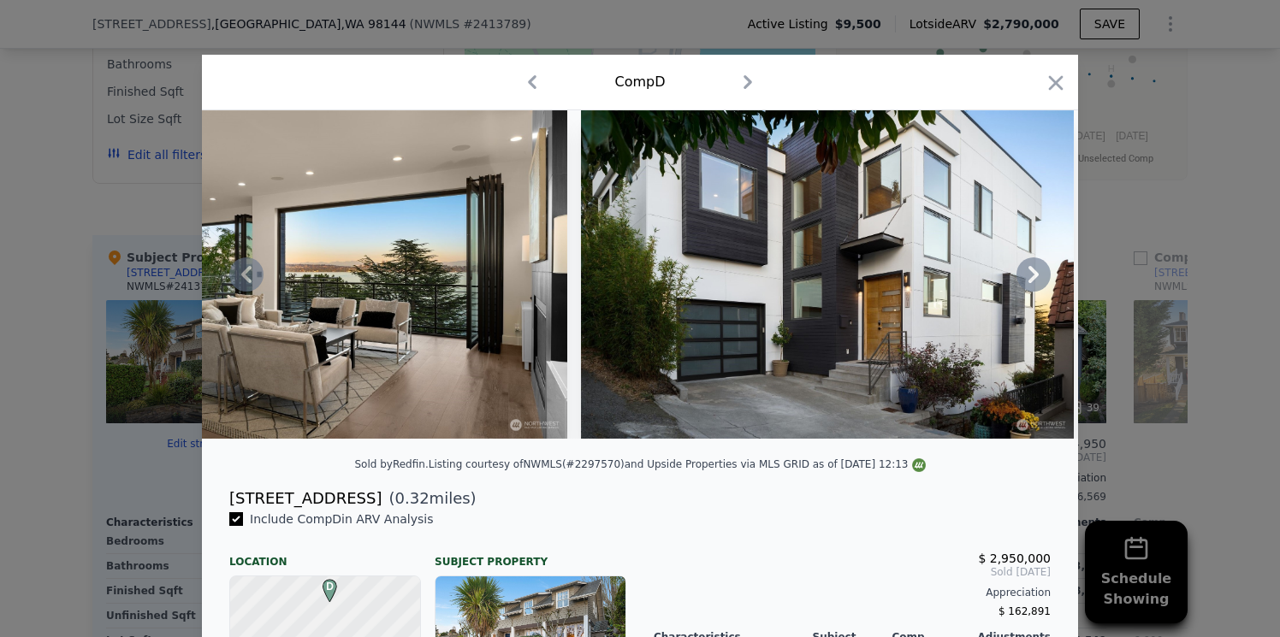
click at [1033, 281] on icon at bounding box center [1033, 274] width 34 height 34
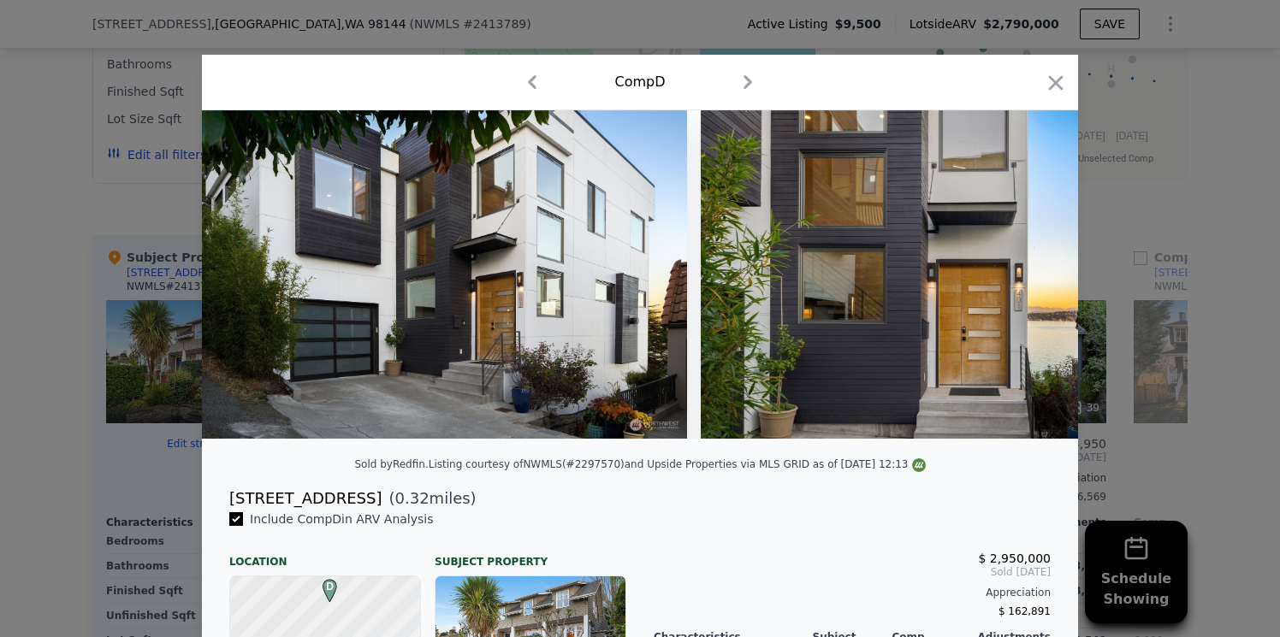
scroll to position [0, 1642]
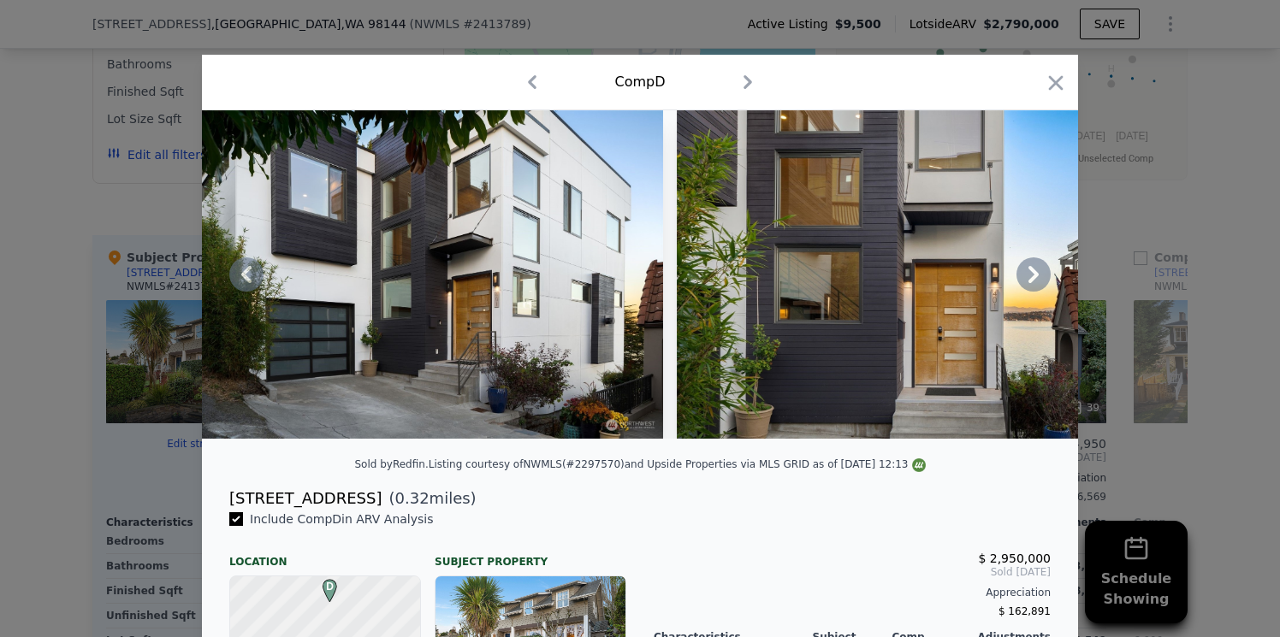
click at [1033, 281] on icon at bounding box center [1033, 274] width 34 height 34
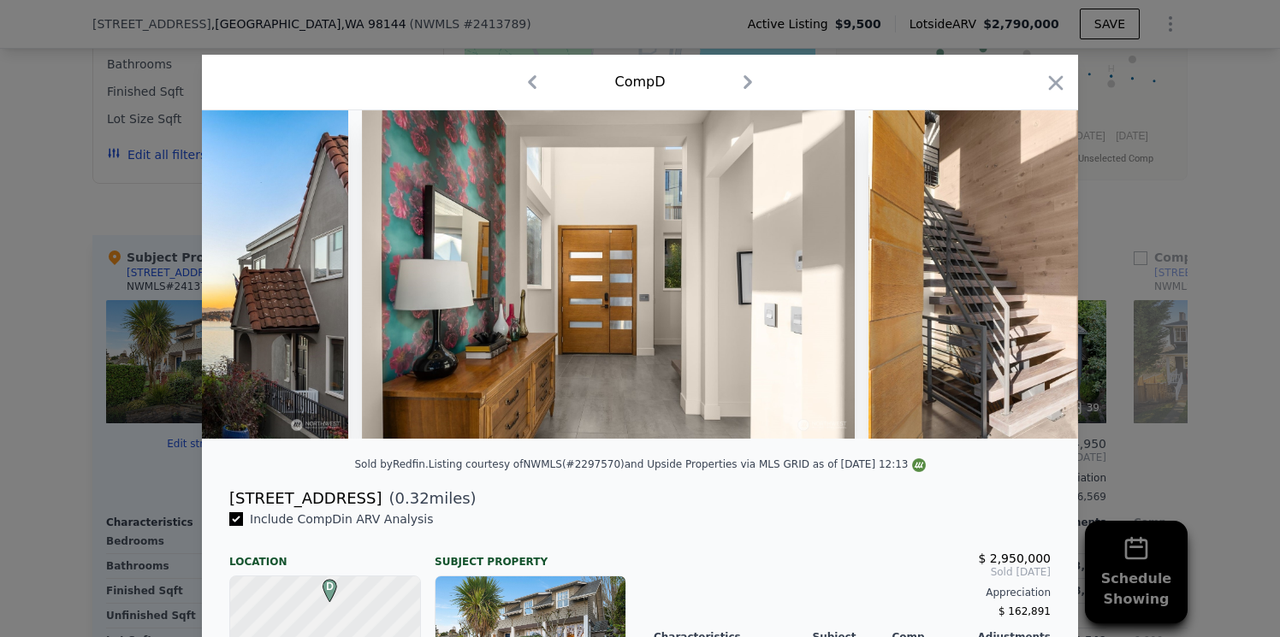
click at [1033, 281] on img at bounding box center [1114, 274] width 493 height 328
click at [1033, 281] on icon at bounding box center [1033, 274] width 34 height 34
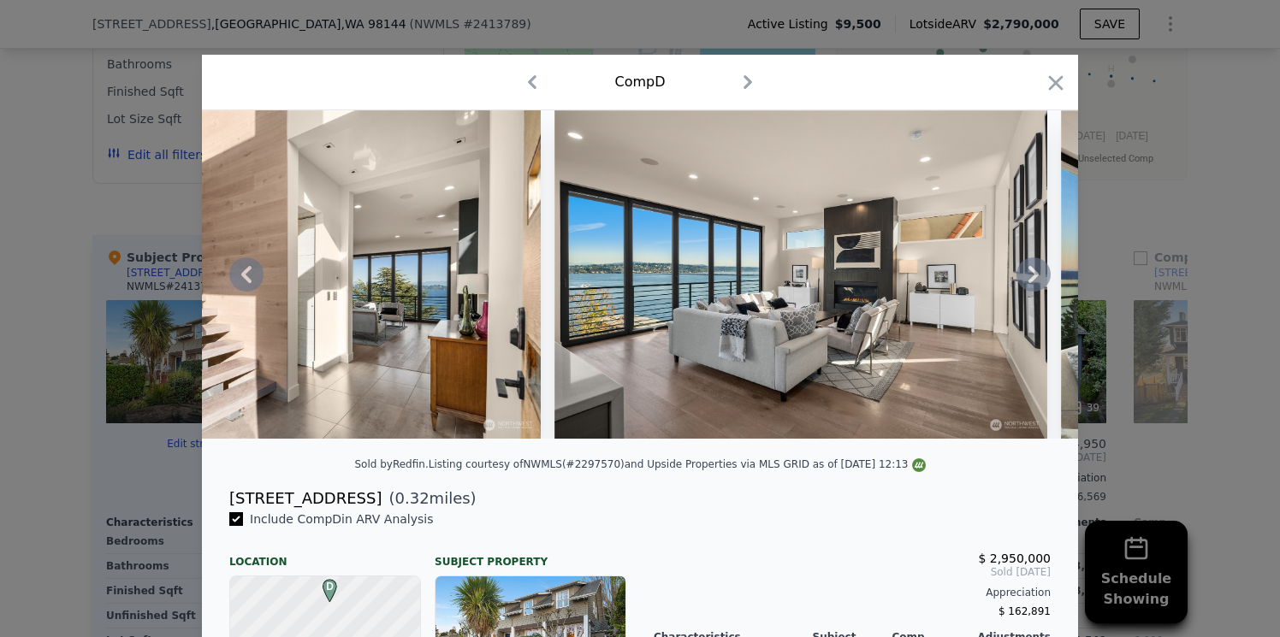
click at [1033, 281] on icon at bounding box center [1033, 274] width 34 height 34
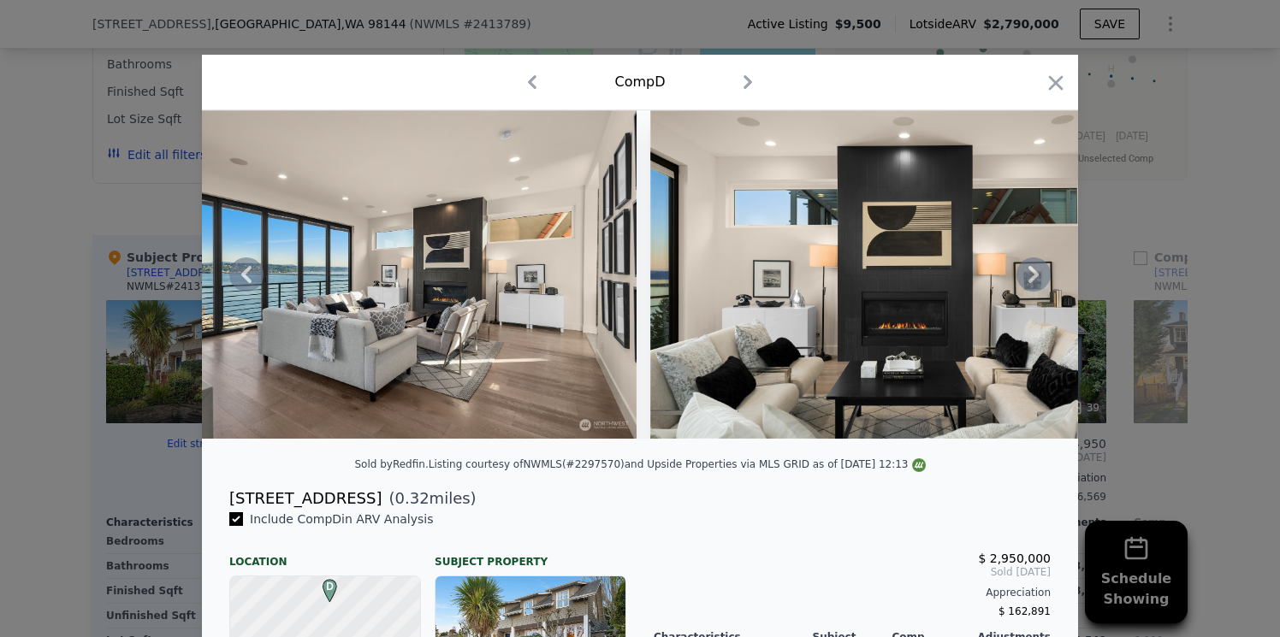
click at [1033, 281] on icon at bounding box center [1033, 274] width 34 height 34
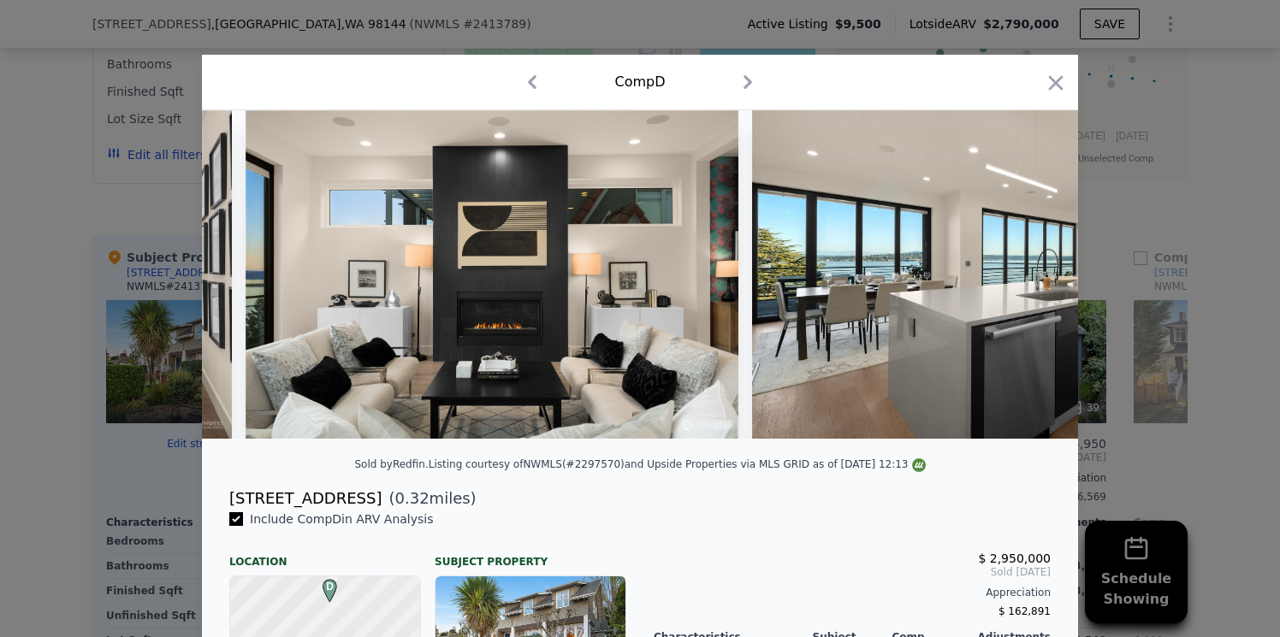
scroll to position [0, 4106]
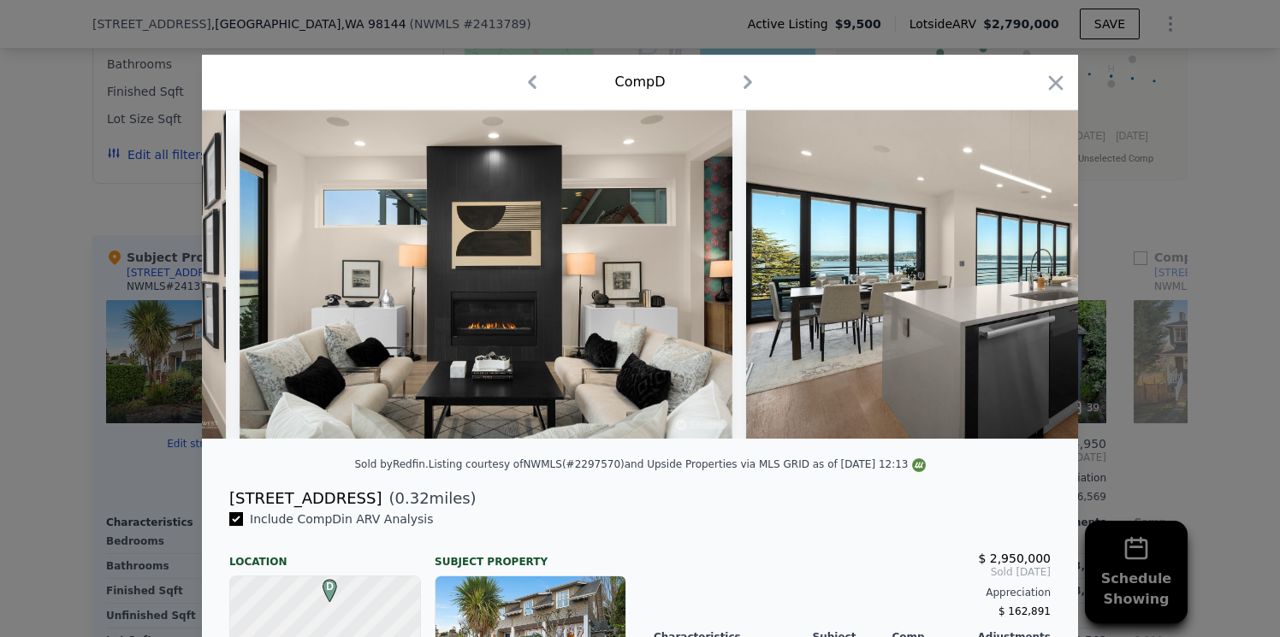
click at [1033, 281] on img at bounding box center [992, 274] width 493 height 328
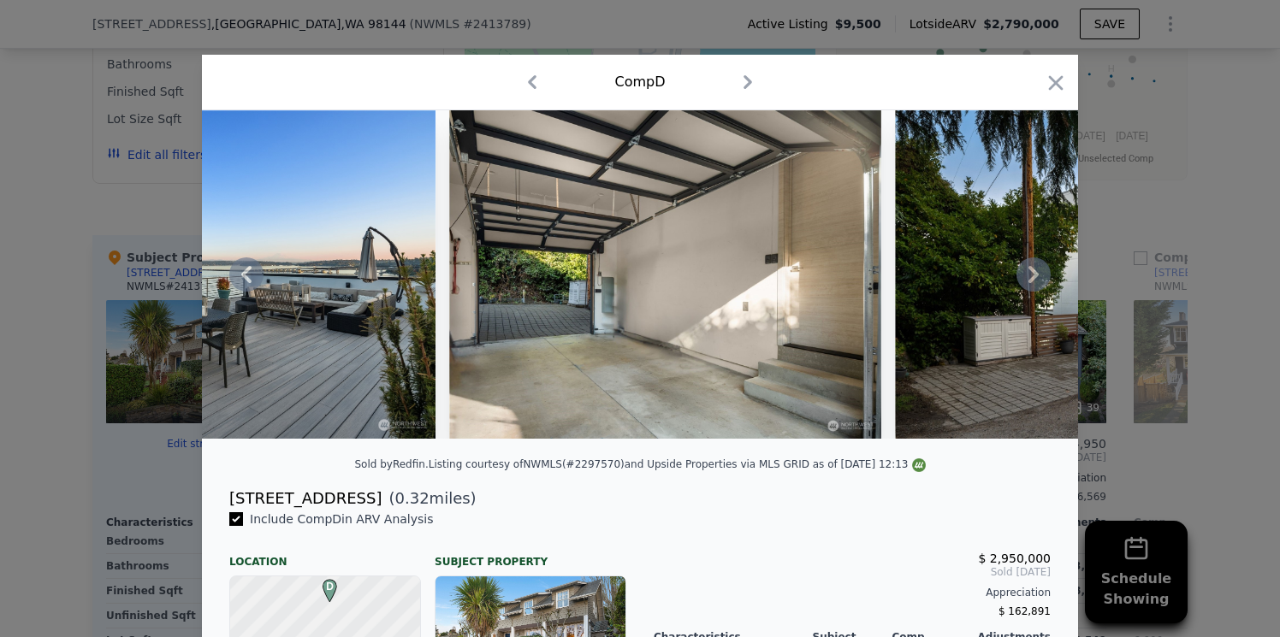
scroll to position [0, 19403]
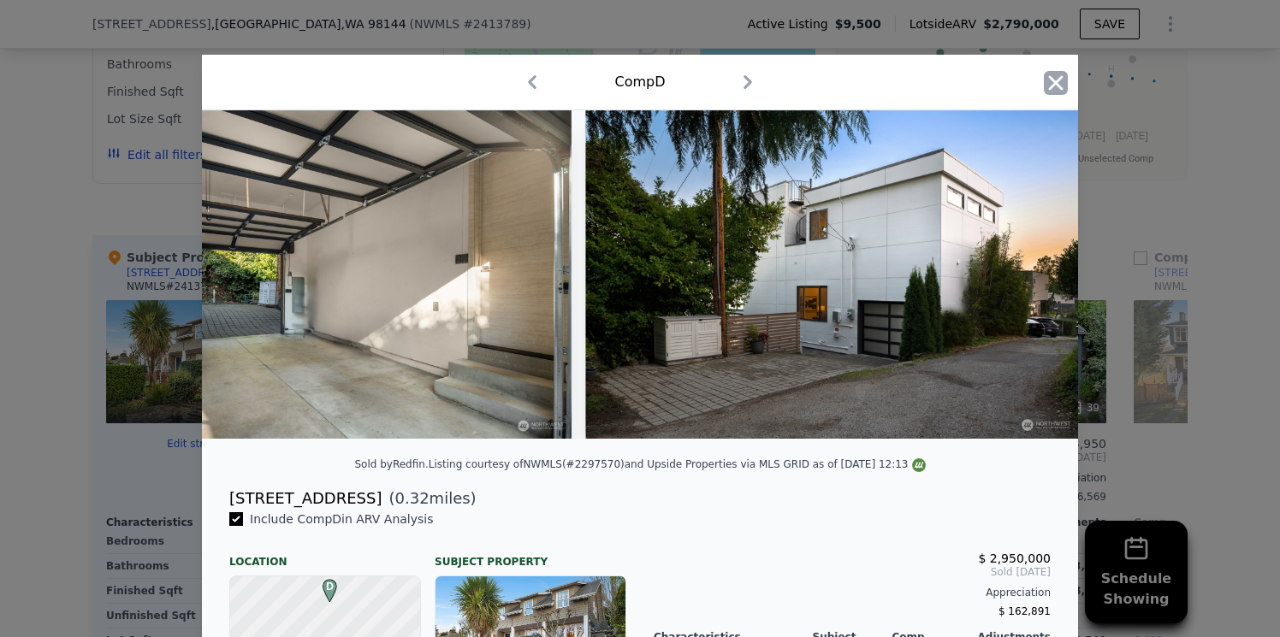
click at [1059, 83] on icon "button" at bounding box center [1056, 83] width 24 height 24
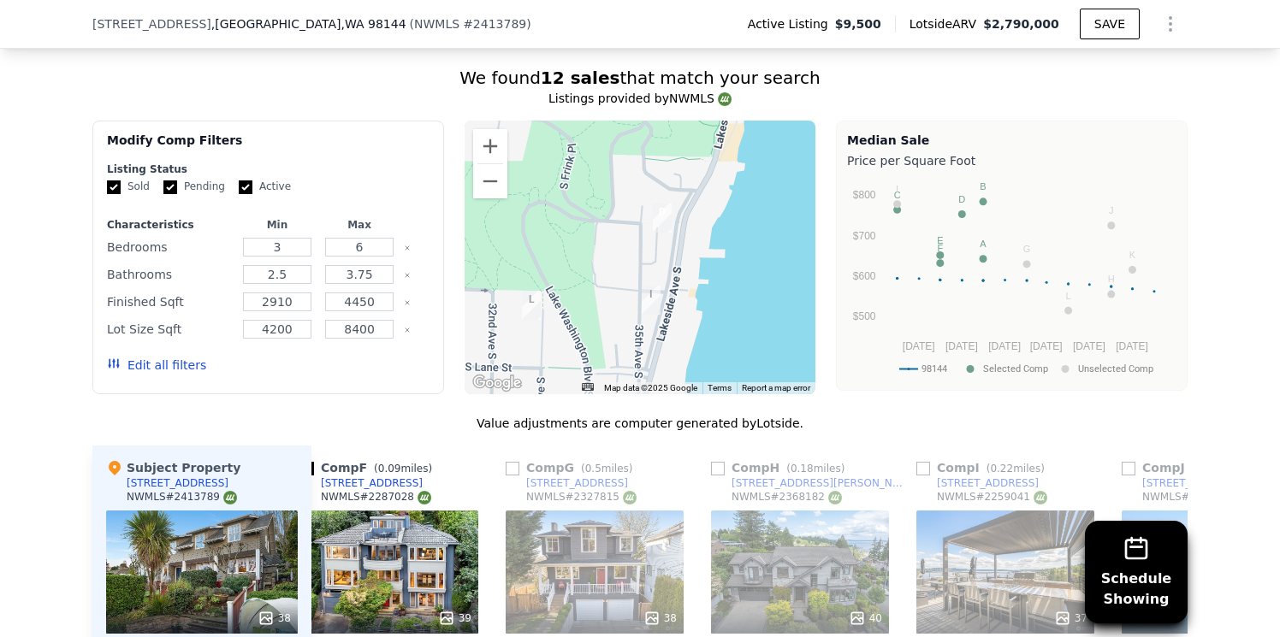
scroll to position [1614, 0]
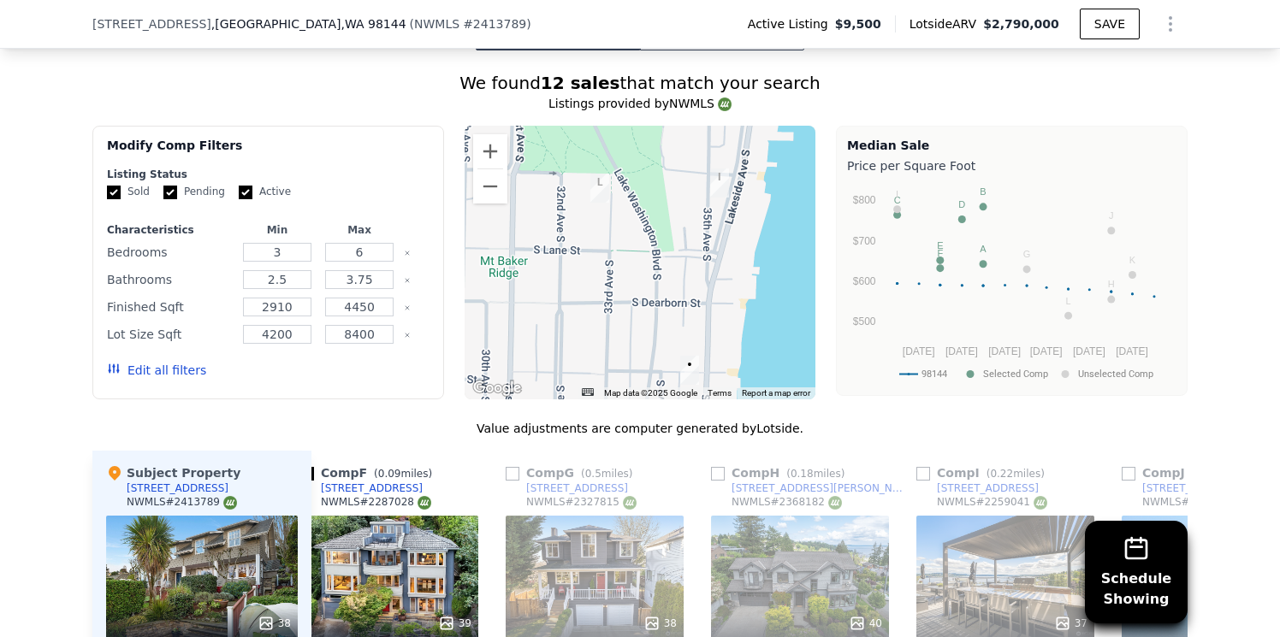
drag, startPoint x: 749, startPoint y: 212, endPoint x: 817, endPoint y: 92, distance: 137.9
click at [817, 92] on div "We found 12 sales that match your search Listings provided by NWMLS Filters Map…" at bounding box center [639, 551] width 1095 height 961
click at [719, 169] on img "511 Lakeside Ave S" at bounding box center [719, 183] width 19 height 29
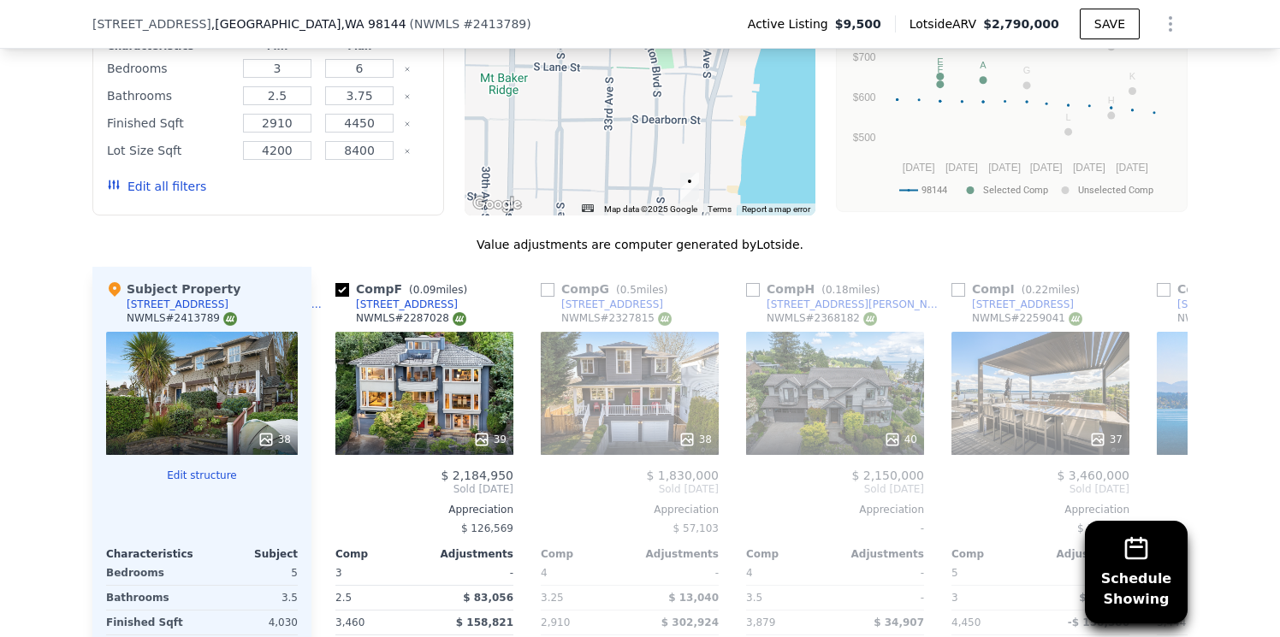
scroll to position [0, 1277]
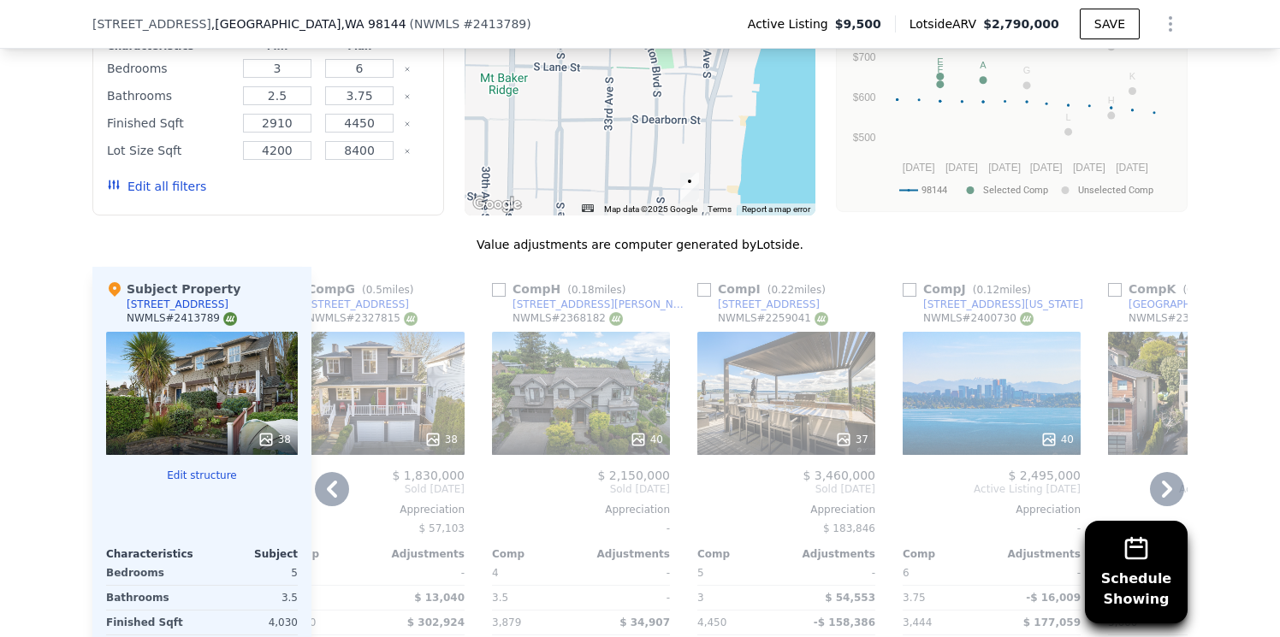
click at [770, 400] on div "37" at bounding box center [786, 393] width 178 height 123
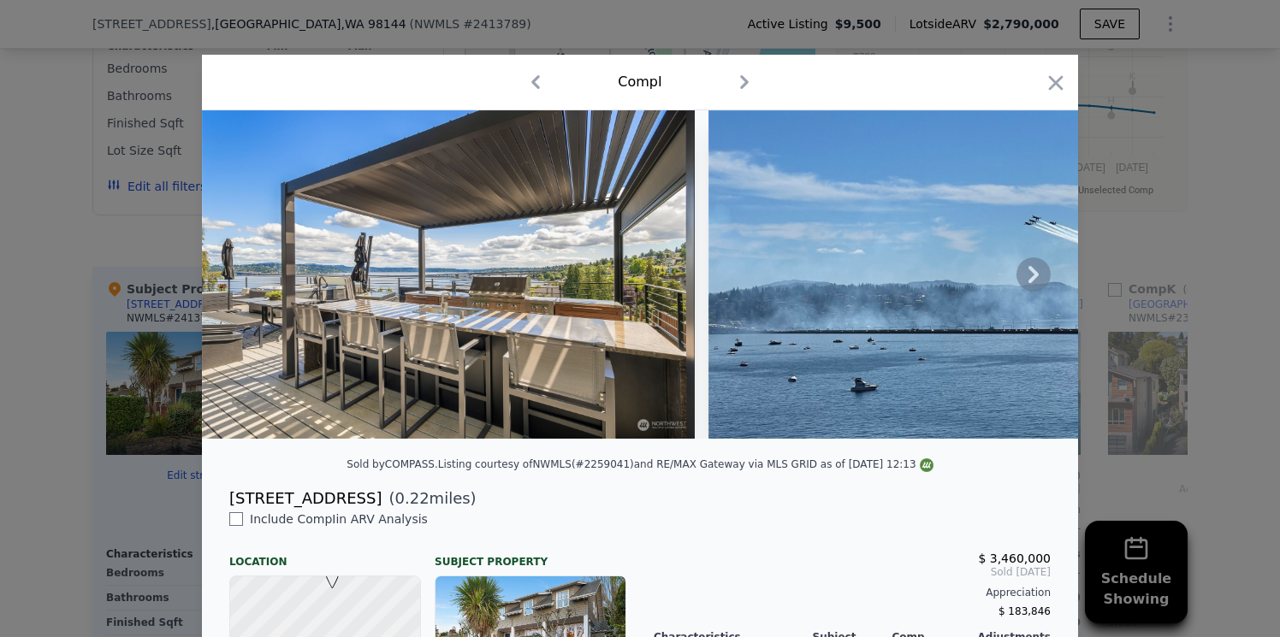
click at [1038, 278] on icon at bounding box center [1033, 274] width 34 height 34
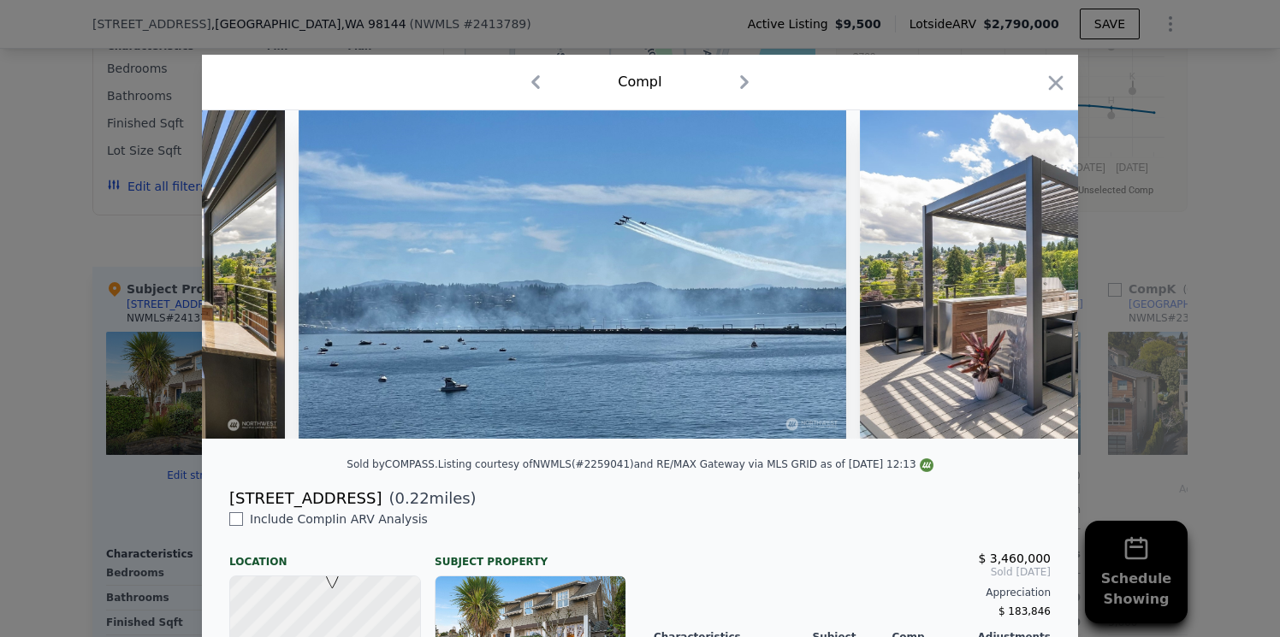
scroll to position [0, 411]
click at [1038, 278] on img at bounding box center [1105, 274] width 493 height 328
click at [1038, 278] on icon at bounding box center [1033, 274] width 34 height 34
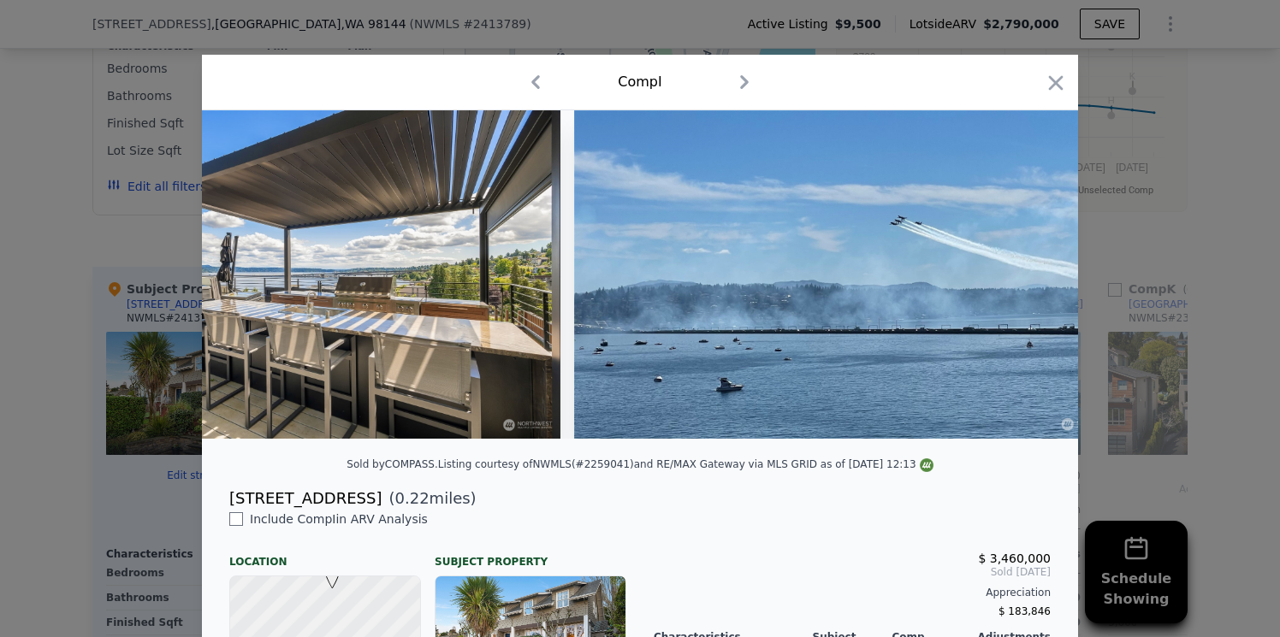
scroll to position [0, 0]
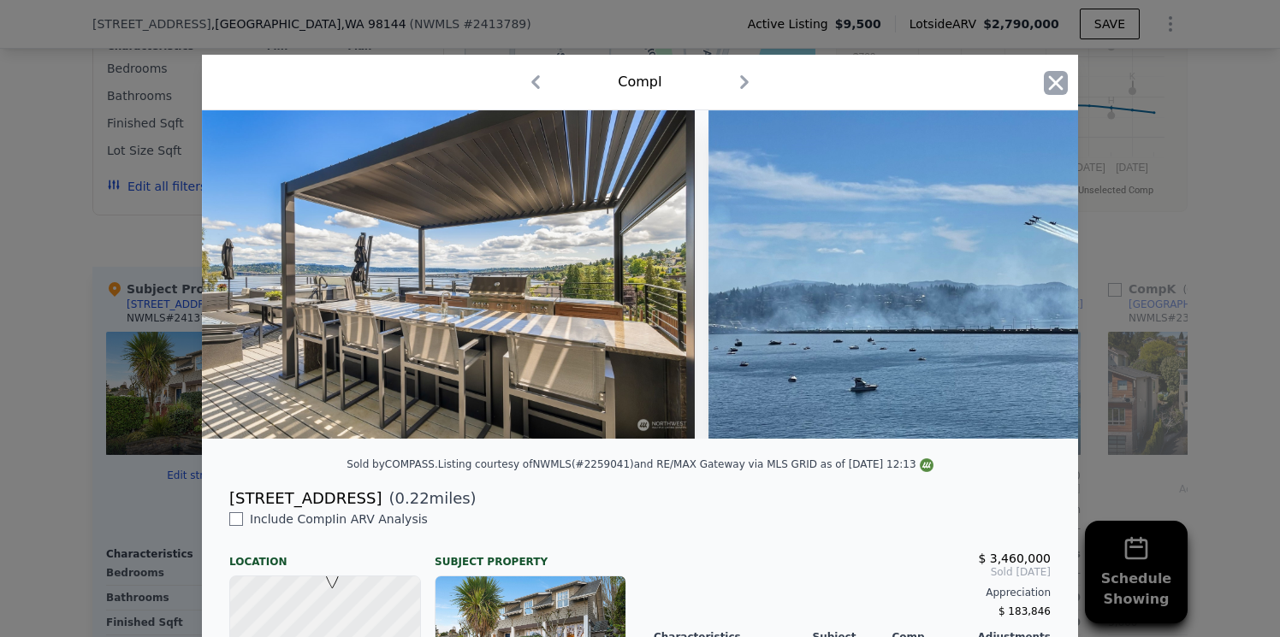
click at [1051, 86] on icon "button" at bounding box center [1056, 82] width 15 height 15
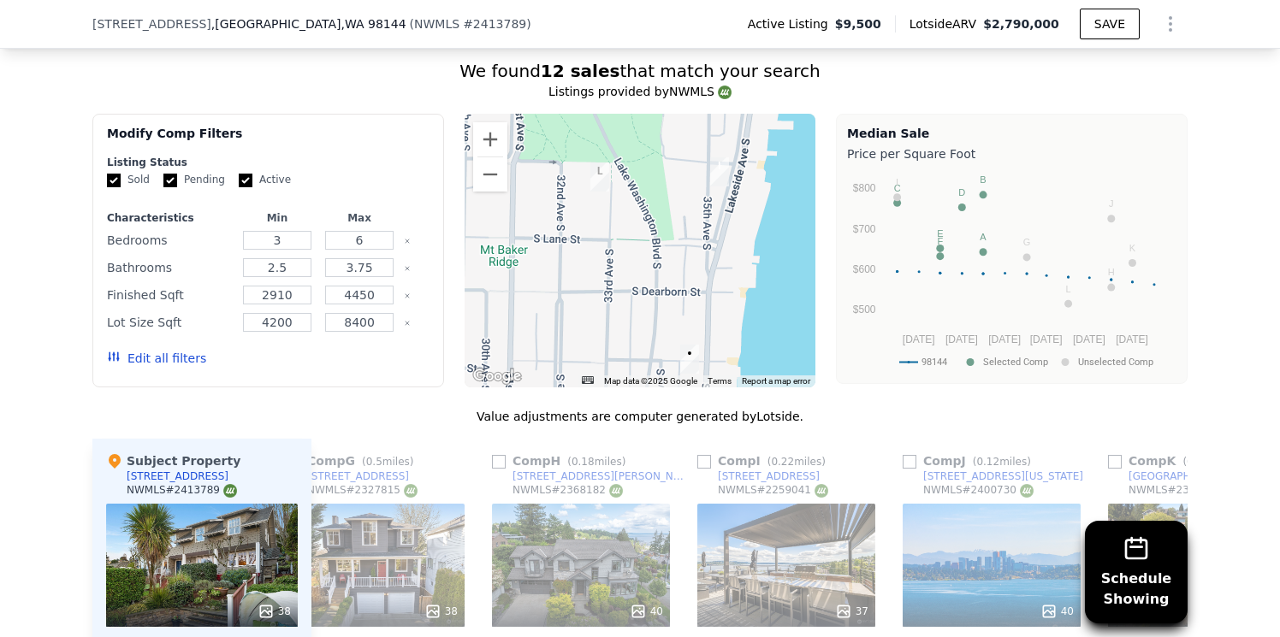
scroll to position [1619, 0]
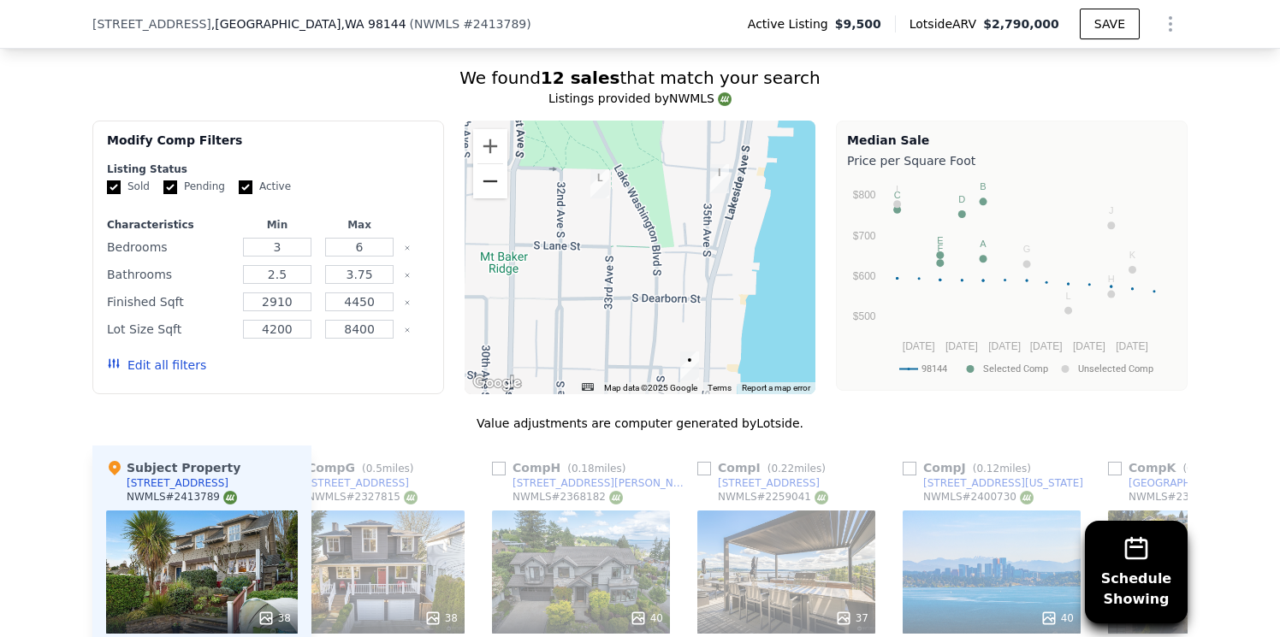
click at [485, 164] on button "Zoom out" at bounding box center [490, 181] width 34 height 34
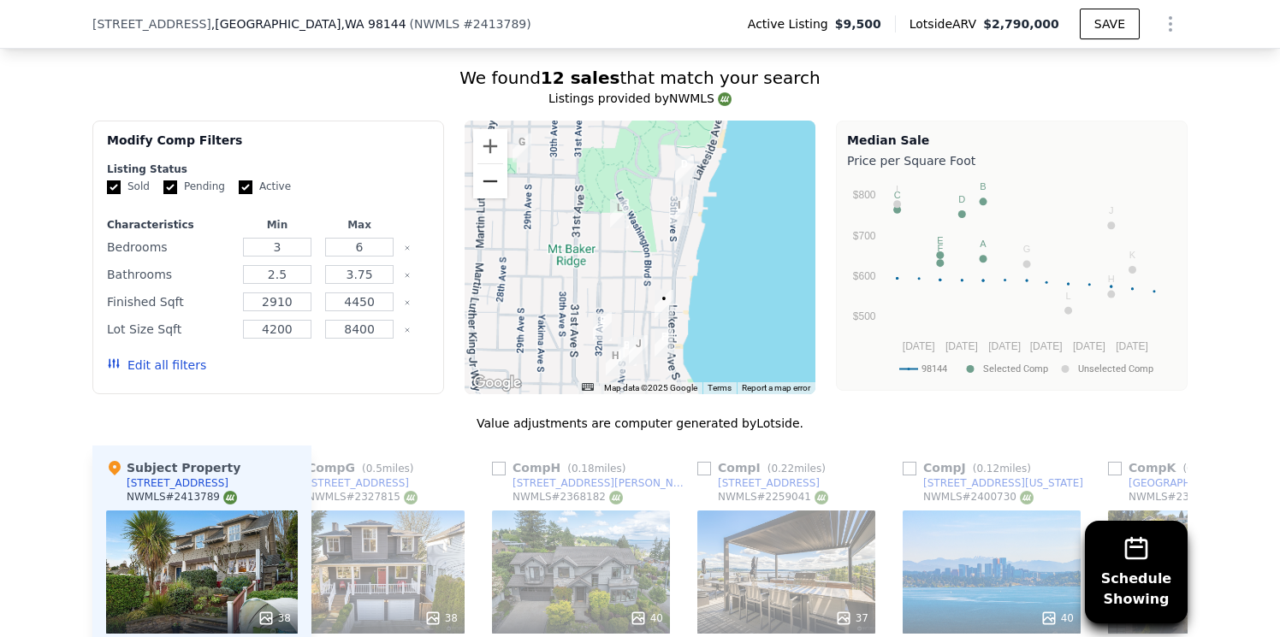
click at [486, 164] on button "Zoom out" at bounding box center [490, 181] width 34 height 34
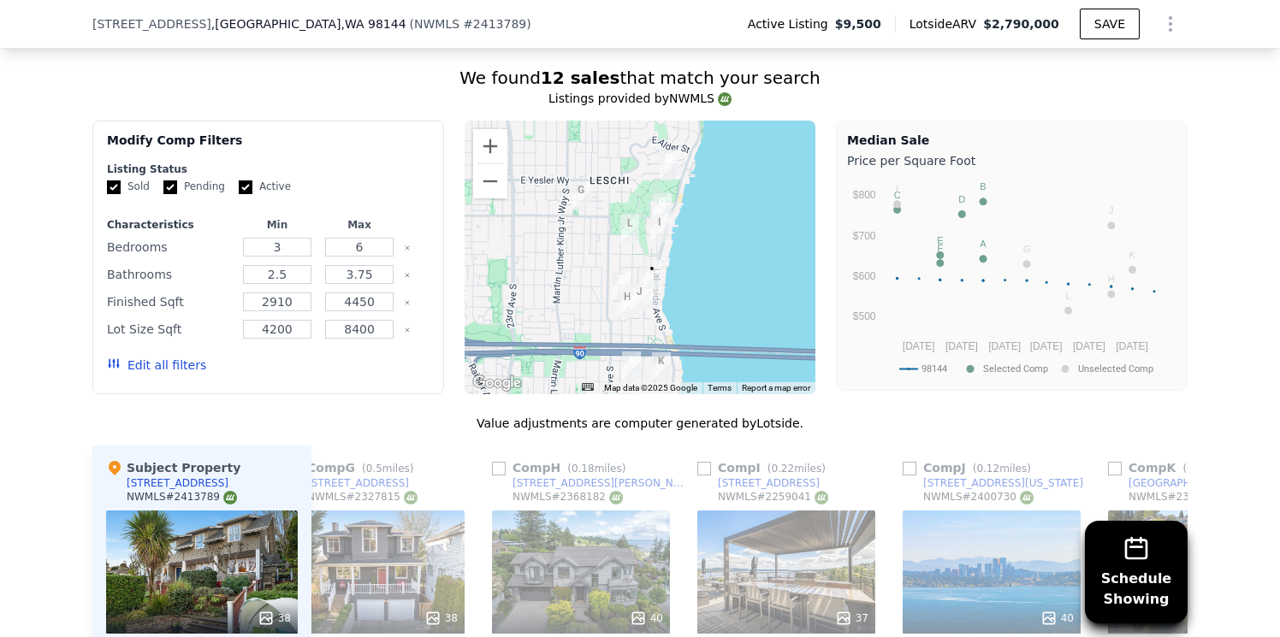
click at [667, 150] on img "118 Lake Washington Blvd" at bounding box center [669, 164] width 19 height 29
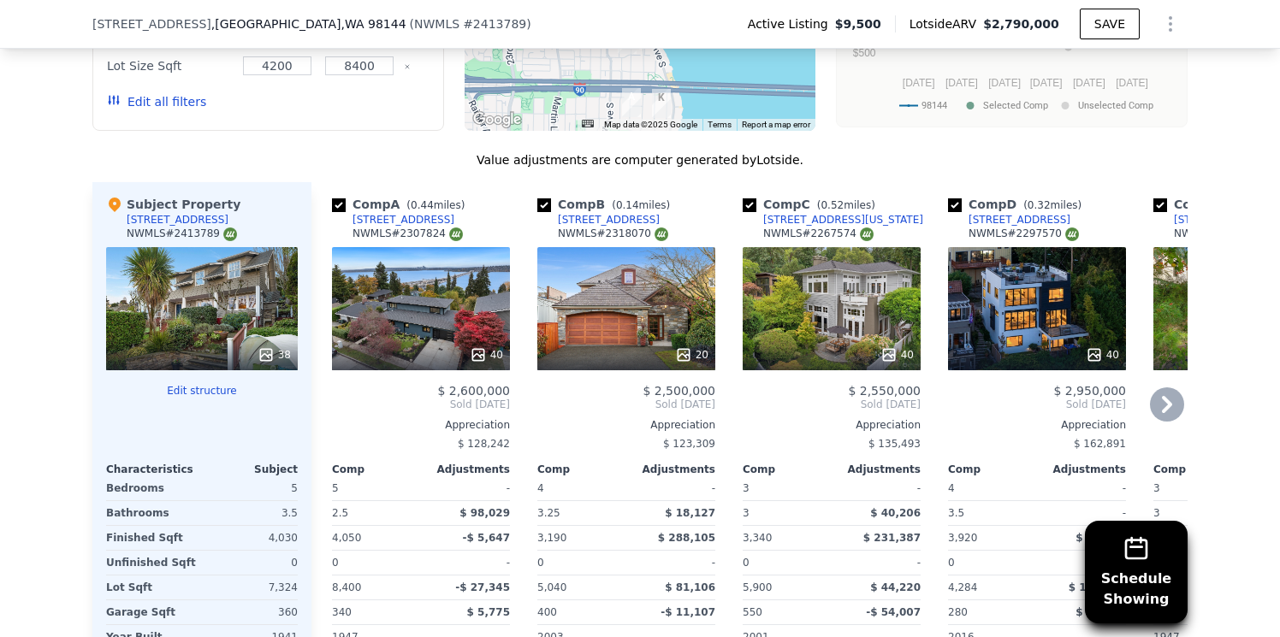
scroll to position [1968, 0]
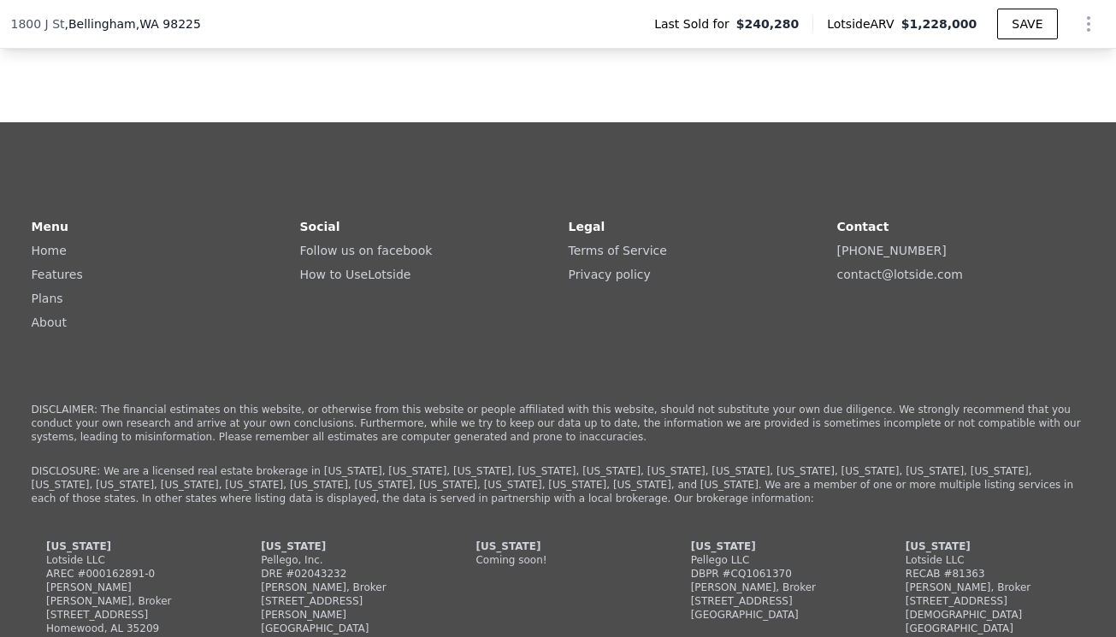
scroll to position [4086, 0]
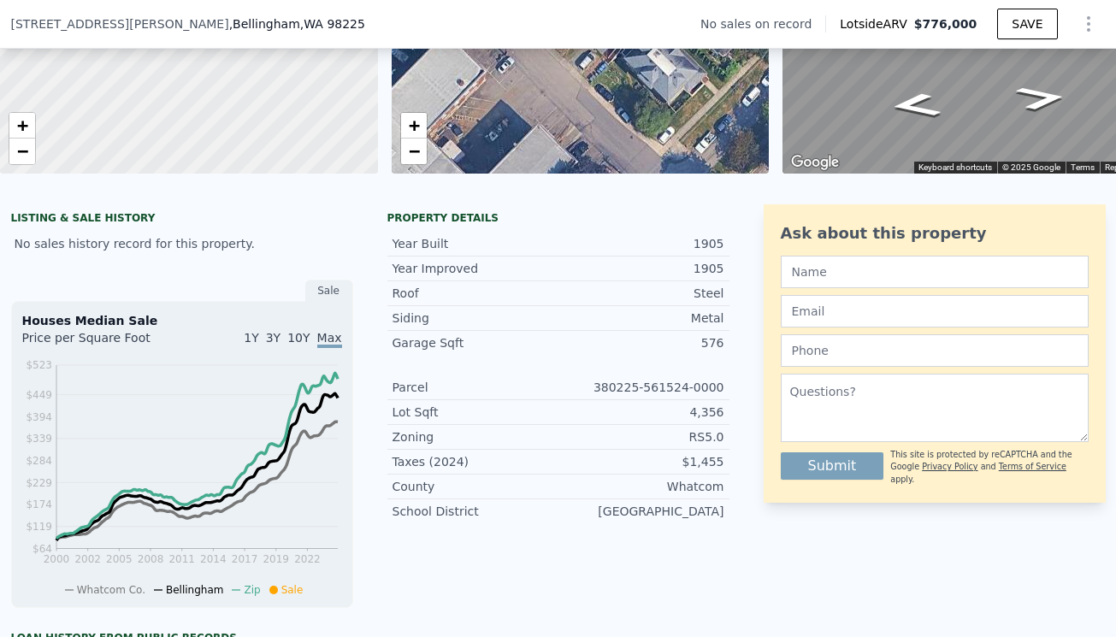
scroll to position [247, 0]
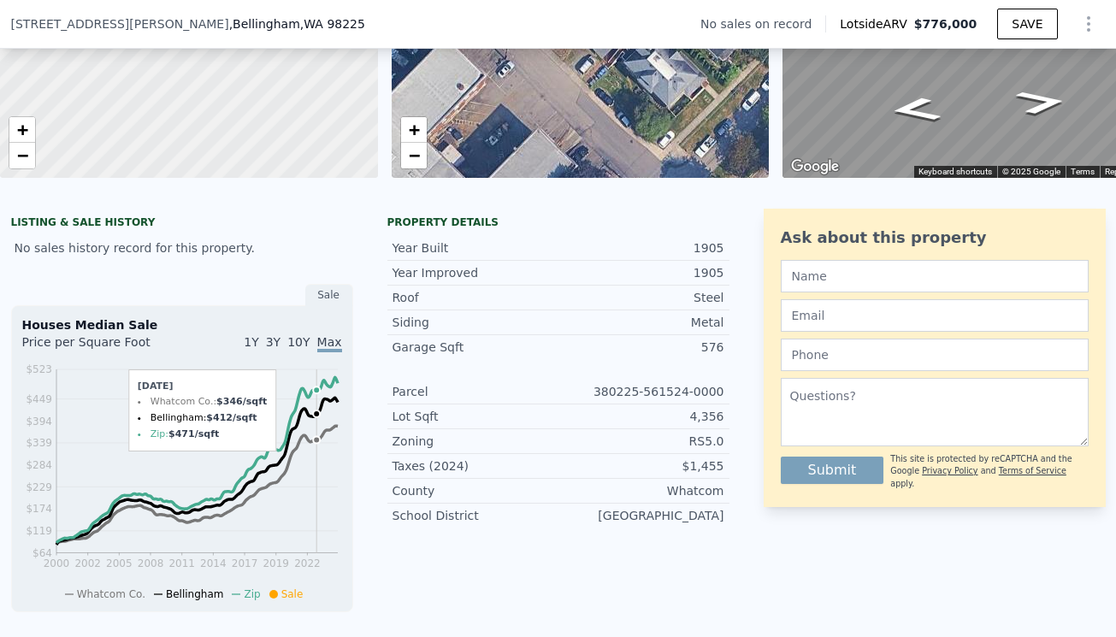
click at [316, 448] on icon "2000 2002 2005 2008 2011 2014 2017 2019 2022 $64 $119 $174 $229 $284 $339 $394 …" at bounding box center [182, 481] width 320 height 240
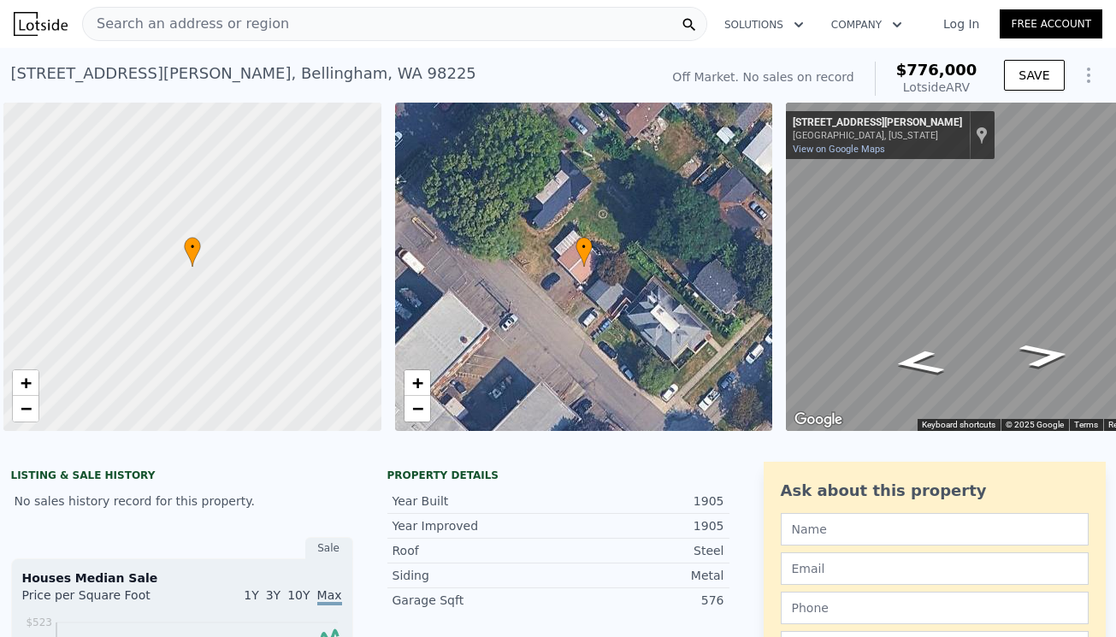
scroll to position [0, 7]
